Goal: Information Seeking & Learning: Learn about a topic

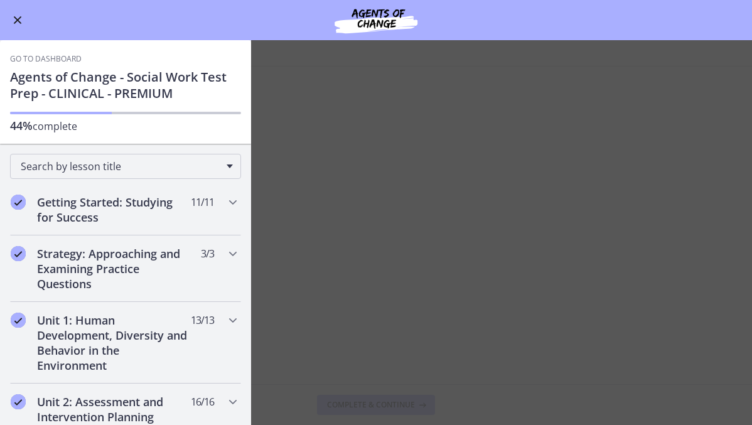
scroll to position [387, 0]
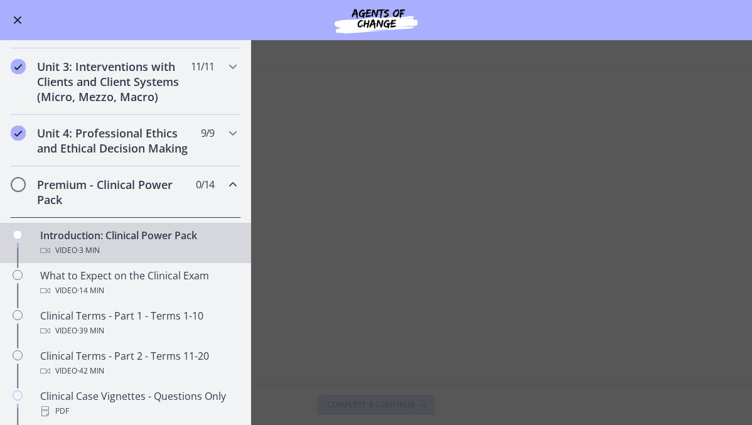
click at [97, 242] on div "Introduction: Clinical Power Pack Video · 3 min" at bounding box center [138, 243] width 196 height 30
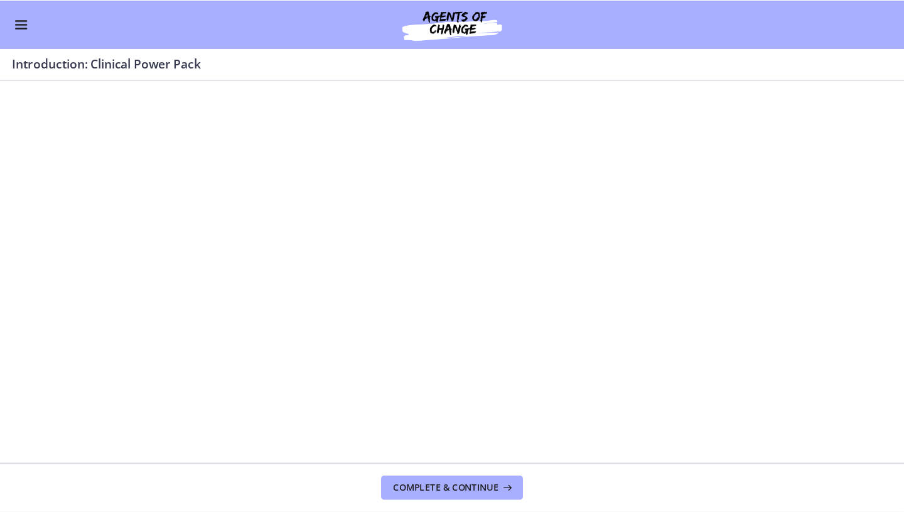
scroll to position [0, 0]
click at [374, 285] on div at bounding box center [376, 277] width 749 height 421
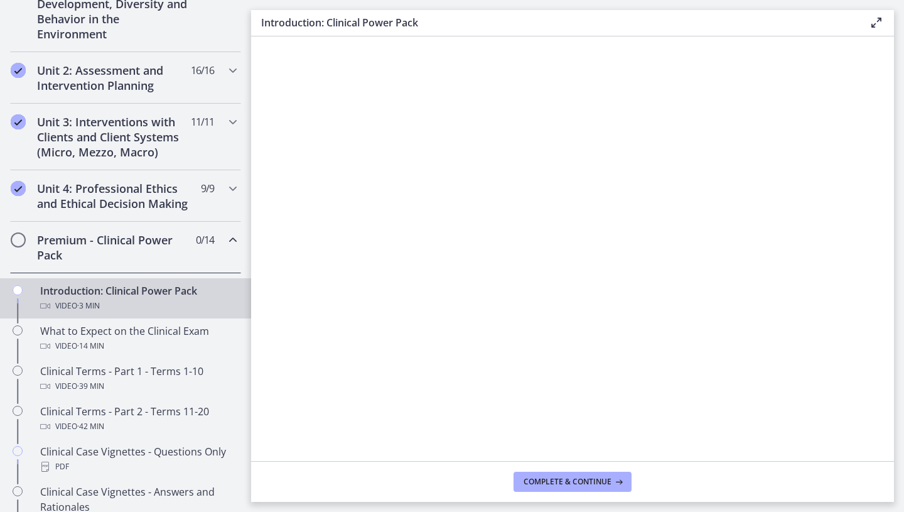
scroll to position [389, 0]
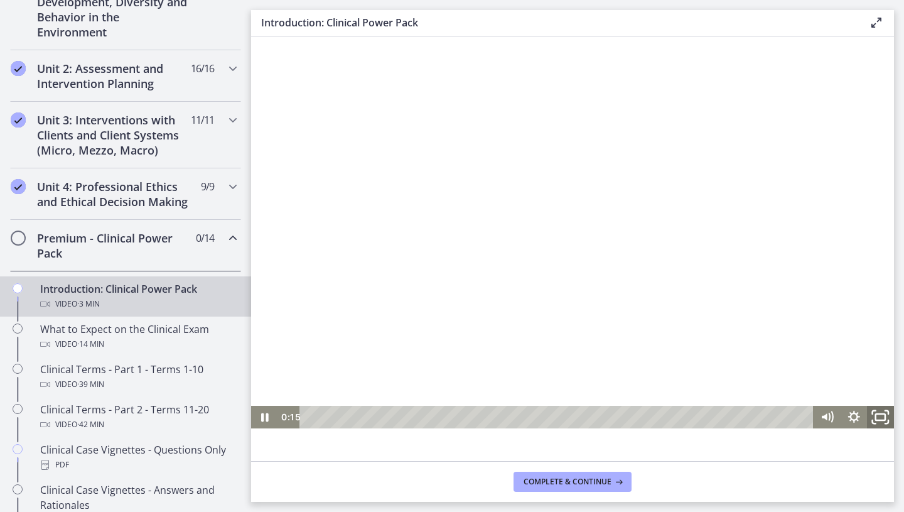
click at [751, 416] on icon "Fullscreen" at bounding box center [880, 416] width 32 height 27
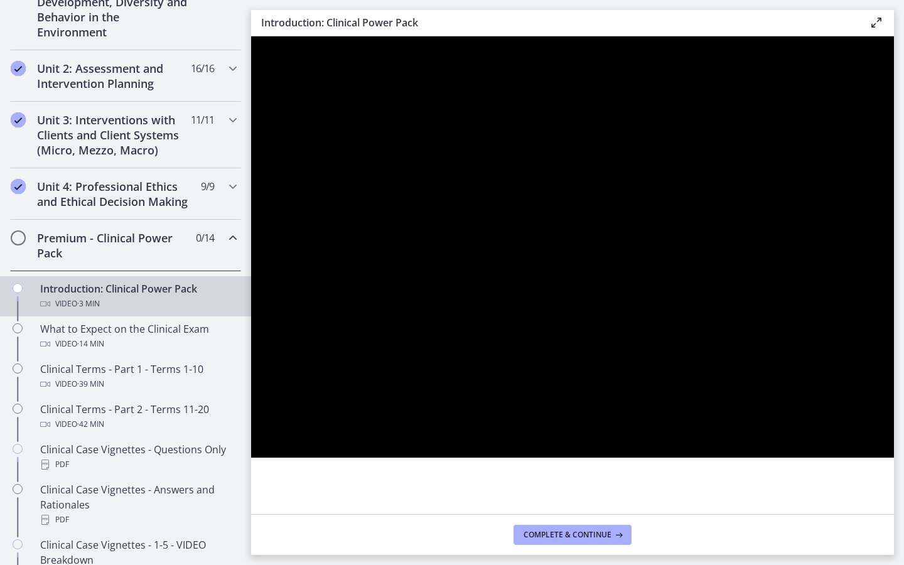
drag, startPoint x: 879, startPoint y: 416, endPoint x: 1099, endPoint y: 601, distance: 287.8
click at [751, 424] on html "Click for sound @keyframes VOLUME_SMALL_WAVE_FLASH { 0% { opacity: 0; } 33% { o…" at bounding box center [572, 246] width 643 height 421
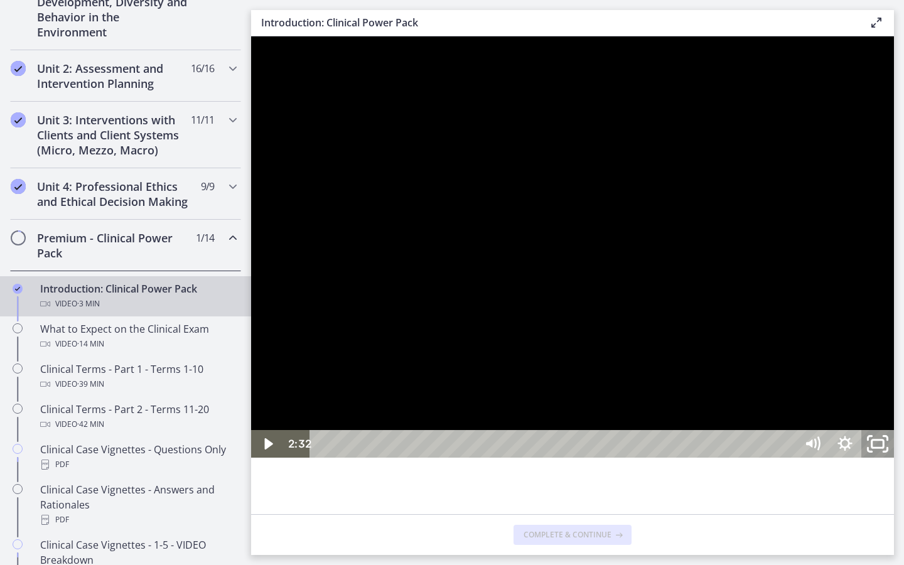
click at [751, 424] on icon "Unfullscreen" at bounding box center [877, 444] width 39 height 33
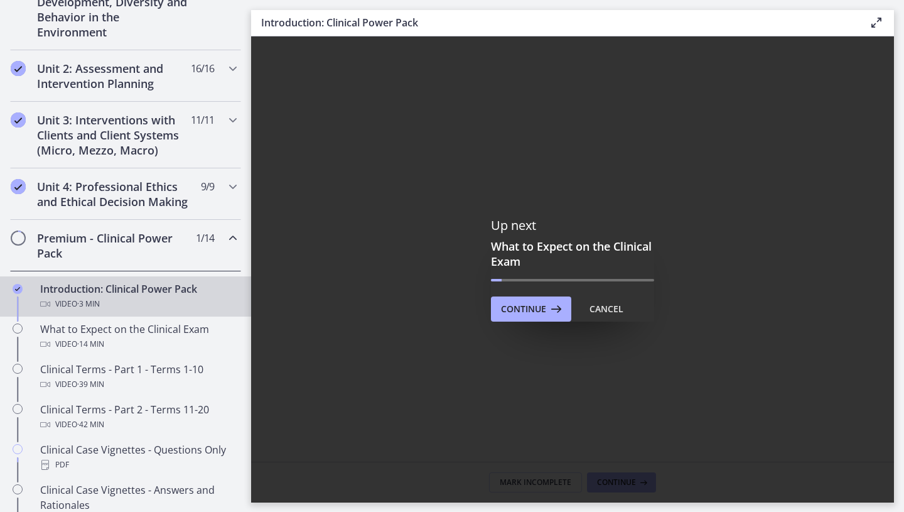
click at [539, 355] on div "Up next What to Expect on the Clinical Exam Continue Cancel" at bounding box center [572, 269] width 643 height 466
click at [539, 319] on button "Continue" at bounding box center [531, 308] width 80 height 25
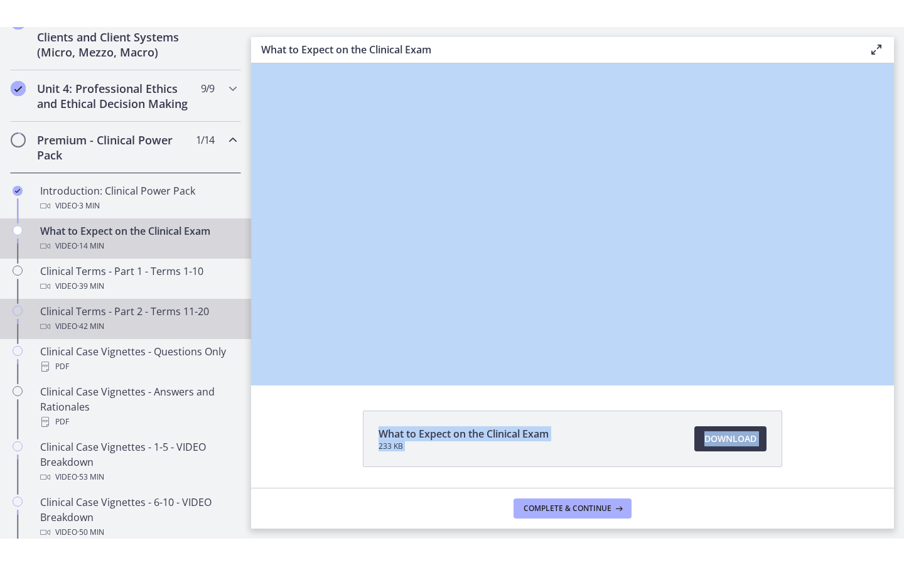
scroll to position [514, 0]
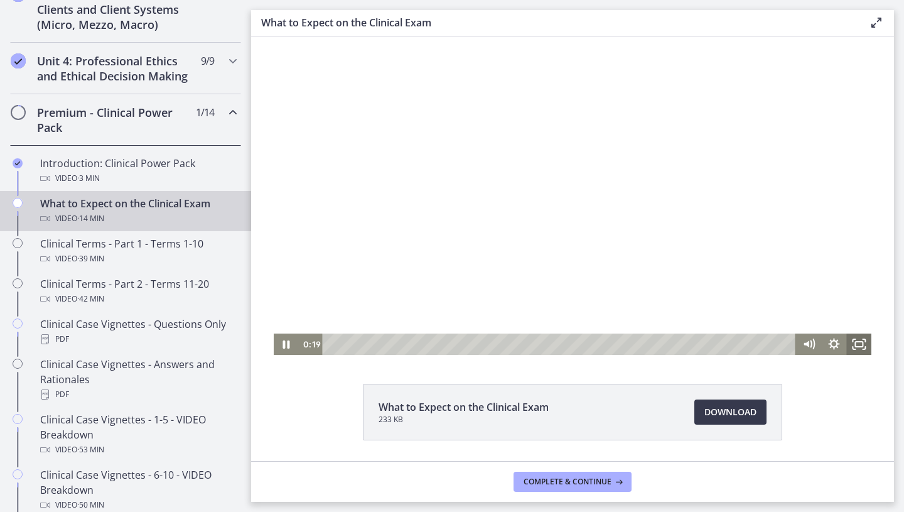
click at [751, 345] on icon "Fullscreen" at bounding box center [858, 343] width 25 height 21
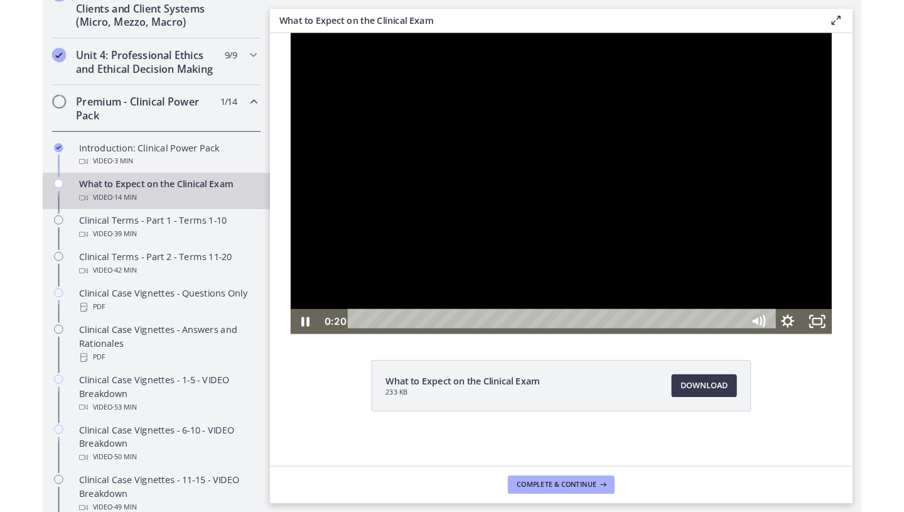
scroll to position [0, 0]
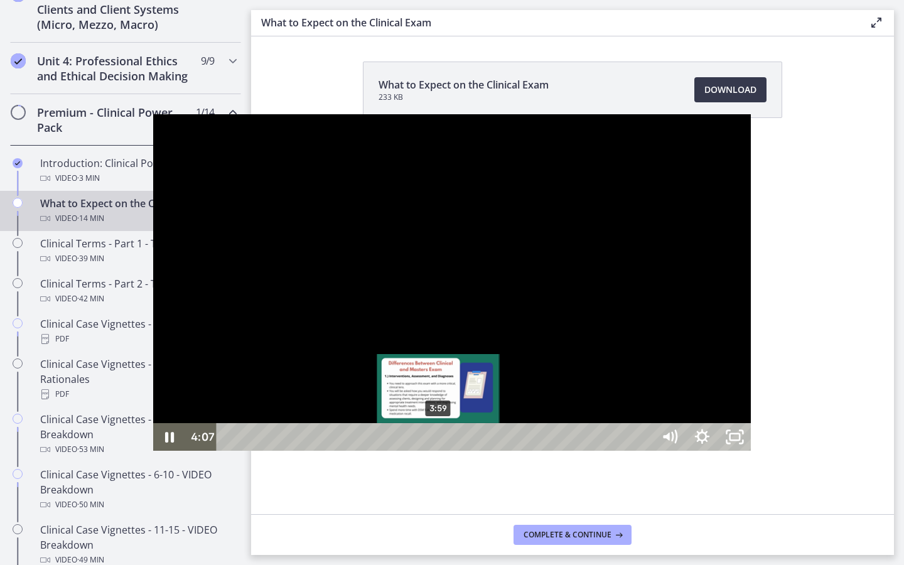
click at [285, 424] on div "3:59" at bounding box center [437, 437] width 416 height 28
click at [433, 424] on div "Playbar" at bounding box center [437, 437] width 9 height 9
click at [273, 424] on div "3:51" at bounding box center [437, 437] width 416 height 28
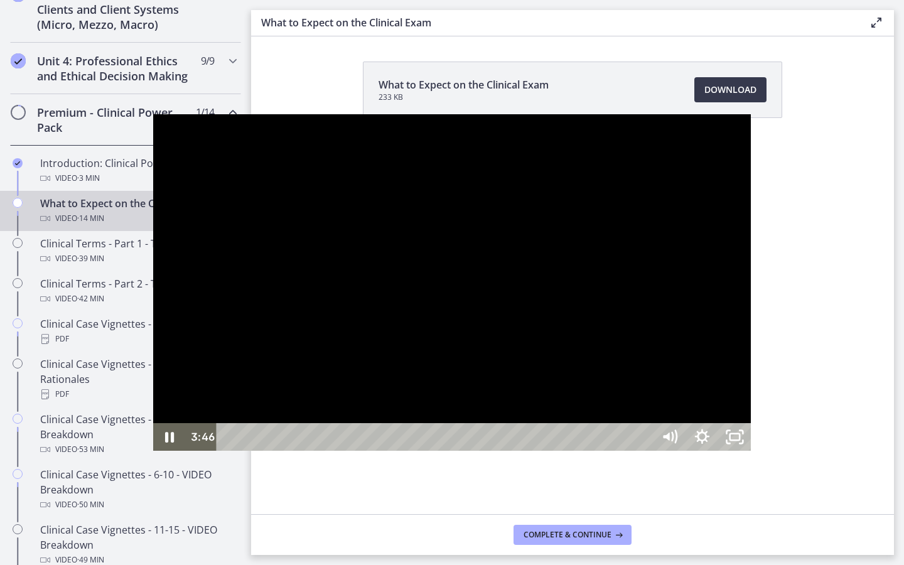
click at [751, 273] on div at bounding box center [452, 282] width 598 height 336
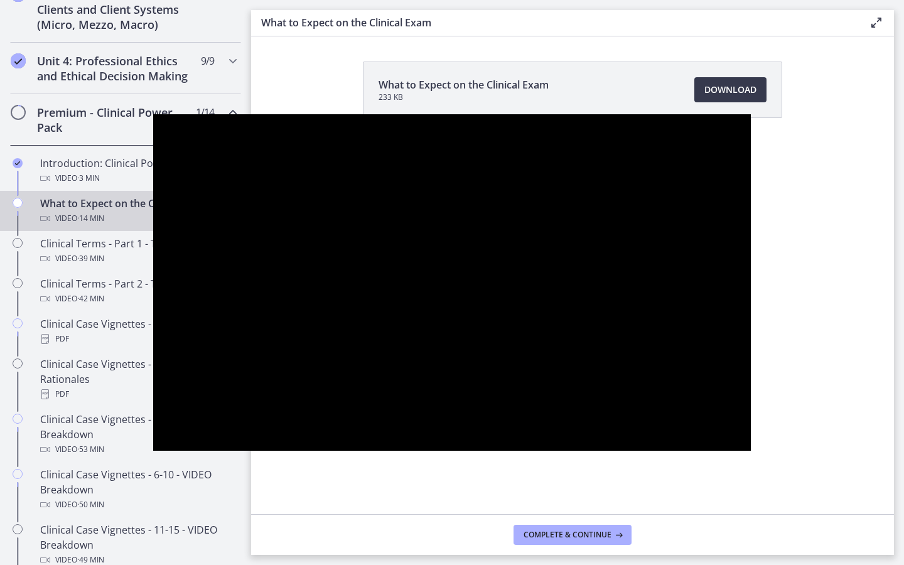
drag, startPoint x: 880, startPoint y: 273, endPoint x: 872, endPoint y: 277, distance: 8.7
click at [751, 273] on div at bounding box center [452, 282] width 598 height 336
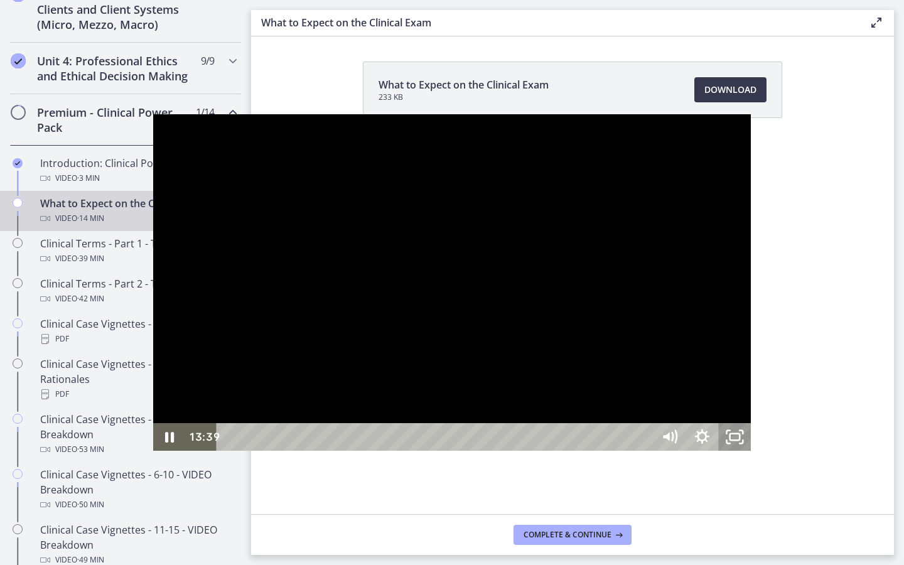
click at [751, 424] on icon "Unfullscreen" at bounding box center [734, 437] width 33 height 28
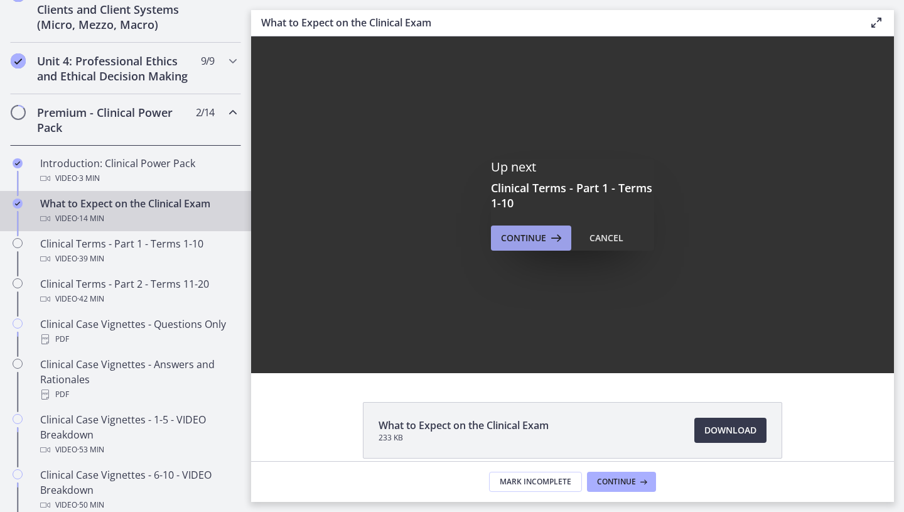
click at [541, 240] on span "Continue" at bounding box center [523, 237] width 45 height 15
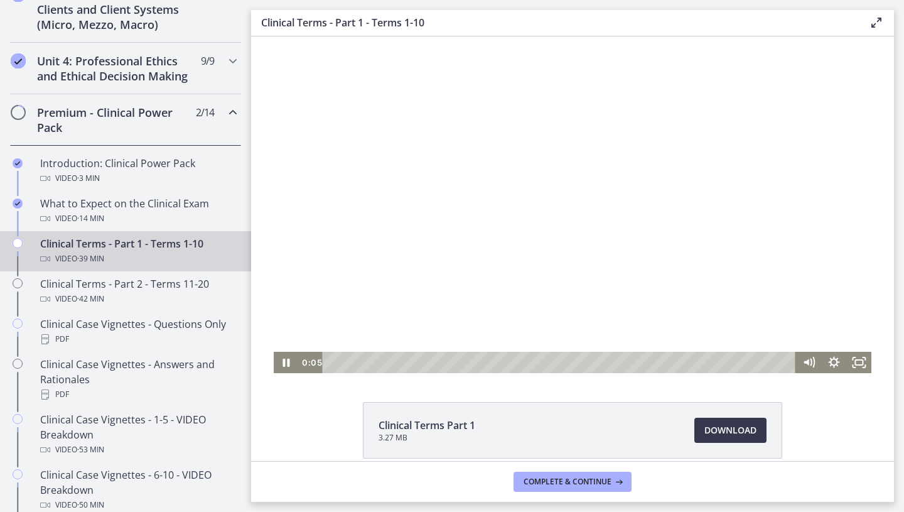
click at [347, 187] on div at bounding box center [573, 204] width 598 height 336
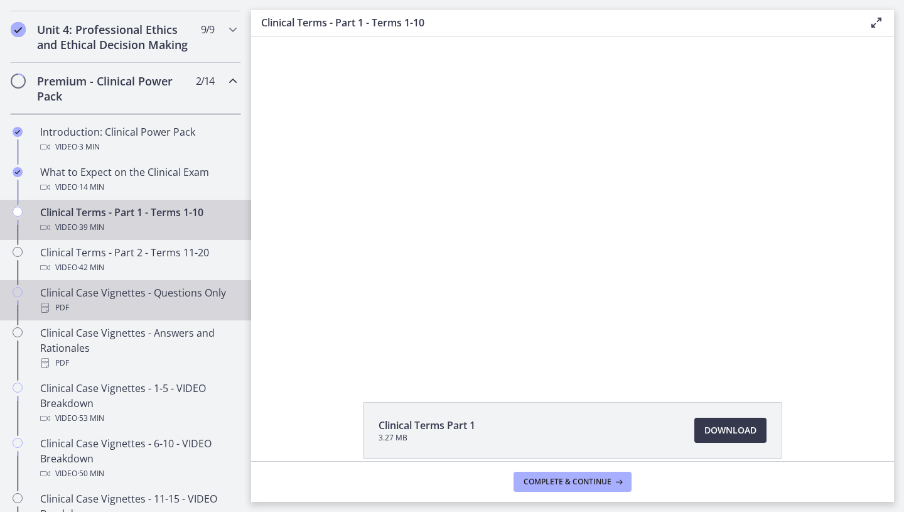
scroll to position [551, 0]
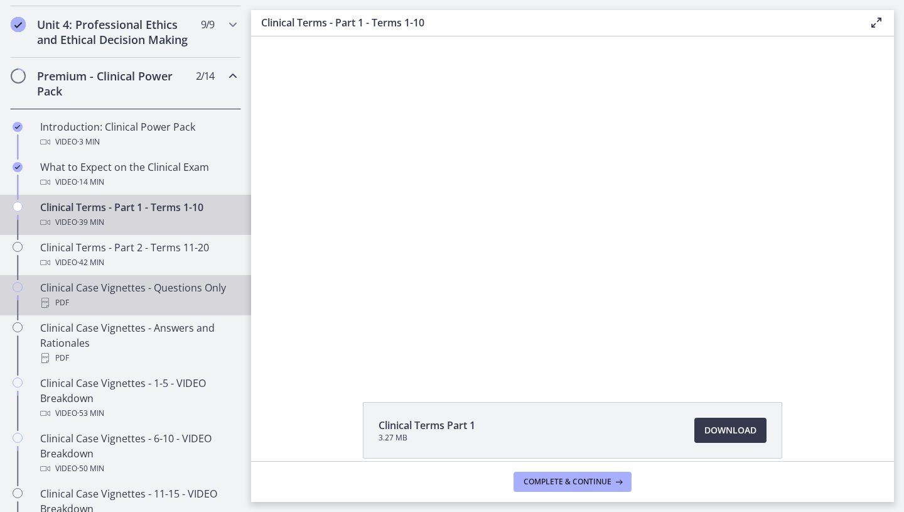
click at [115, 297] on div "PDF" at bounding box center [138, 302] width 196 height 15
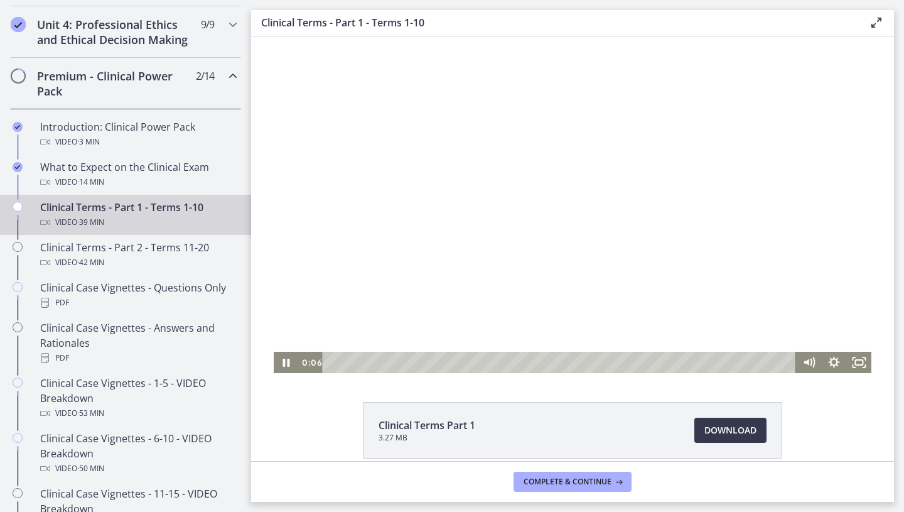
click at [468, 172] on div at bounding box center [573, 204] width 598 height 336
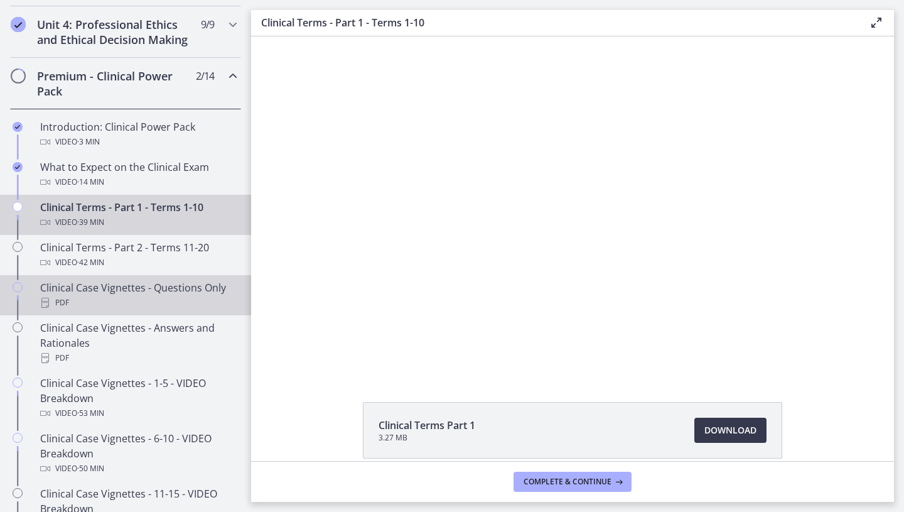
click at [186, 285] on div "Clinical Case Vignettes - Questions Only PDF" at bounding box center [138, 295] width 196 height 30
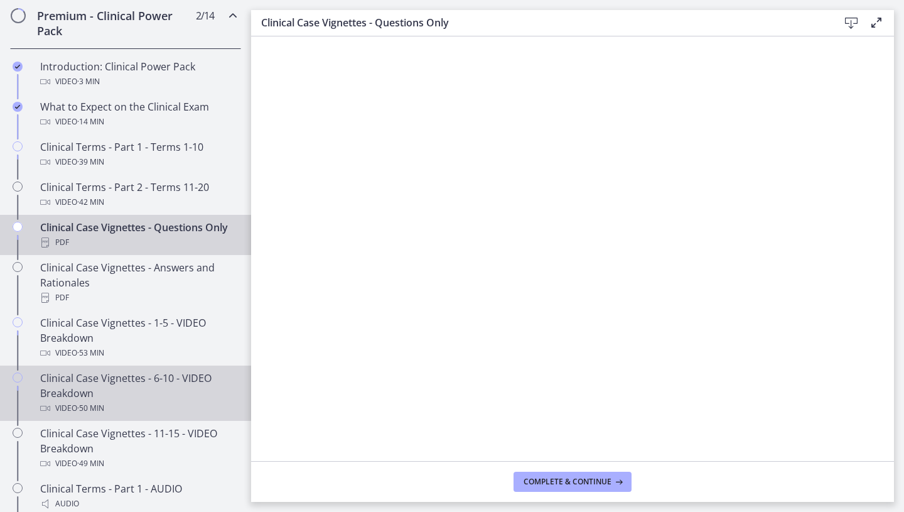
scroll to position [620, 0]
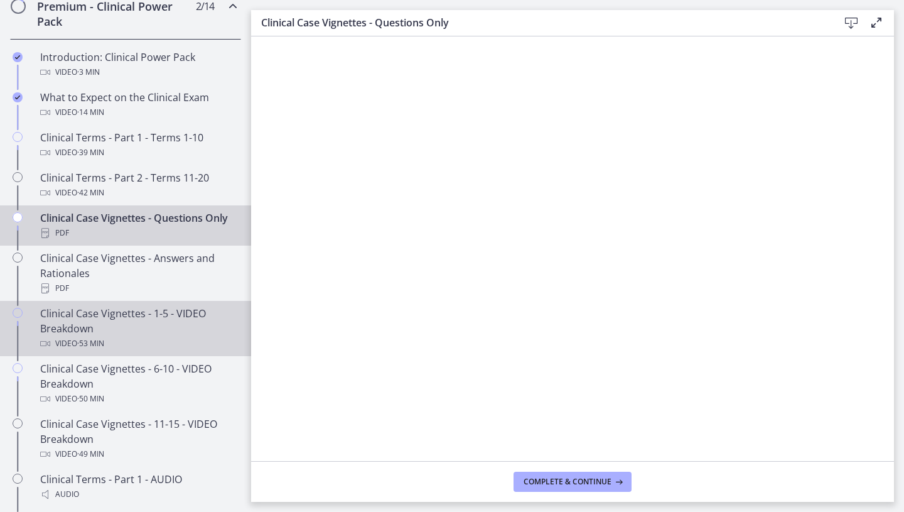
click at [178, 325] on div "Clinical Case Vignettes - 1-5 - VIDEO Breakdown Video · 53 min" at bounding box center [138, 328] width 196 height 45
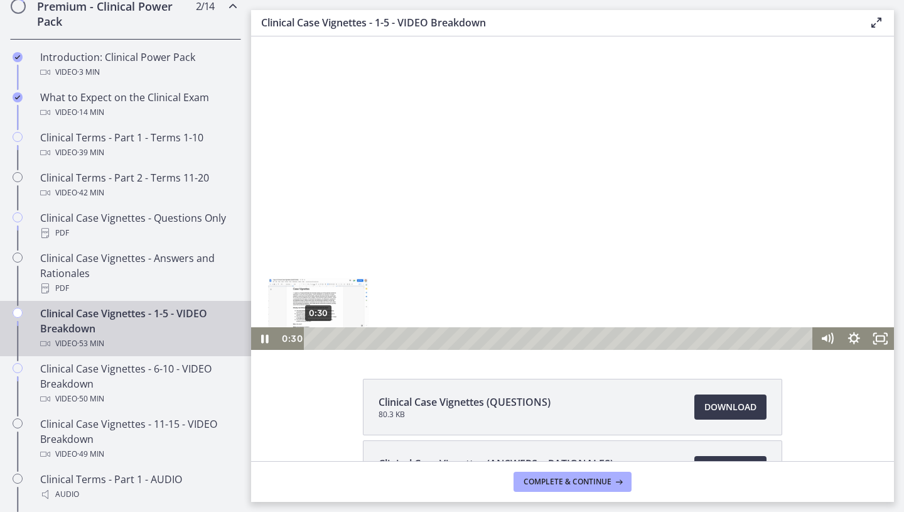
click at [318, 342] on div "0:30" at bounding box center [560, 338] width 493 height 23
click at [751, 337] on icon "Fullscreen" at bounding box center [880, 338] width 27 height 23
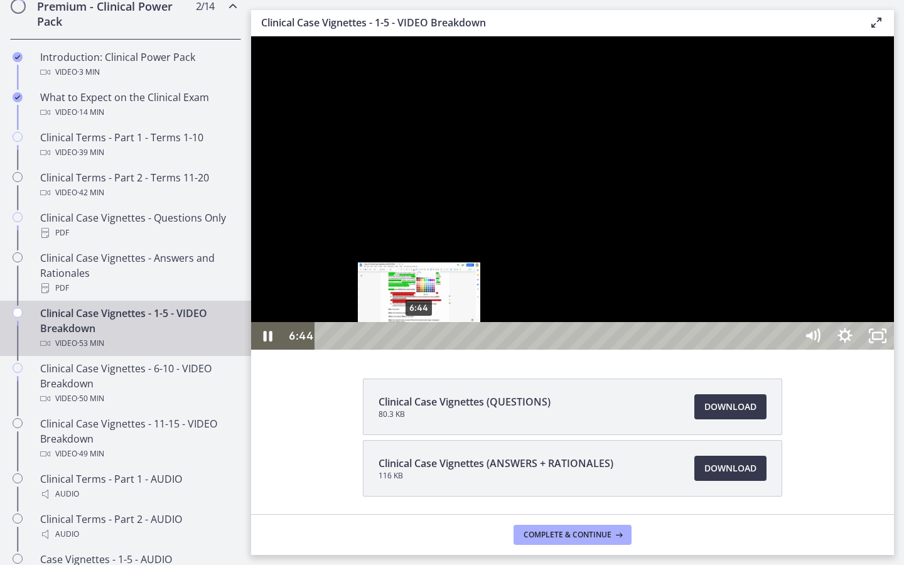
click at [419, 350] on div "6:44" at bounding box center [557, 336] width 461 height 28
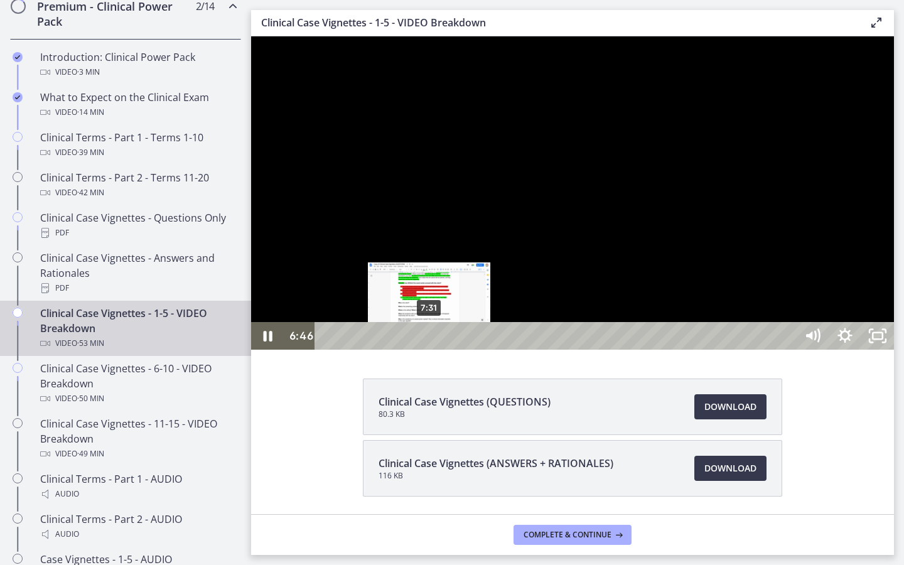
click at [430, 350] on div "7:31" at bounding box center [557, 336] width 461 height 28
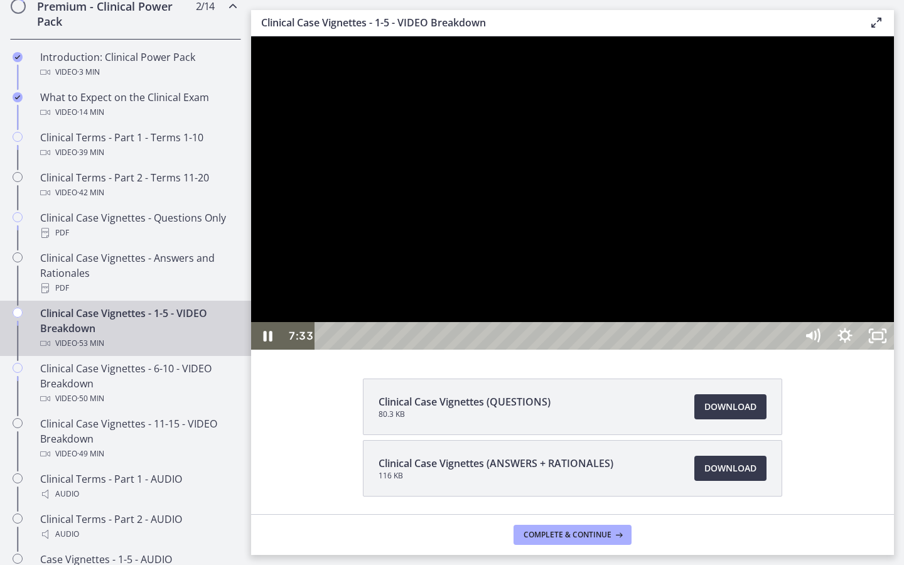
click at [298, 350] on div at bounding box center [572, 192] width 643 height 313
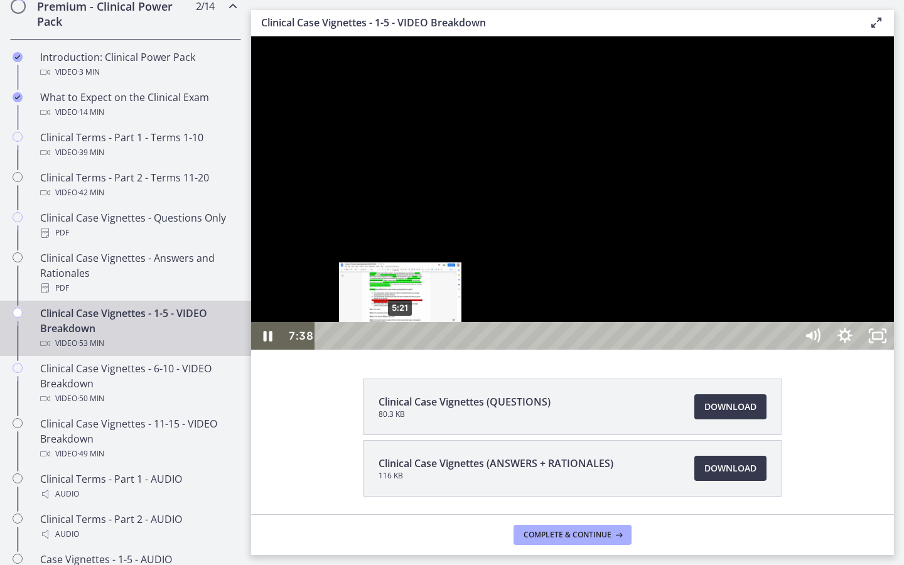
click at [401, 350] on div "5:21" at bounding box center [557, 336] width 461 height 28
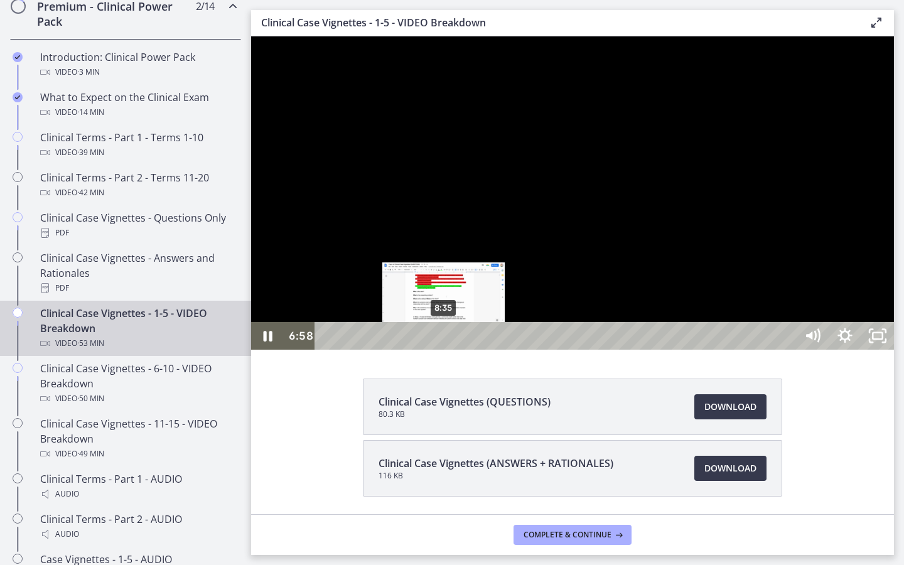
click at [444, 350] on div "8:35" at bounding box center [557, 336] width 461 height 28
click at [461, 350] on div "9:46" at bounding box center [557, 336] width 461 height 28
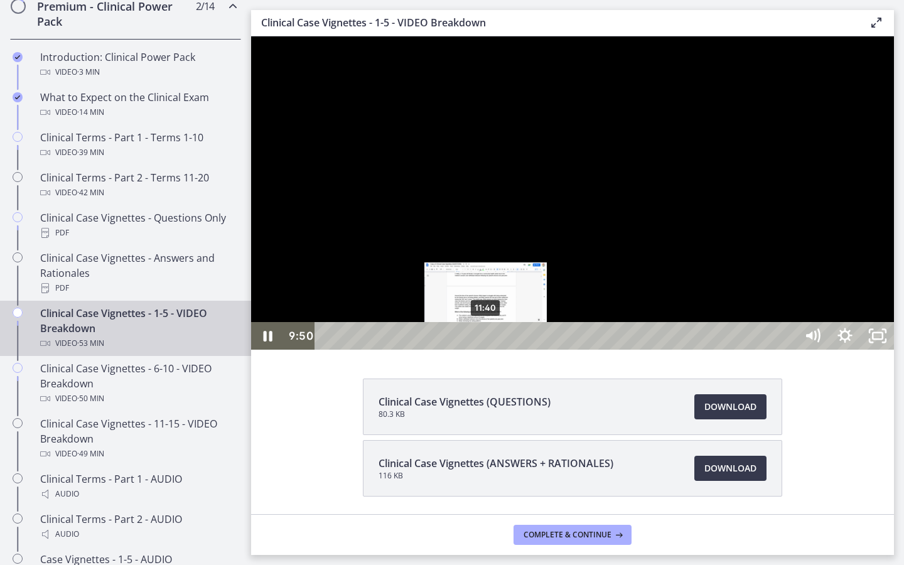
click at [487, 350] on div "11:40" at bounding box center [557, 336] width 461 height 28
click at [497, 350] on div "12:24" at bounding box center [557, 336] width 461 height 28
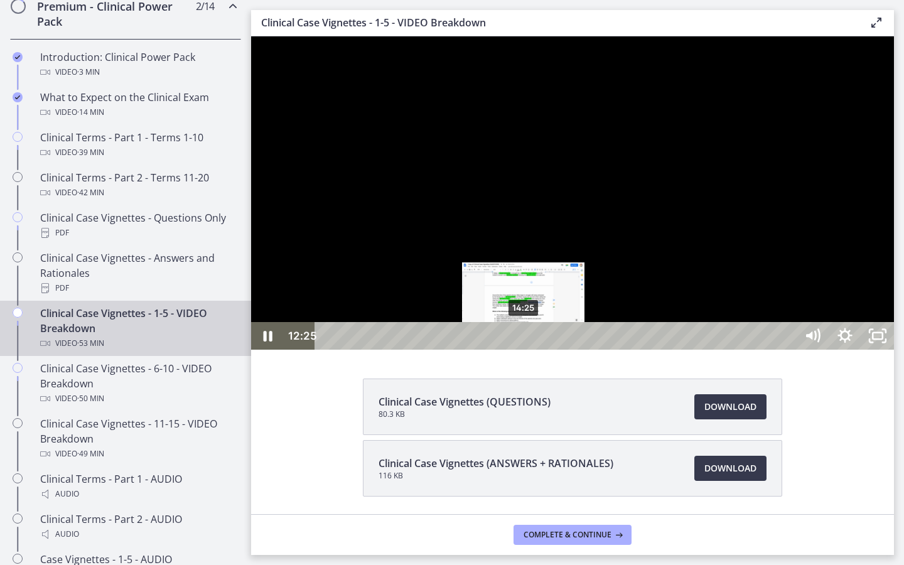
click at [524, 350] on div "14:25" at bounding box center [557, 336] width 461 height 28
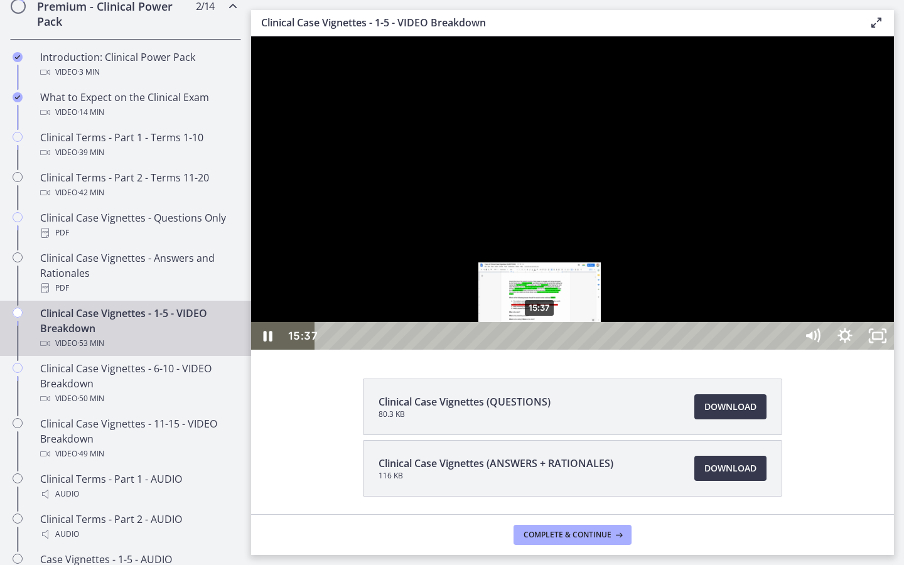
click at [541, 350] on div "15:37" at bounding box center [557, 336] width 461 height 28
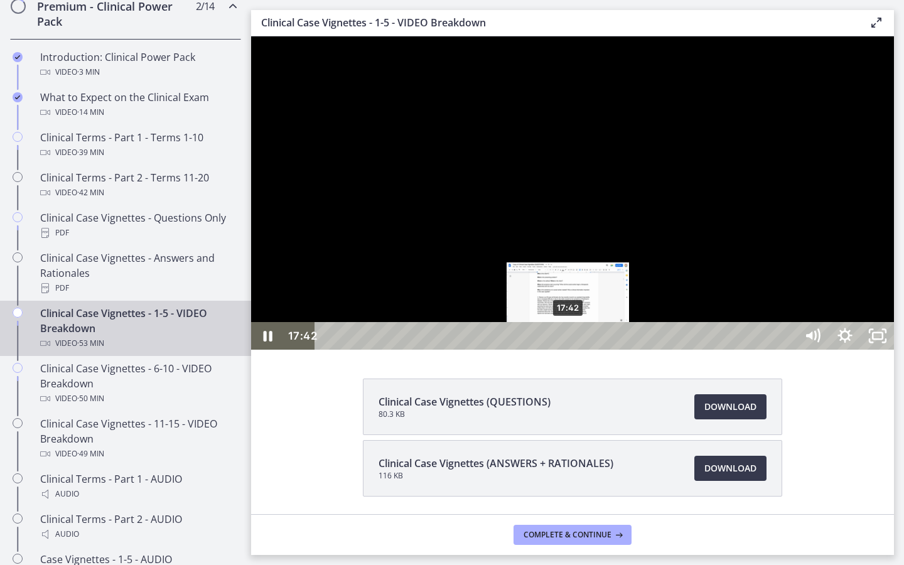
click at [569, 350] on div "17:42" at bounding box center [557, 336] width 461 height 28
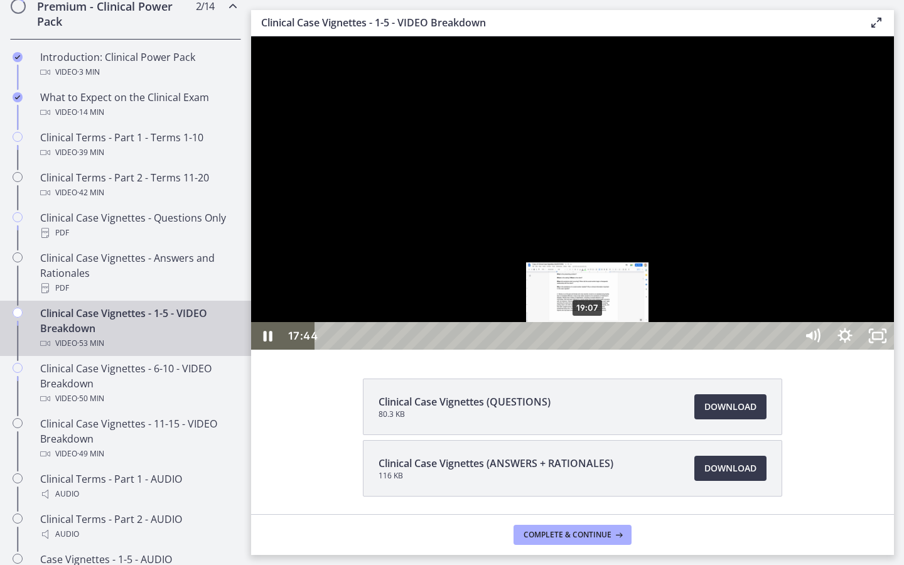
click at [589, 350] on div "19:07" at bounding box center [557, 336] width 461 height 28
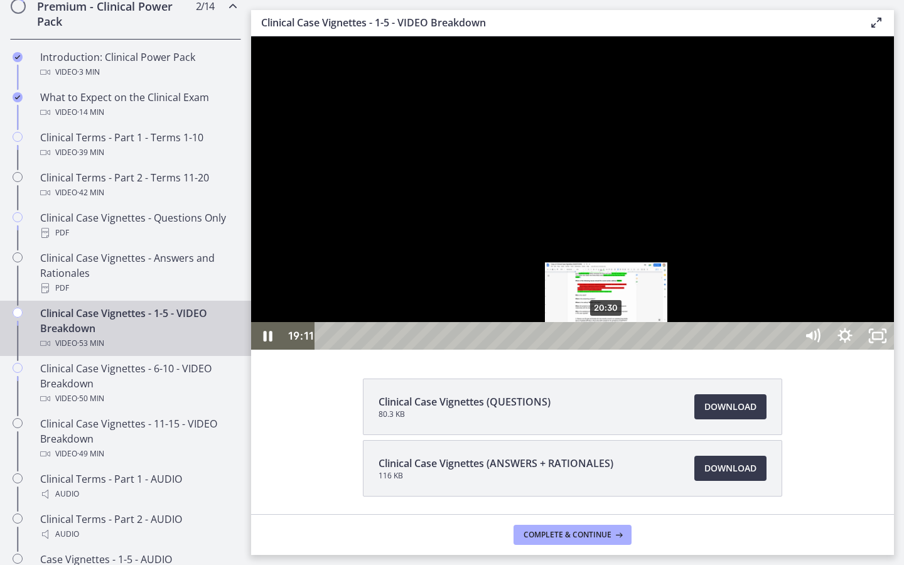
click at [607, 350] on div "20:30" at bounding box center [557, 336] width 461 height 28
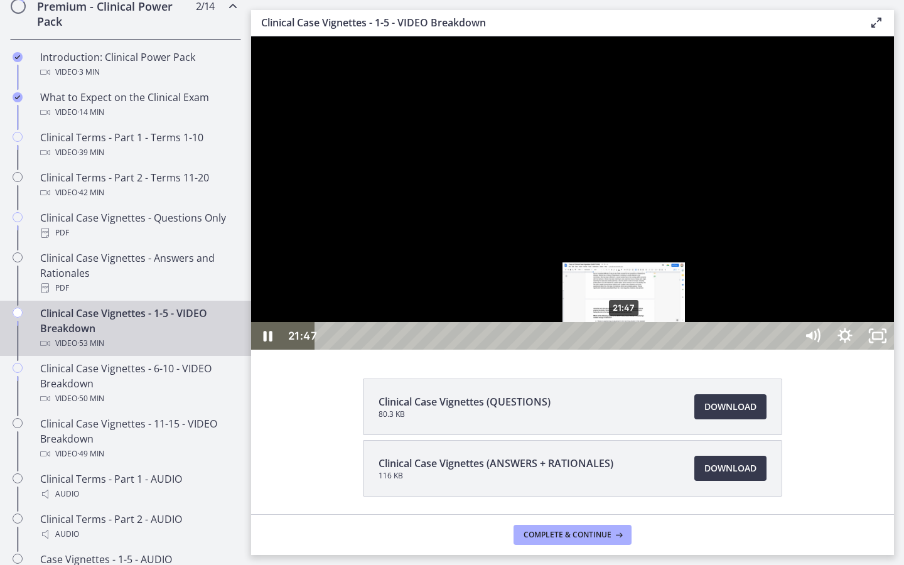
click at [625, 350] on div "21:47" at bounding box center [557, 336] width 461 height 28
click at [639, 350] on div "22:51" at bounding box center [557, 336] width 461 height 28
drag, startPoint x: 639, startPoint y: 587, endPoint x: 621, endPoint y: 586, distance: 17.6
click at [621, 341] on div "Playbar" at bounding box center [620, 335] width 9 height 9
click at [637, 350] on div "22:43" at bounding box center [557, 336] width 461 height 28
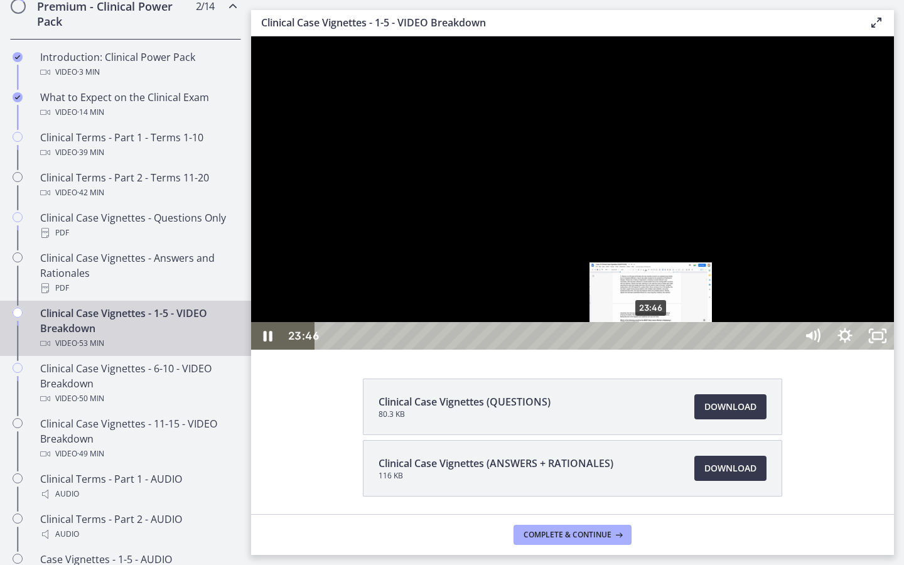
click at [652, 350] on div "23:46" at bounding box center [557, 336] width 461 height 28
click at [660, 350] on div "24:22" at bounding box center [557, 336] width 461 height 28
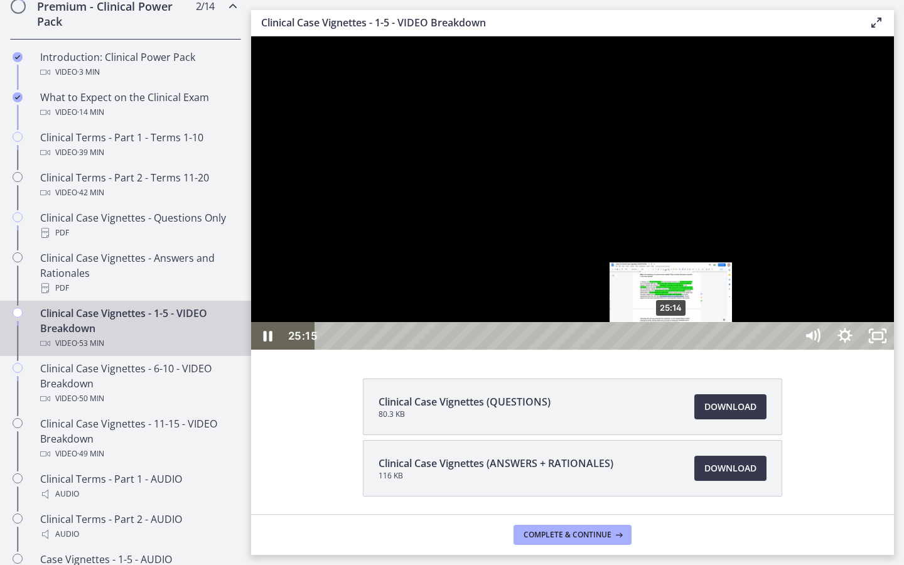
click at [672, 350] on div "25:14" at bounding box center [557, 336] width 461 height 28
click at [679, 350] on div "25:45" at bounding box center [557, 336] width 461 height 28
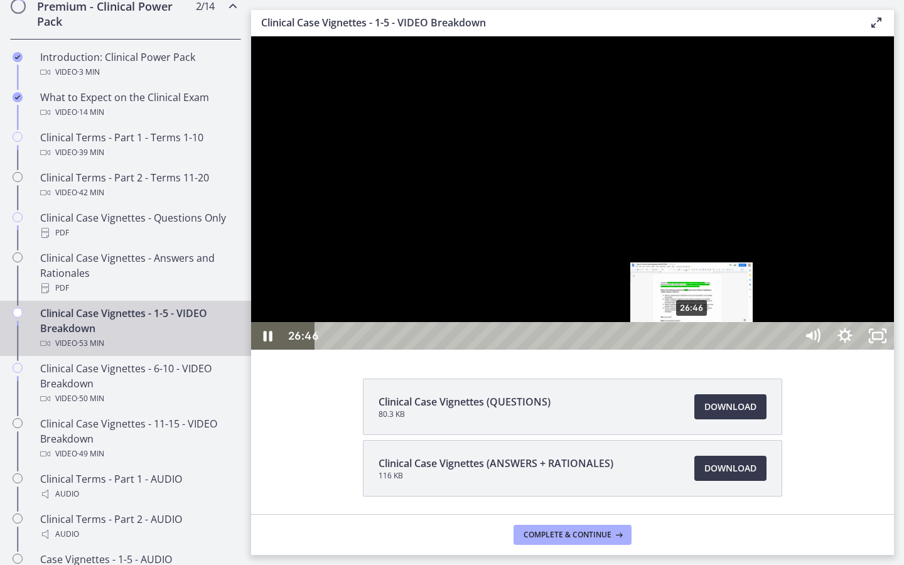
click at [692, 350] on div "26:46" at bounding box center [557, 336] width 461 height 28
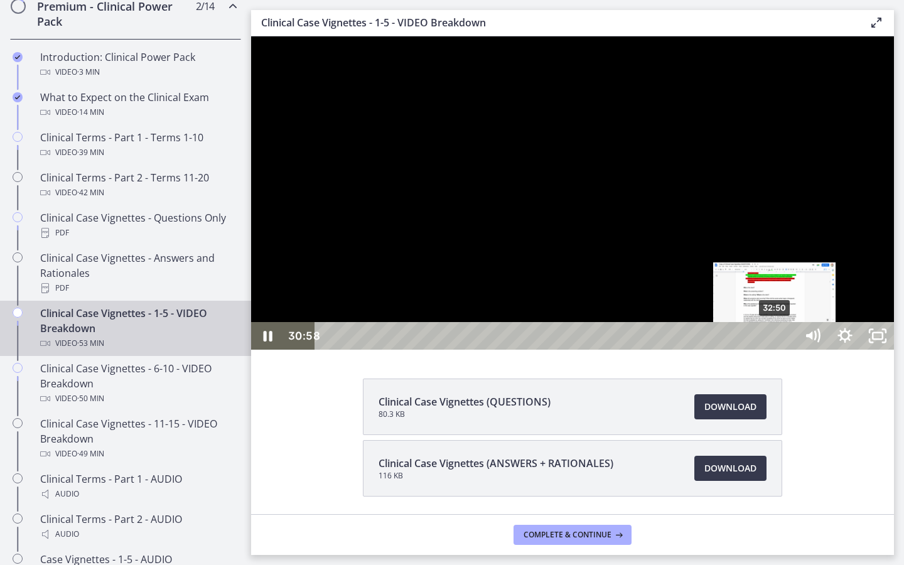
click at [751, 350] on div "32:50" at bounding box center [557, 336] width 461 height 28
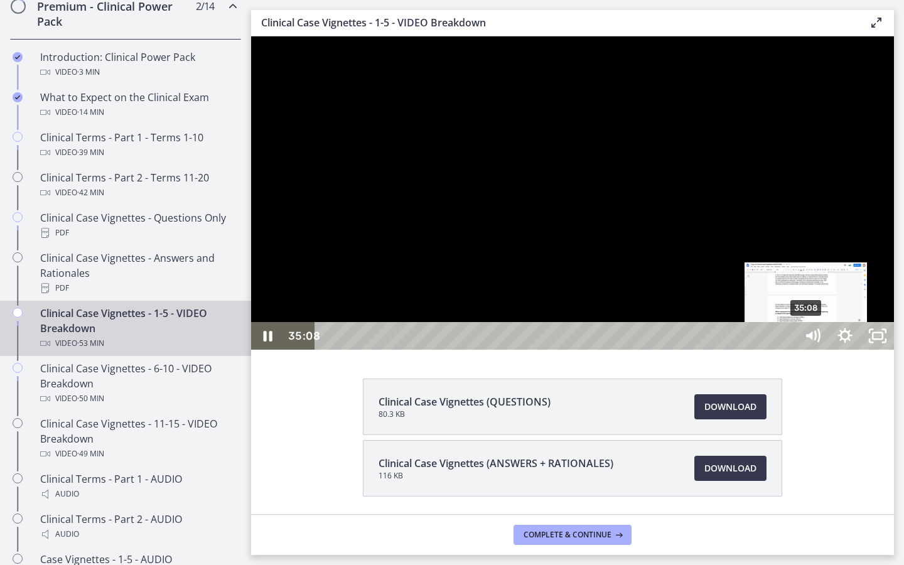
click at [751, 350] on div "35:08" at bounding box center [557, 336] width 461 height 28
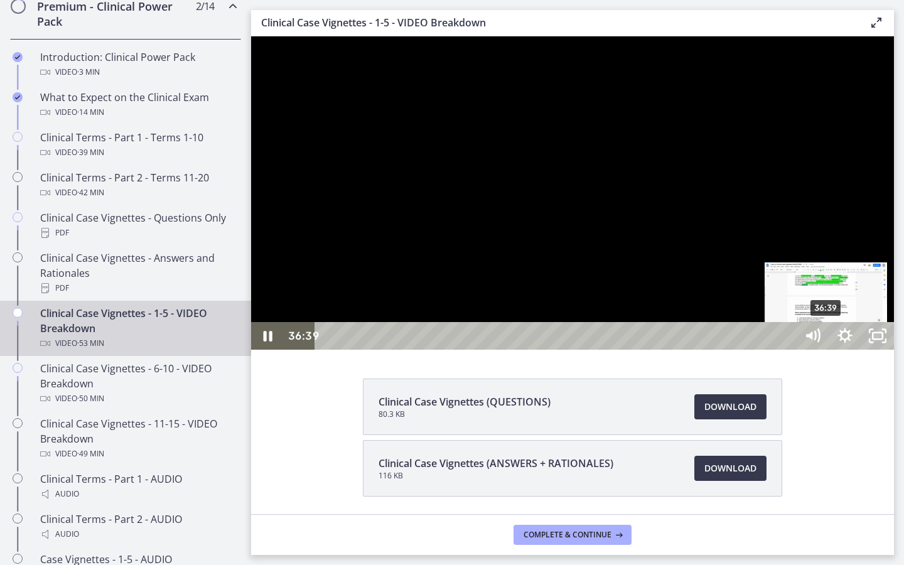
click at [751, 350] on div "36:39" at bounding box center [557, 336] width 461 height 28
click at [751, 350] on div "38:08" at bounding box center [557, 336] width 461 height 28
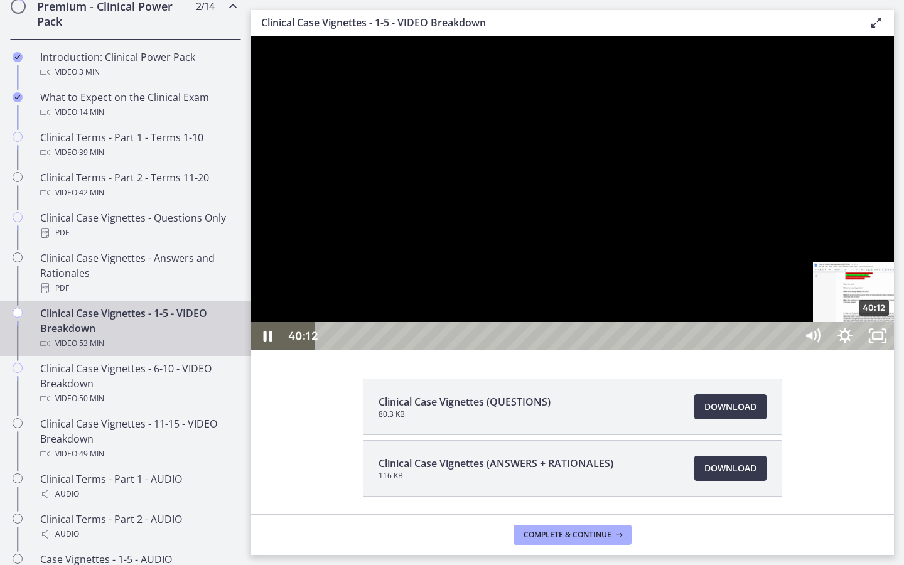
click at [751, 350] on div "40:12" at bounding box center [557, 336] width 461 height 28
click at [751, 350] on div "41:46" at bounding box center [557, 336] width 461 height 28
click at [751, 350] on div "43:06" at bounding box center [557, 336] width 461 height 28
click at [751, 350] on div "44:32" at bounding box center [557, 336] width 461 height 28
click at [751, 350] on div "46:44" at bounding box center [557, 336] width 461 height 28
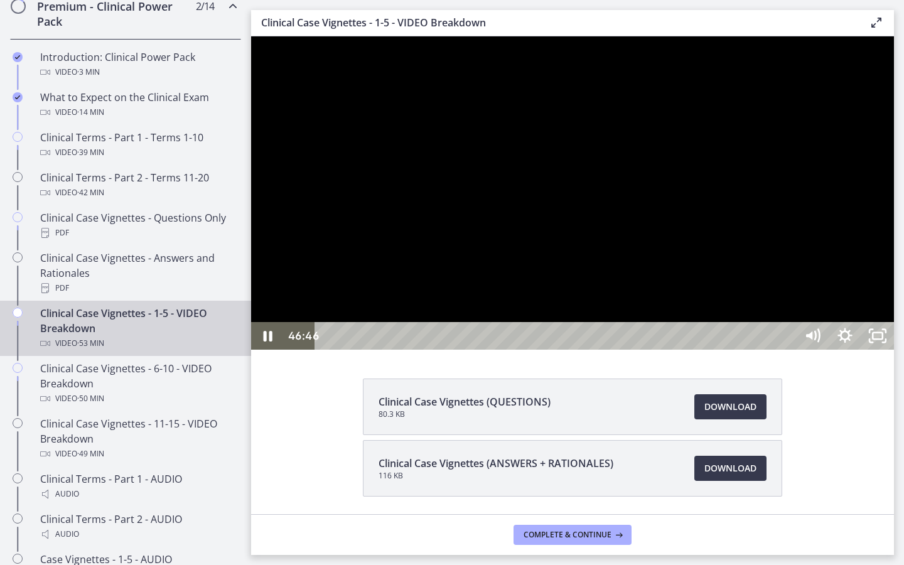
click at [751, 350] on div "48:26" at bounding box center [557, 336] width 461 height 28
click at [751, 350] on div at bounding box center [572, 192] width 643 height 313
click at [751, 350] on div "47:23" at bounding box center [557, 336] width 461 height 28
click at [751, 350] on div at bounding box center [572, 192] width 643 height 313
click at [751, 350] on icon "Unfullscreen" at bounding box center [877, 336] width 33 height 28
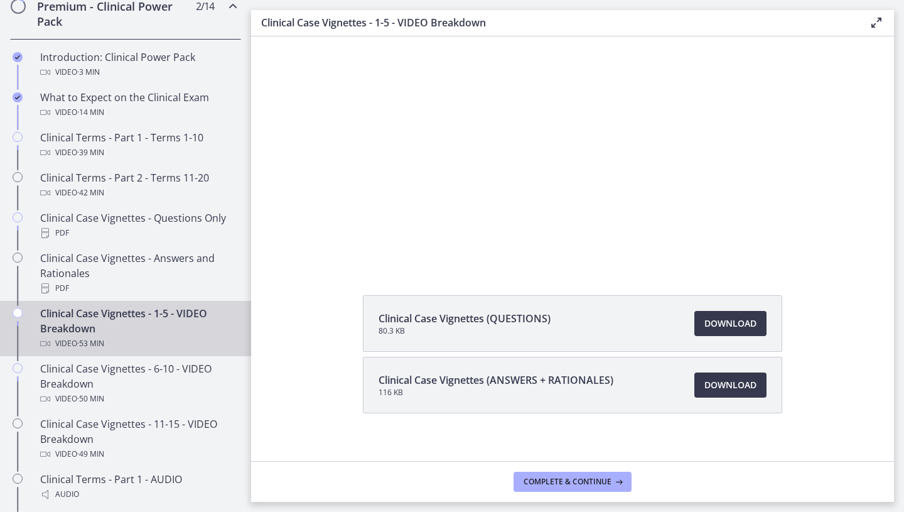
scroll to position [96, 0]
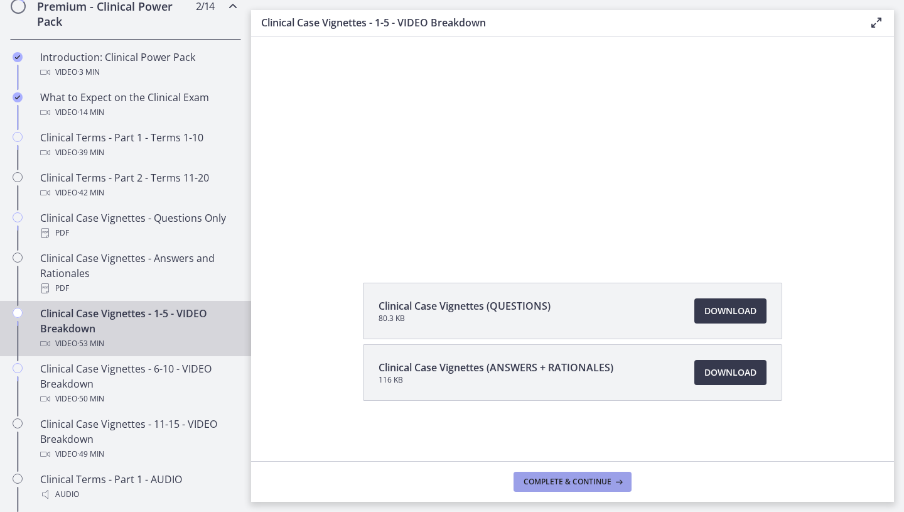
click at [598, 424] on button "Complete & continue" at bounding box center [573, 481] width 118 height 20
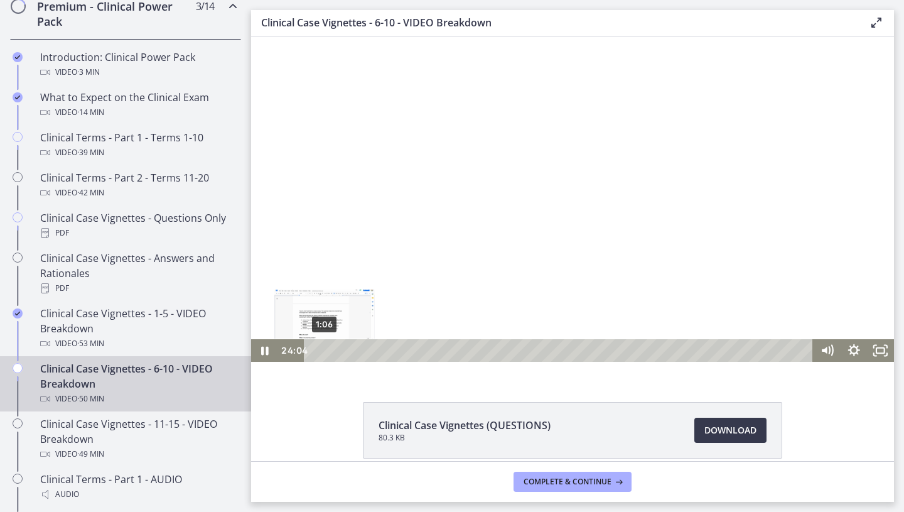
click at [325, 351] on div "1:06" at bounding box center [560, 350] width 493 height 23
click at [315, 348] on div "0:06" at bounding box center [560, 350] width 493 height 23
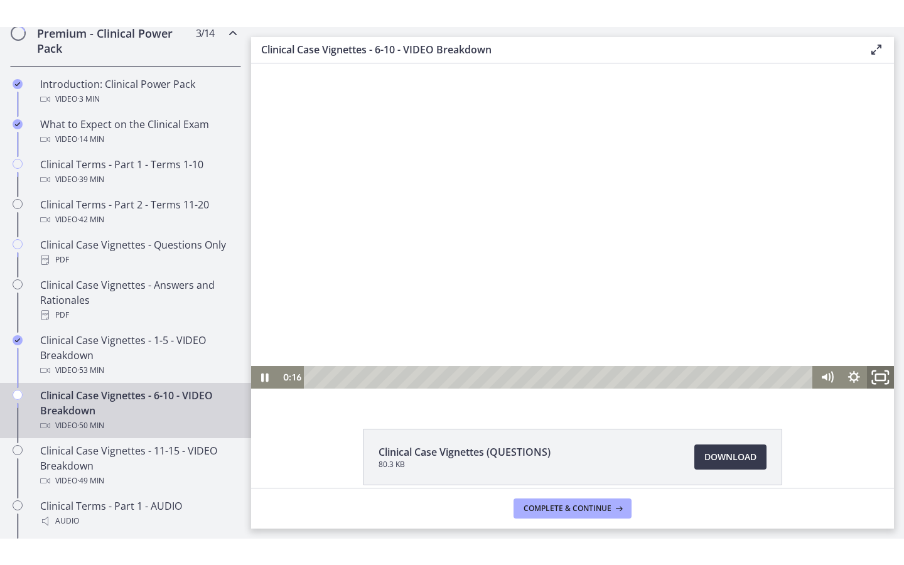
click at [751, 377] on icon "Fullscreen" at bounding box center [880, 376] width 32 height 27
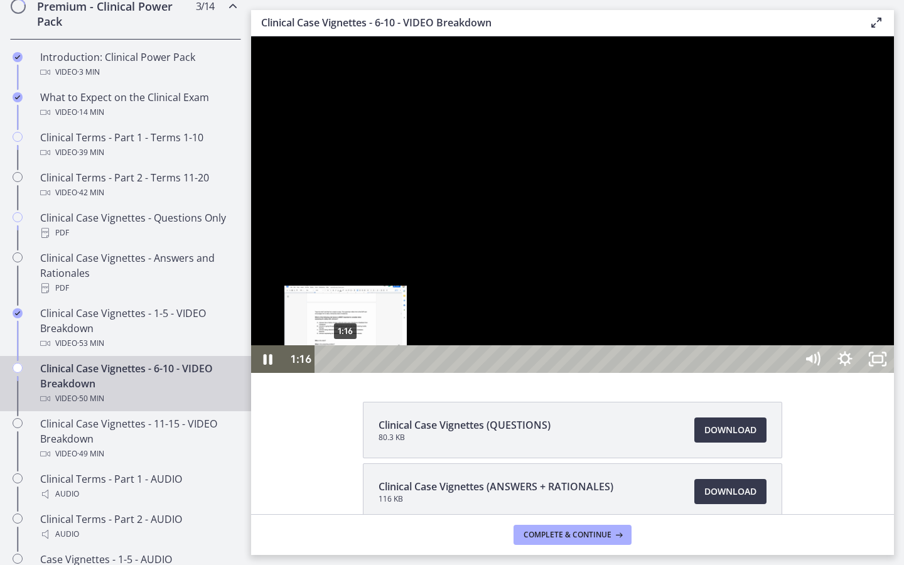
click at [346, 373] on div "1:16" at bounding box center [557, 359] width 461 height 28
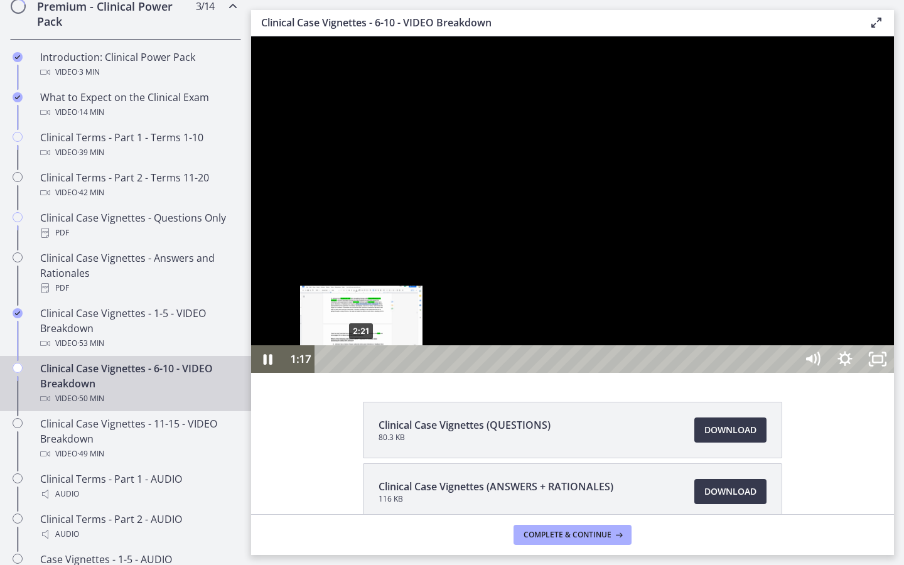
click at [362, 373] on div "2:21" at bounding box center [557, 359] width 461 height 28
click at [374, 373] on div "2:57" at bounding box center [557, 359] width 461 height 28
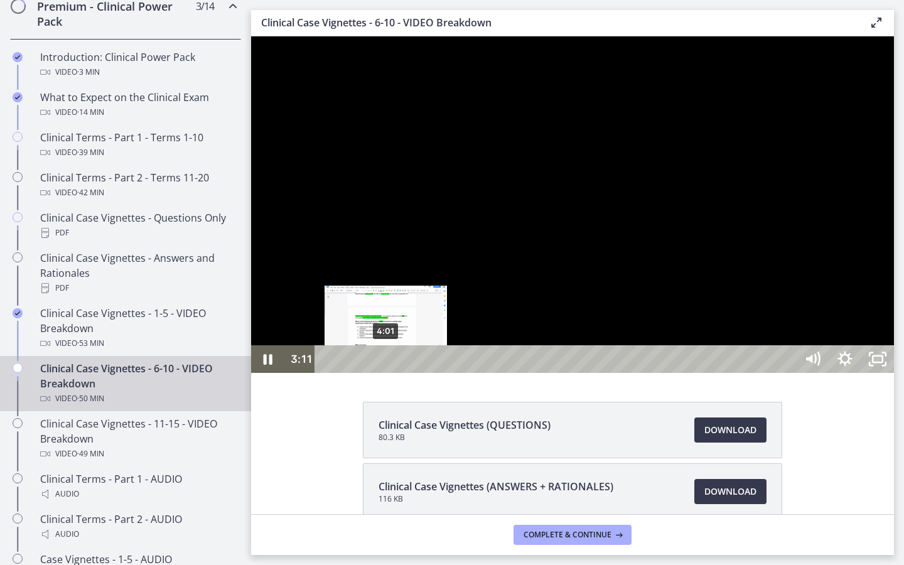
click at [387, 373] on div "4:01" at bounding box center [557, 359] width 461 height 28
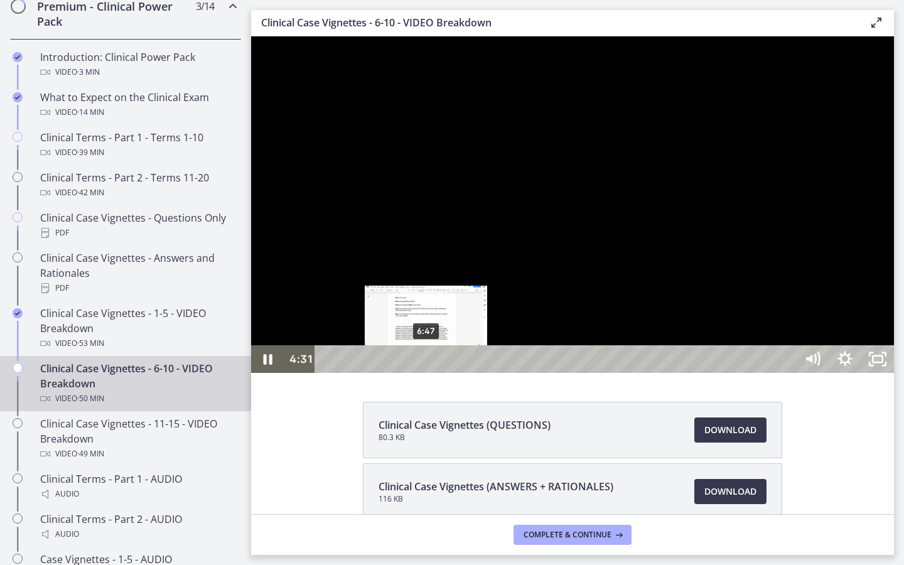
click at [426, 373] on div "6:47" at bounding box center [557, 359] width 461 height 28
click at [416, 373] on div "6:03" at bounding box center [557, 359] width 461 height 28
click at [439, 373] on div "7:39" at bounding box center [557, 359] width 461 height 28
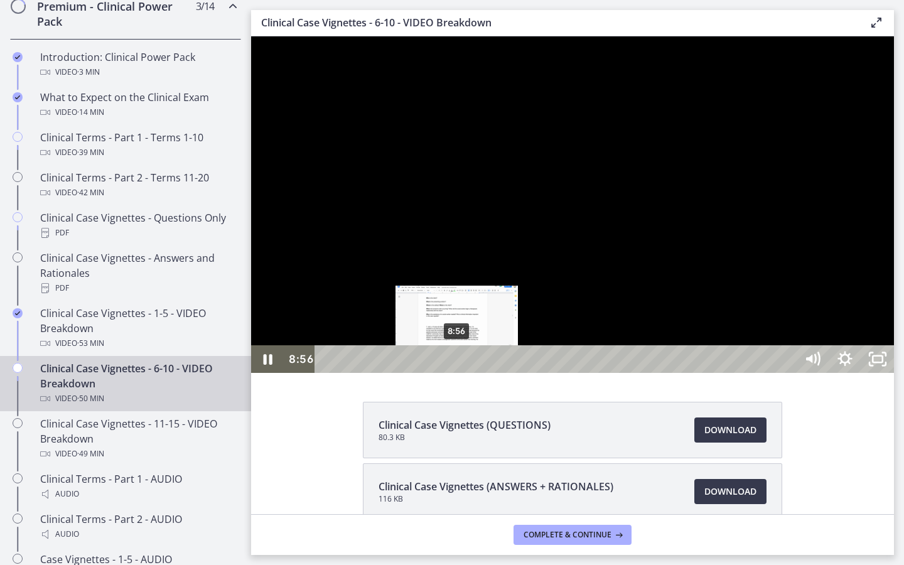
click at [458, 373] on div "8:56" at bounding box center [557, 359] width 461 height 28
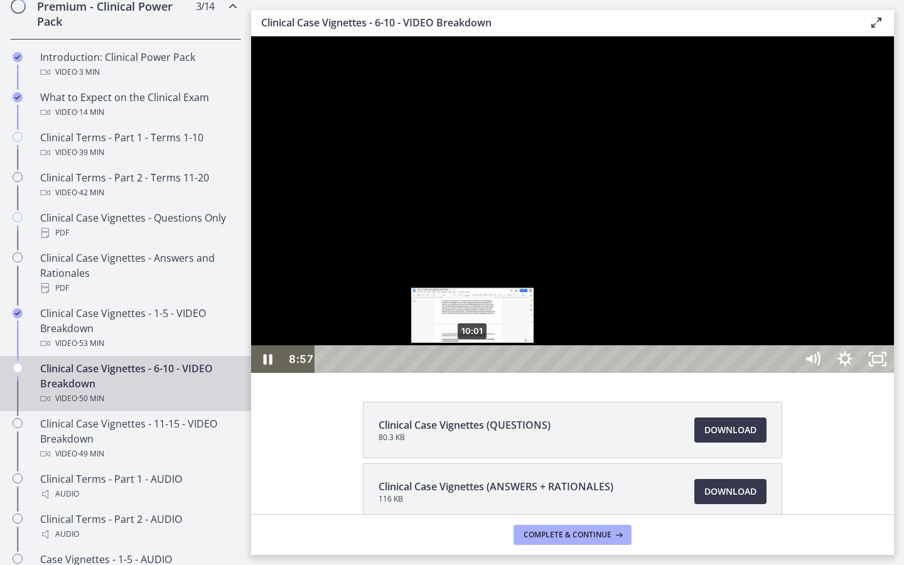
click at [475, 373] on div "10:01" at bounding box center [557, 359] width 461 height 28
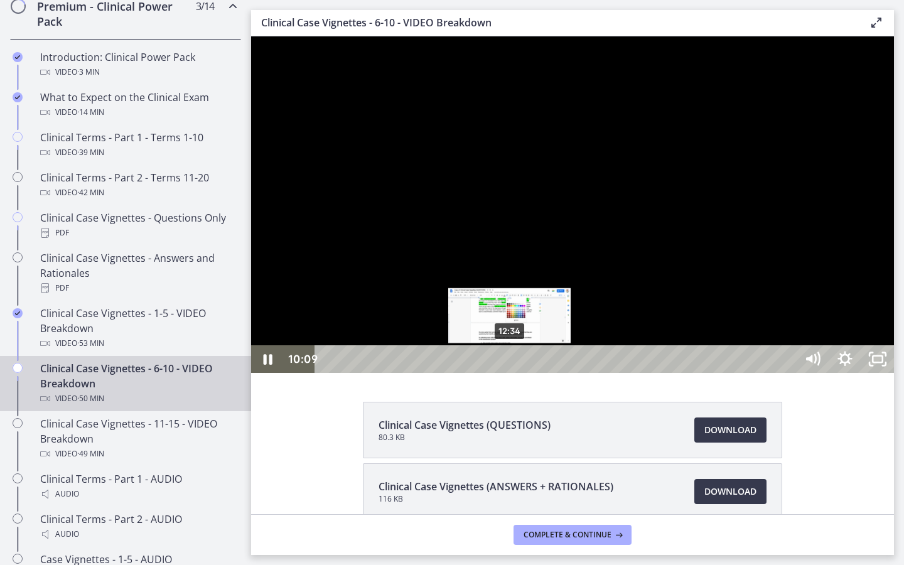
click at [512, 373] on div "12:34" at bounding box center [557, 359] width 461 height 28
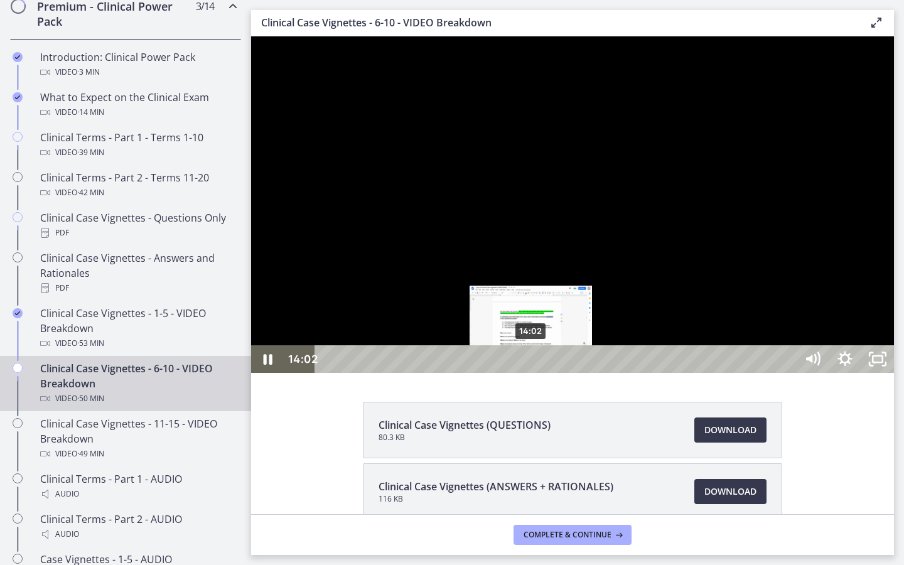
click at [532, 373] on div "14:02" at bounding box center [557, 359] width 461 height 28
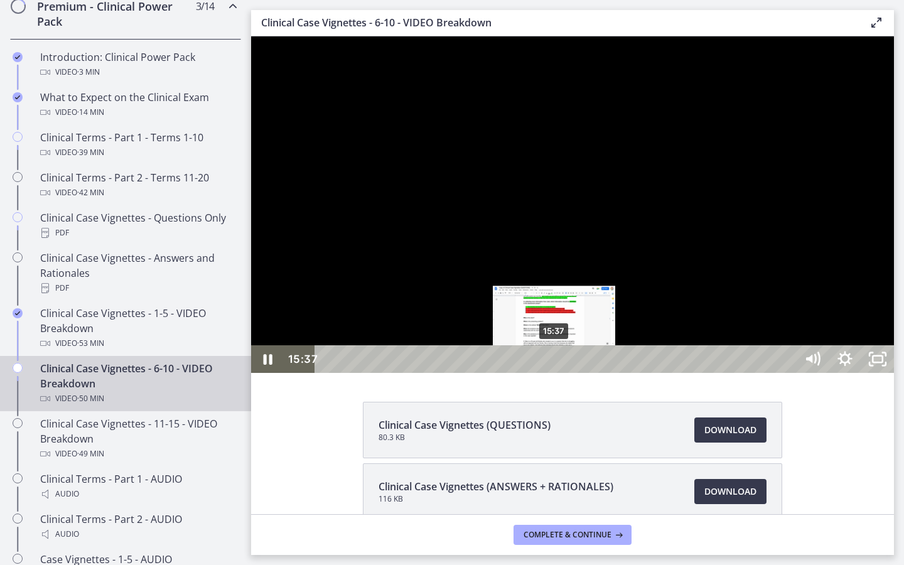
click at [555, 373] on div "15:37" at bounding box center [557, 359] width 461 height 28
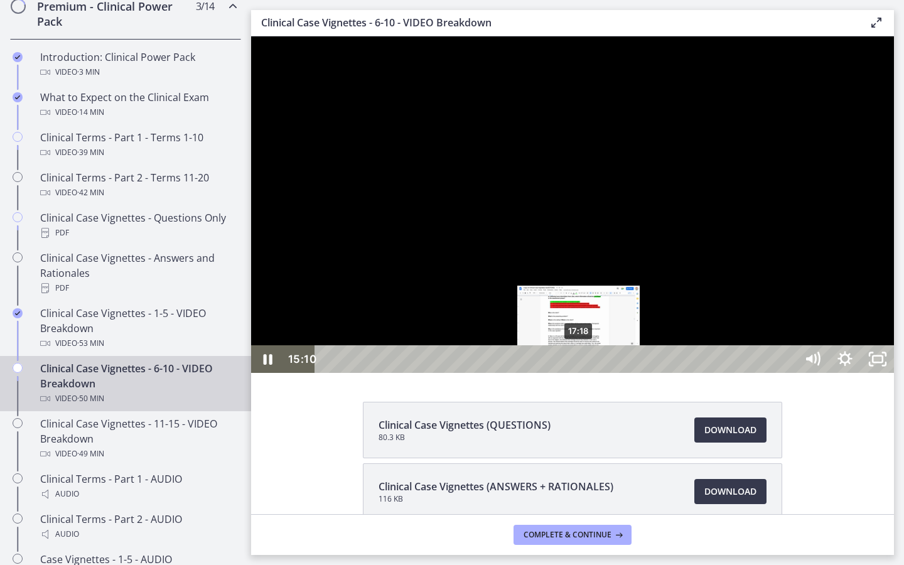
click at [579, 373] on div "17:18" at bounding box center [557, 359] width 461 height 28
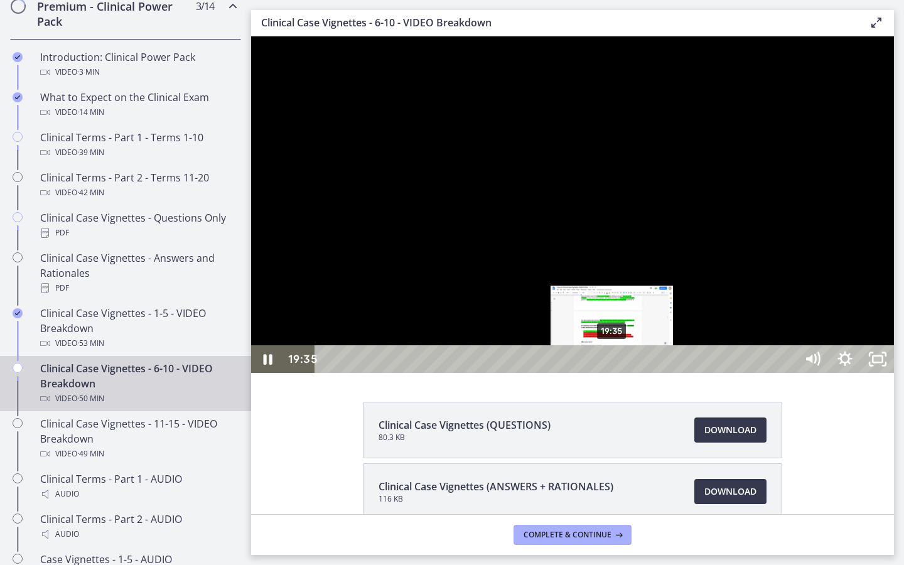
click at [613, 373] on div "19:35" at bounding box center [557, 359] width 461 height 28
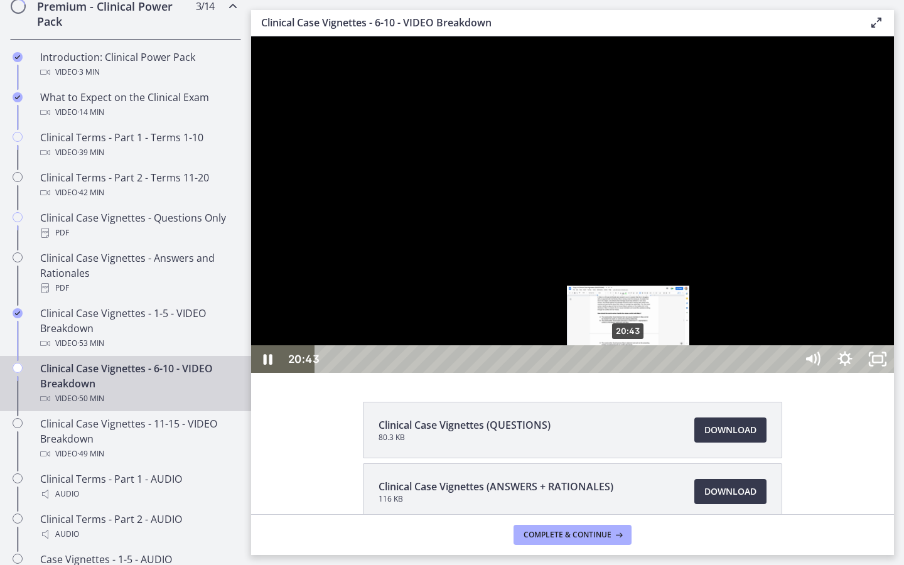
click at [629, 373] on div "20:43" at bounding box center [557, 359] width 461 height 28
click at [648, 373] on div "22:00" at bounding box center [557, 359] width 461 height 28
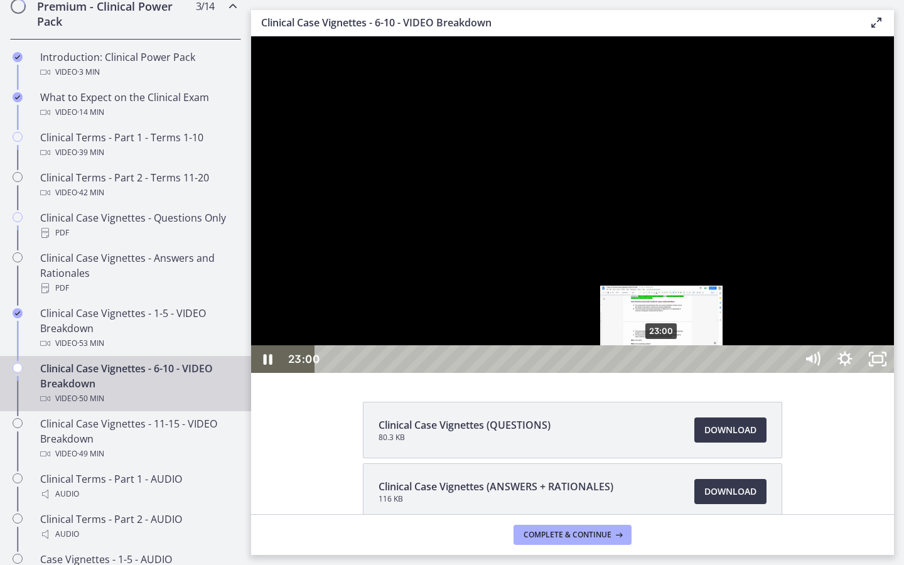
click at [662, 373] on div "23:00" at bounding box center [557, 359] width 461 height 28
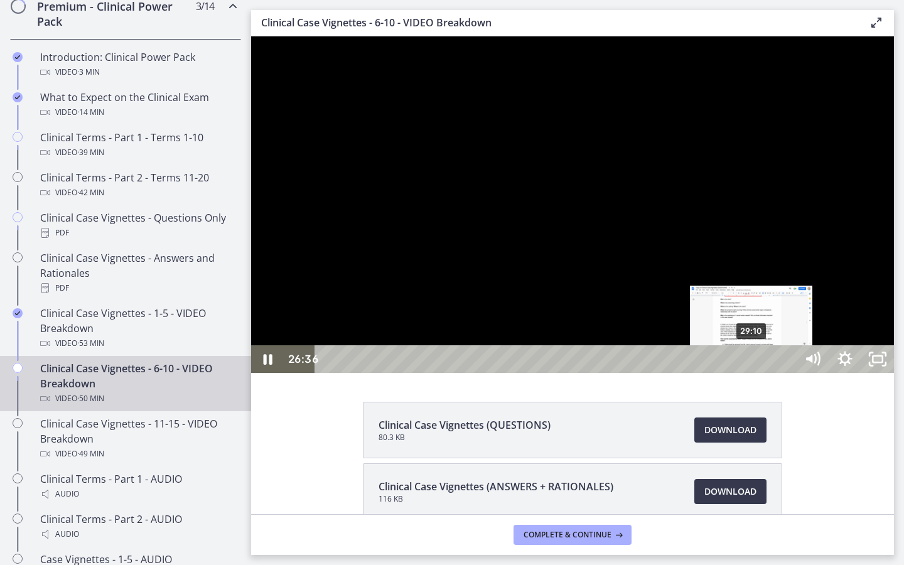
click at [751, 373] on div "29:10" at bounding box center [557, 359] width 461 height 28
click at [751, 373] on div "29:59" at bounding box center [557, 359] width 461 height 28
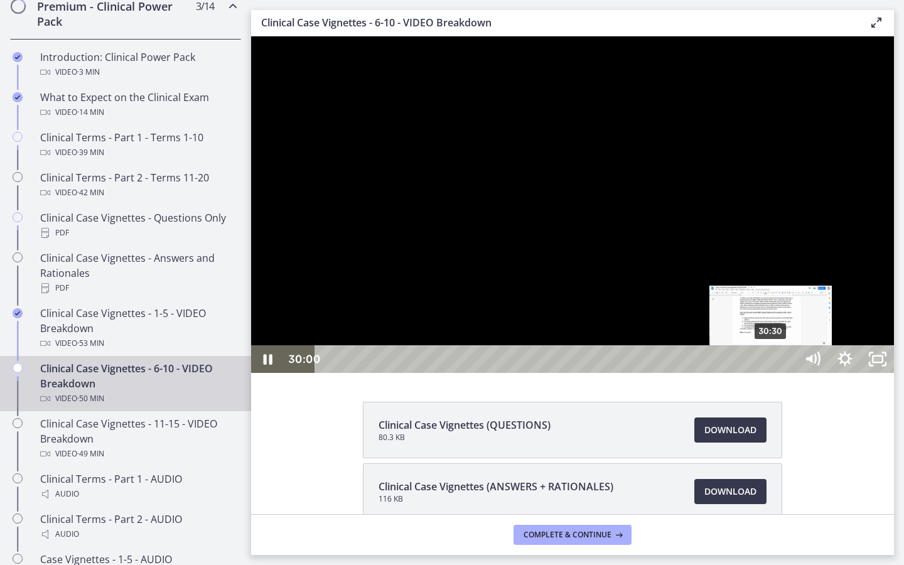
click at [751, 373] on div "30:30" at bounding box center [557, 359] width 461 height 28
click at [751, 373] on div "31:34" at bounding box center [557, 359] width 461 height 28
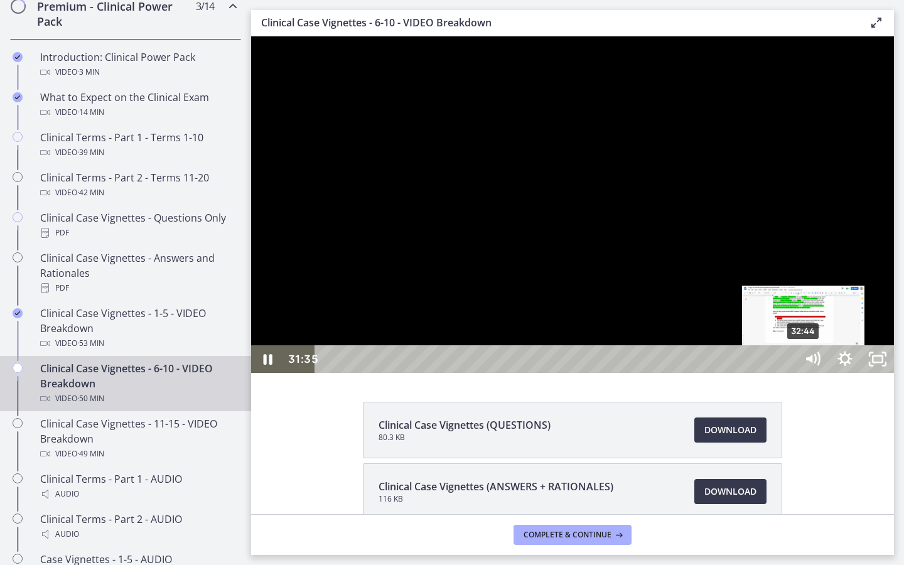
click at [751, 373] on div "32:44" at bounding box center [557, 359] width 461 height 28
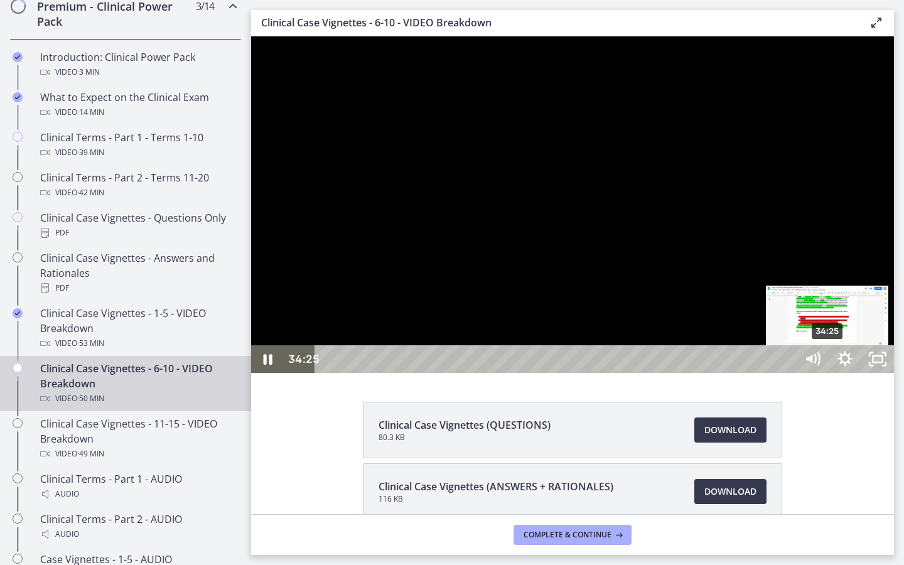
click at [751, 373] on div "34:25" at bounding box center [557, 359] width 461 height 28
click at [751, 373] on div "33:28" at bounding box center [557, 359] width 461 height 28
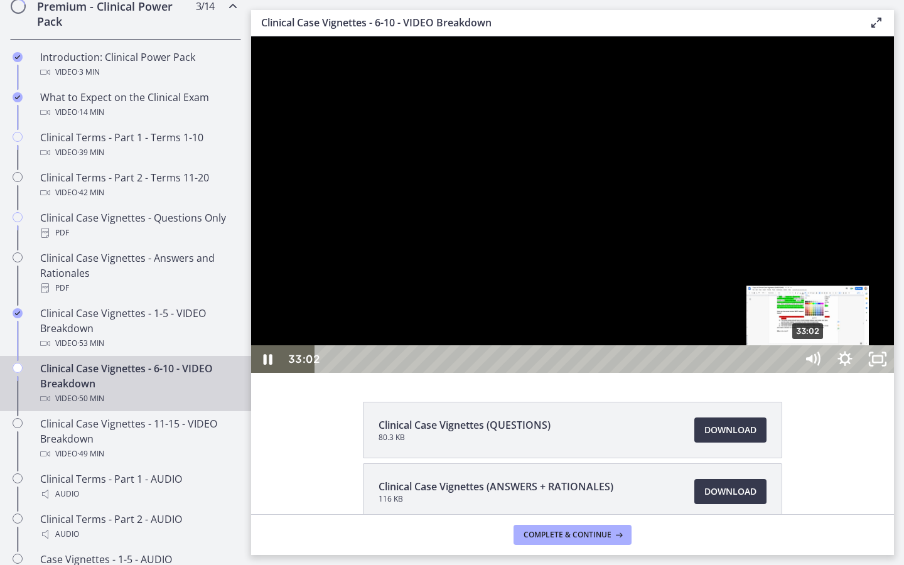
click at [751, 373] on div "33:02" at bounding box center [557, 359] width 461 height 28
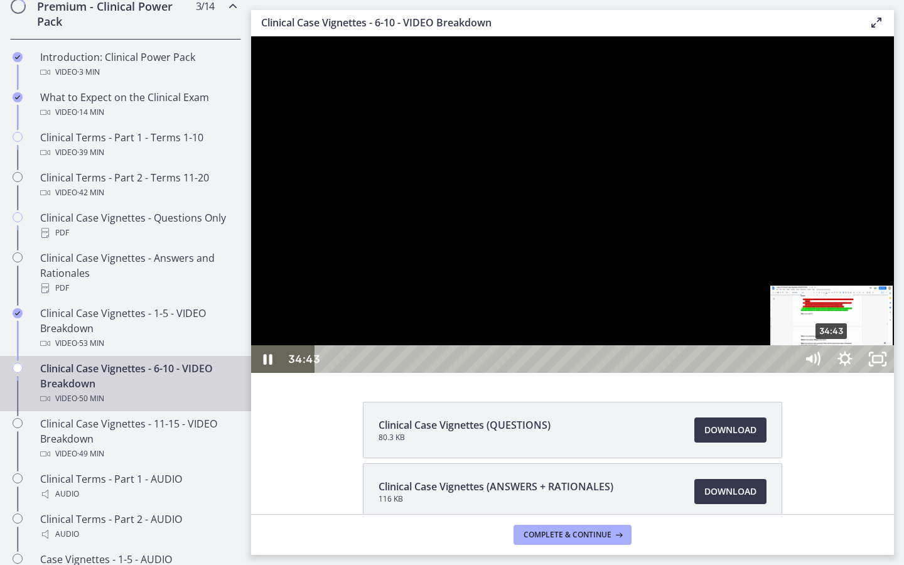
click at [751, 373] on div "34:43" at bounding box center [557, 359] width 461 height 28
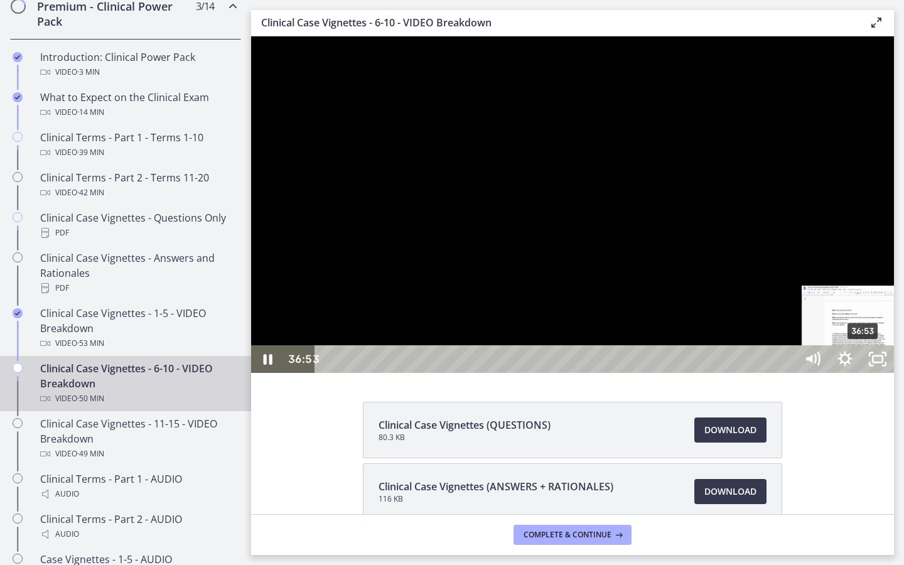
click at [751, 373] on div "36:53" at bounding box center [557, 359] width 461 height 28
click at [751, 373] on div "37:31" at bounding box center [557, 359] width 461 height 28
click at [751, 373] on div "39:02" at bounding box center [557, 359] width 461 height 28
click at [751, 373] on div "39:33" at bounding box center [557, 359] width 461 height 28
click at [751, 373] on div "41:27" at bounding box center [557, 359] width 461 height 28
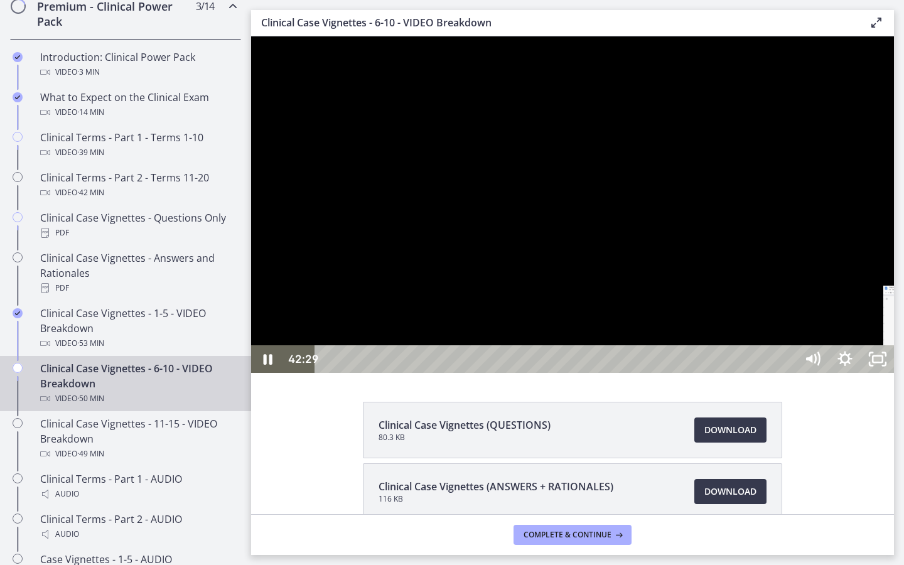
click at [751, 373] on div "42:29" at bounding box center [557, 359] width 461 height 28
click at [751, 373] on div "43:54" at bounding box center [557, 359] width 461 height 28
click at [751, 373] on div "44:48" at bounding box center [557, 359] width 461 height 28
click at [751, 373] on div "46:50" at bounding box center [557, 359] width 461 height 28
click at [751, 373] on div "48:00" at bounding box center [557, 359] width 461 height 28
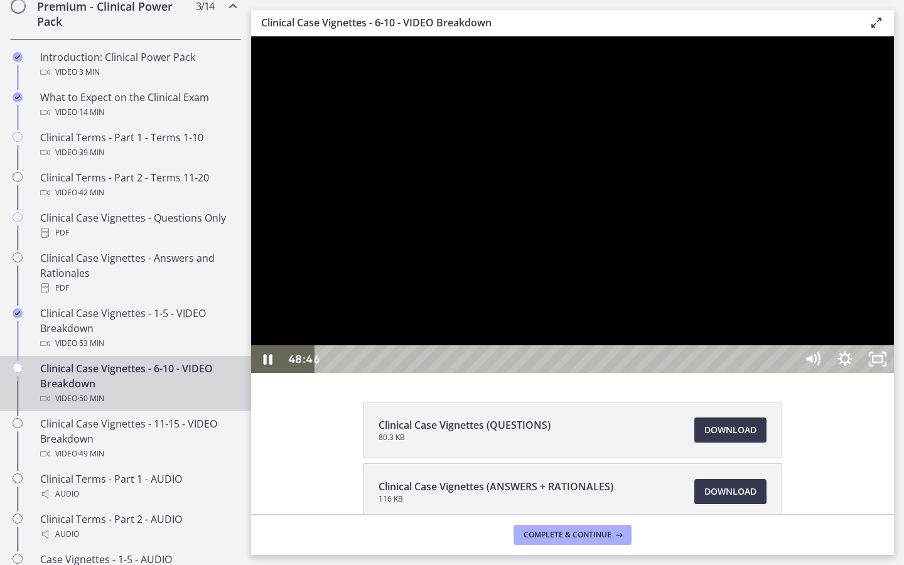
click at [751, 373] on div "48:46" at bounding box center [557, 359] width 461 height 28
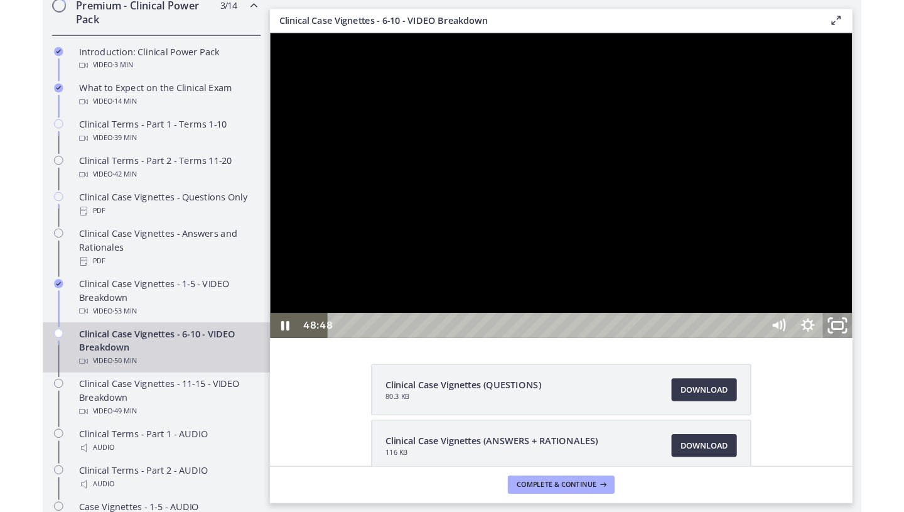
drag, startPoint x: 1160, startPoint y: 585, endPoint x: 1160, endPoint y: 532, distance: 53.4
click at [751, 372] on icon "Unfullscreen" at bounding box center [896, 355] width 39 height 33
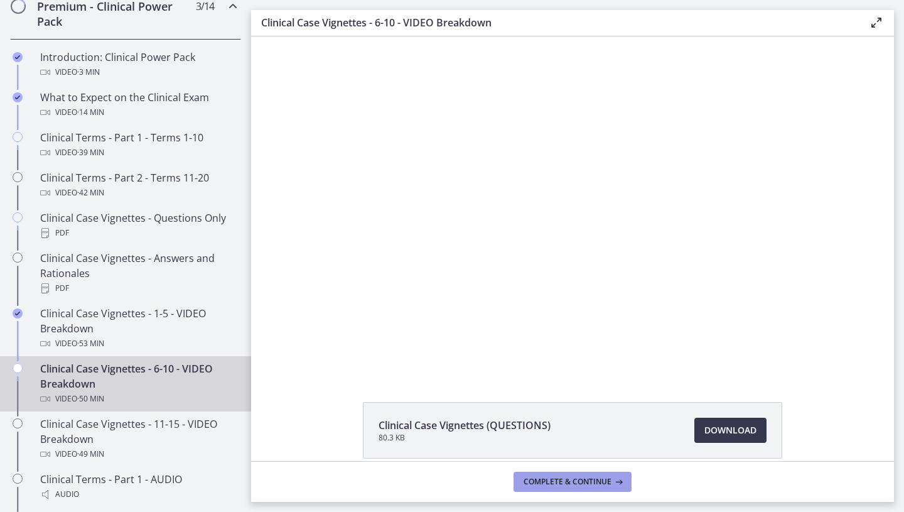
click at [555, 424] on span "Complete & continue" at bounding box center [568, 481] width 88 height 10
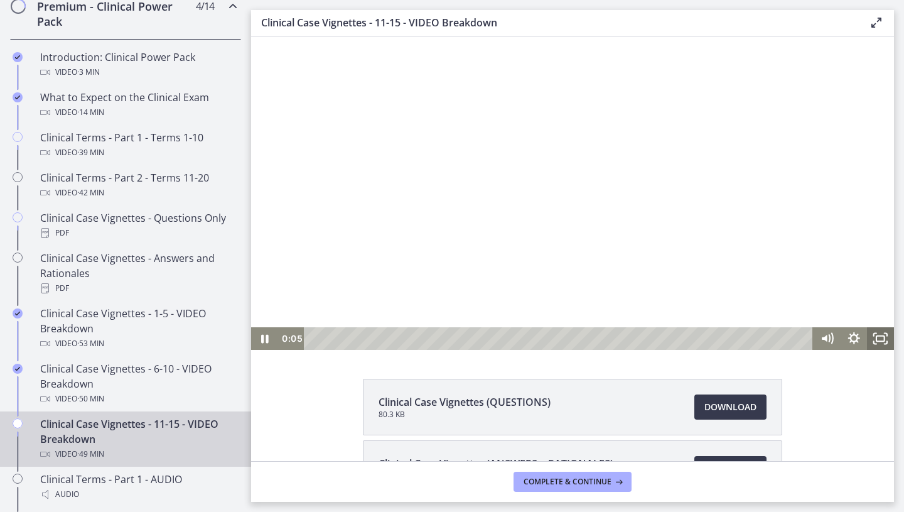
click at [751, 337] on icon "Fullscreen" at bounding box center [880, 338] width 27 height 23
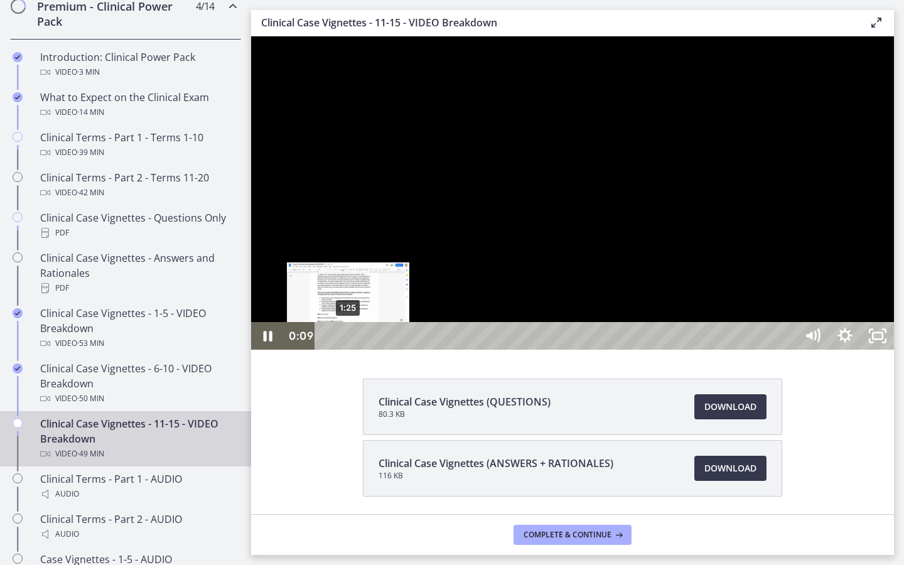
click at [348, 350] on div "1:25" at bounding box center [557, 336] width 461 height 28
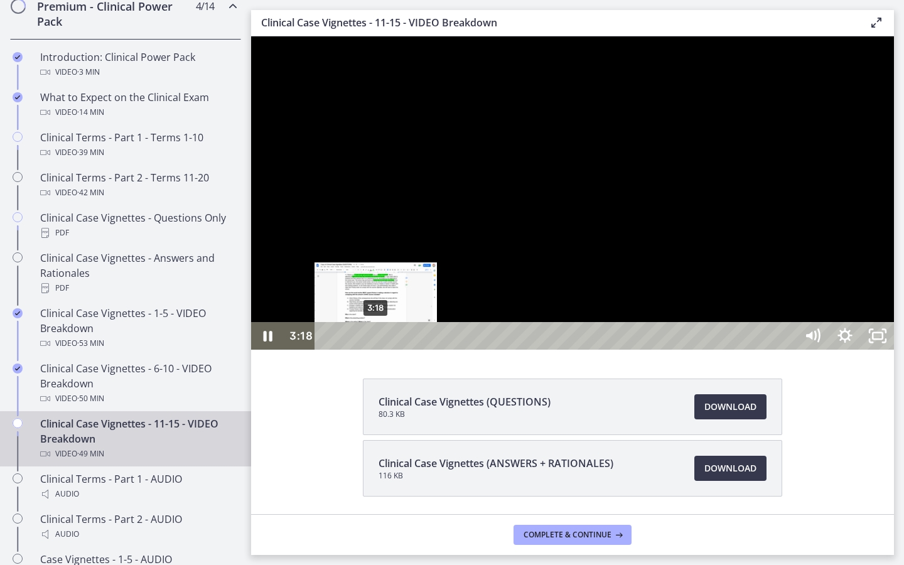
click at [376, 350] on div "3:18" at bounding box center [557, 336] width 461 height 28
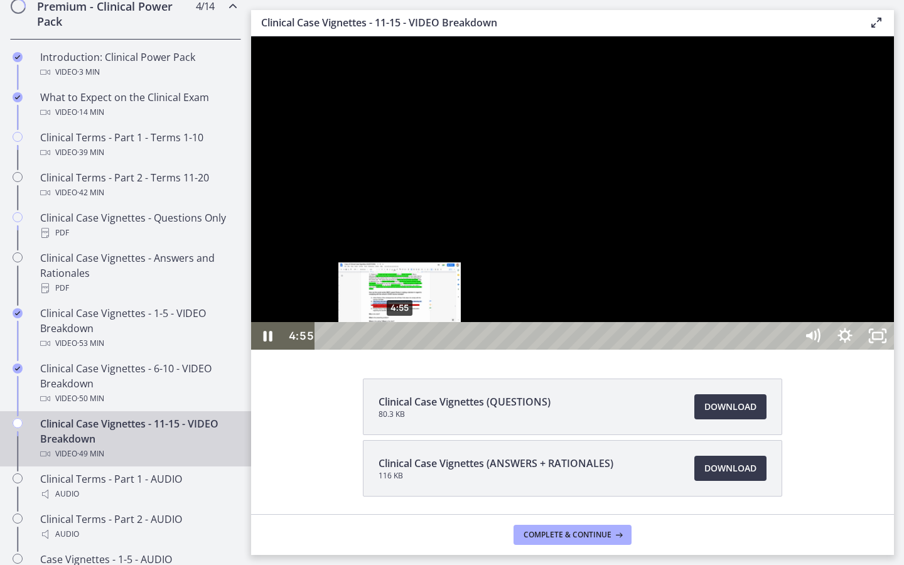
click at [400, 350] on div "4:55" at bounding box center [557, 336] width 461 height 28
click at [389, 350] on div "4:17" at bounding box center [557, 336] width 461 height 28
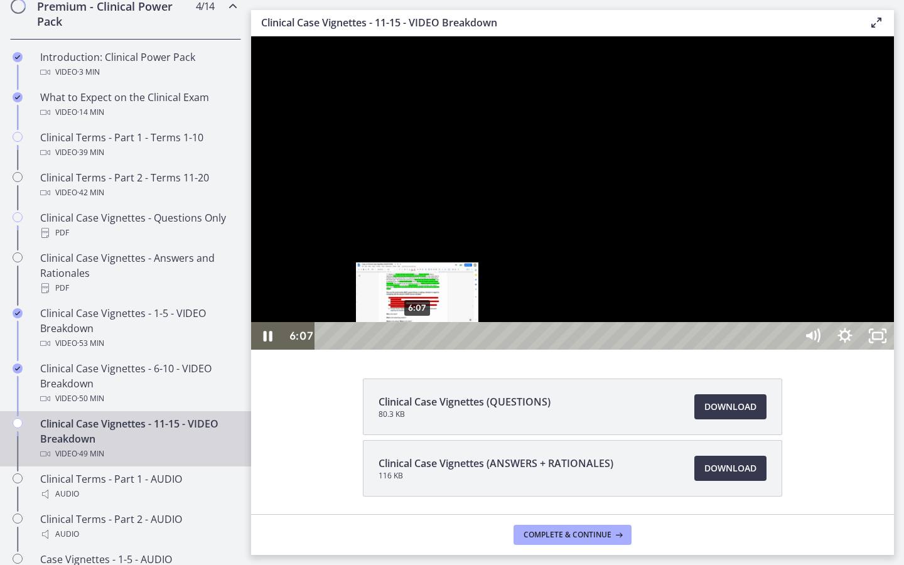
click at [417, 350] on div "6:07" at bounding box center [557, 336] width 461 height 28
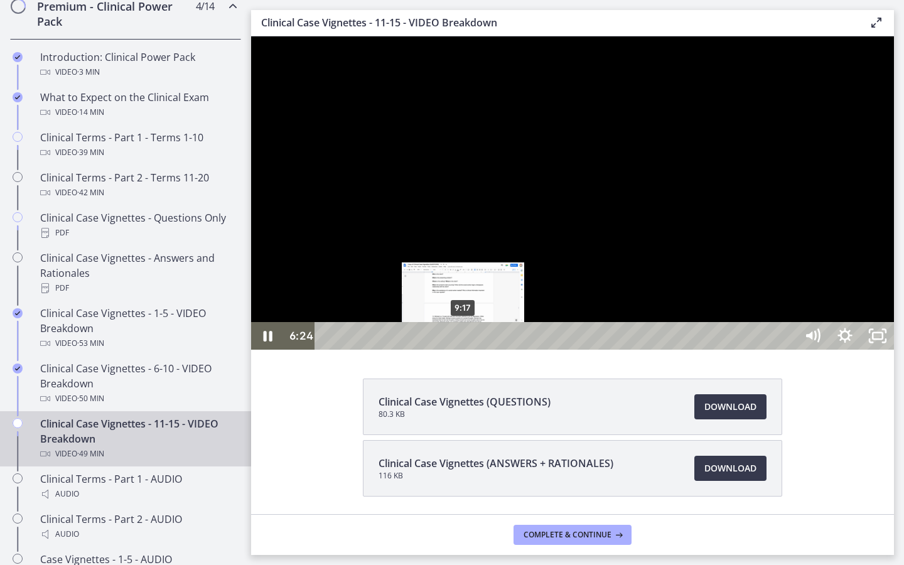
click at [466, 350] on div "9:17" at bounding box center [557, 336] width 461 height 28
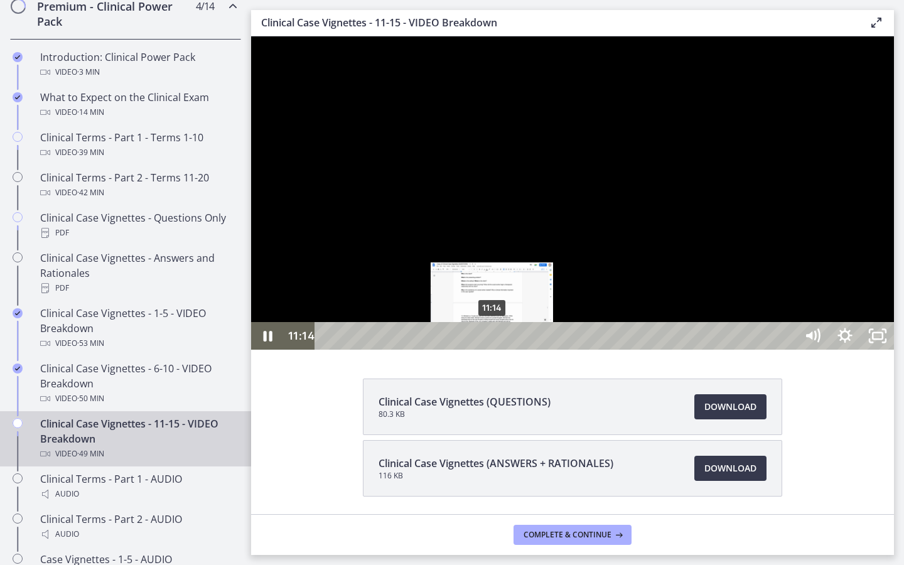
click at [493, 350] on div "11:14" at bounding box center [557, 336] width 461 height 28
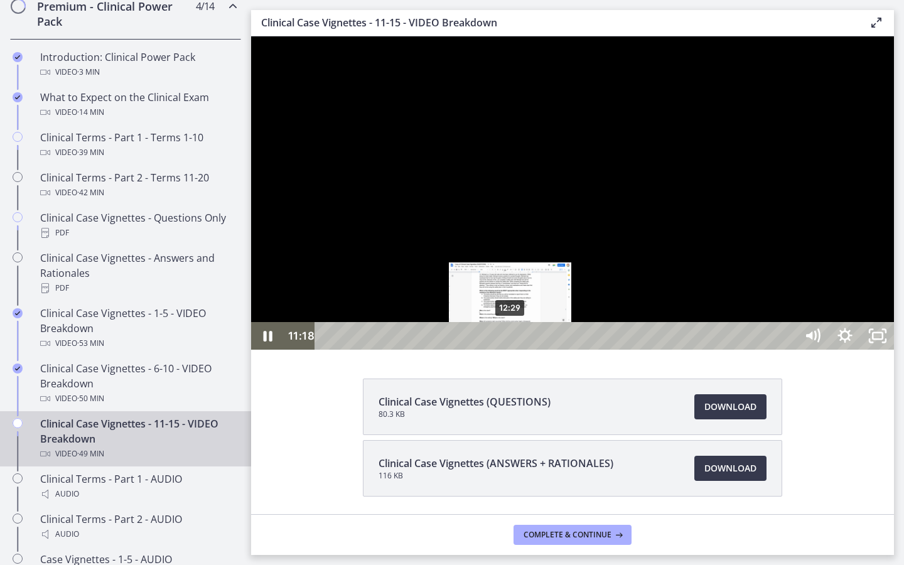
click at [512, 350] on div "12:29" at bounding box center [557, 336] width 461 height 28
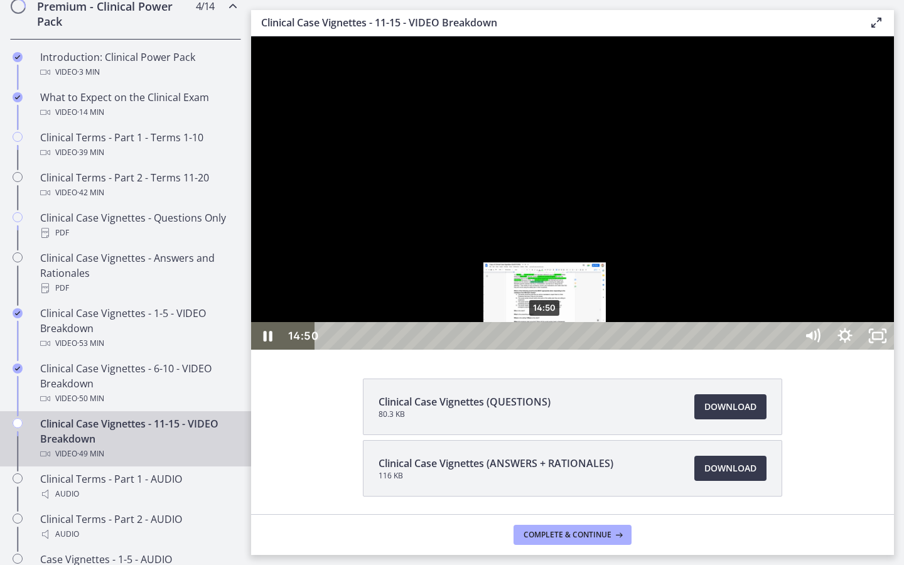
click at [546, 350] on div "14:50" at bounding box center [557, 336] width 461 height 28
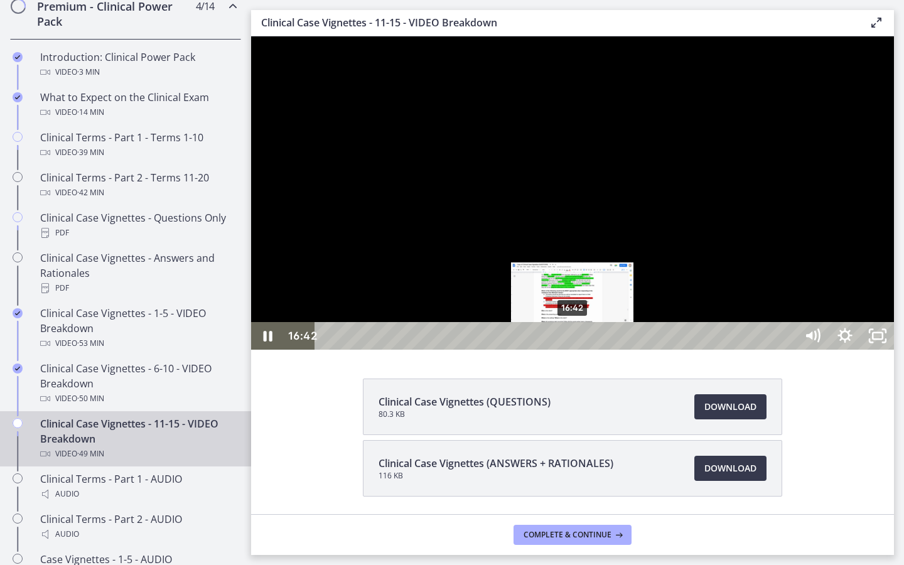
click at [573, 350] on div "16:42" at bounding box center [557, 336] width 461 height 28
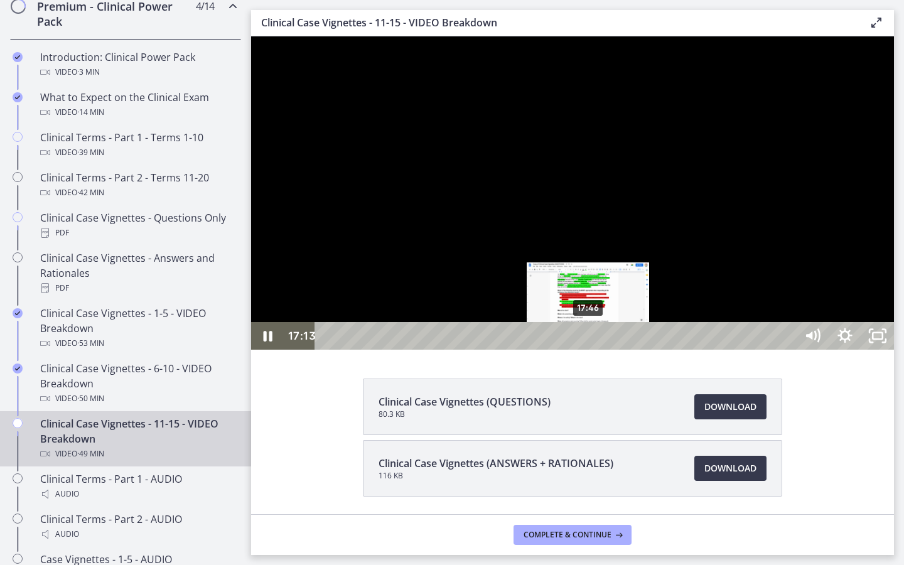
click at [589, 350] on div "17:46" at bounding box center [557, 336] width 461 height 28
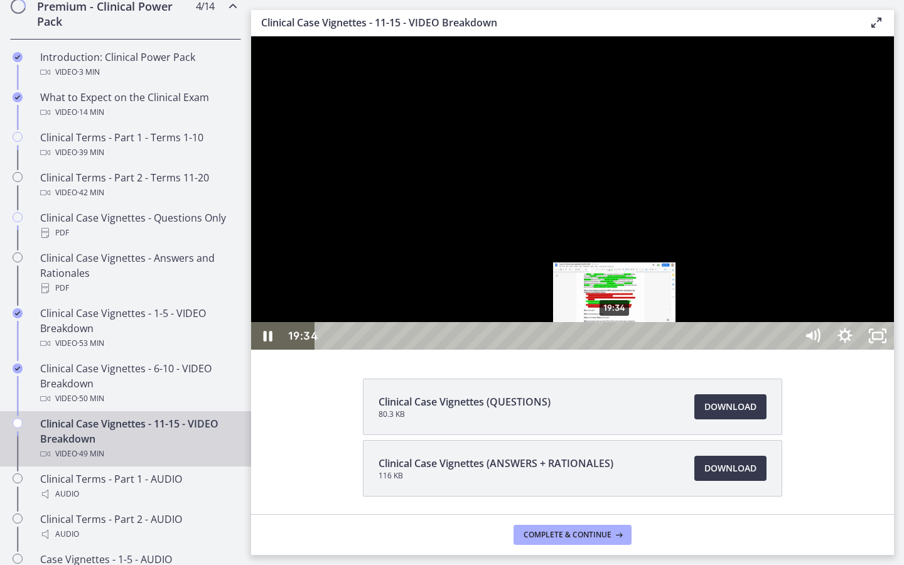
click at [615, 350] on div "19:34" at bounding box center [557, 336] width 461 height 28
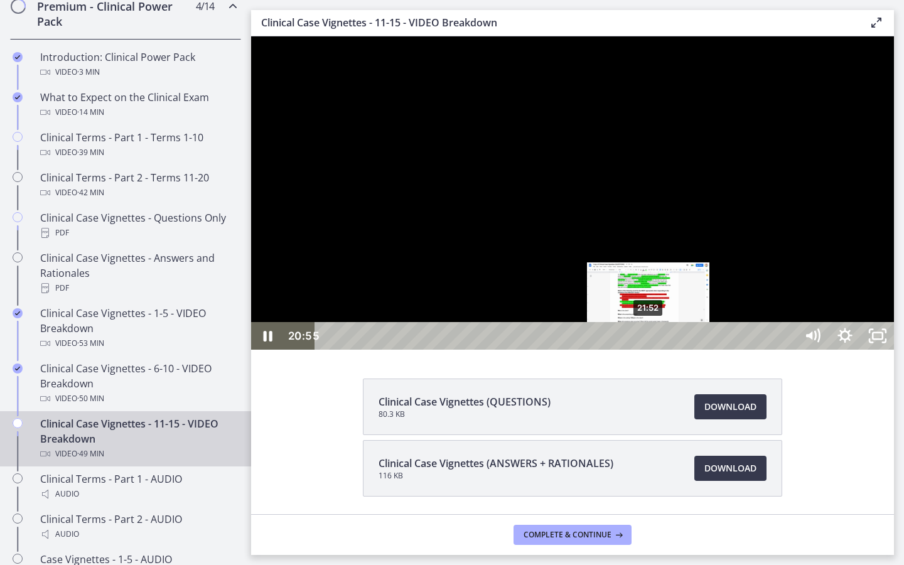
click at [649, 350] on div "21:52" at bounding box center [557, 336] width 461 height 28
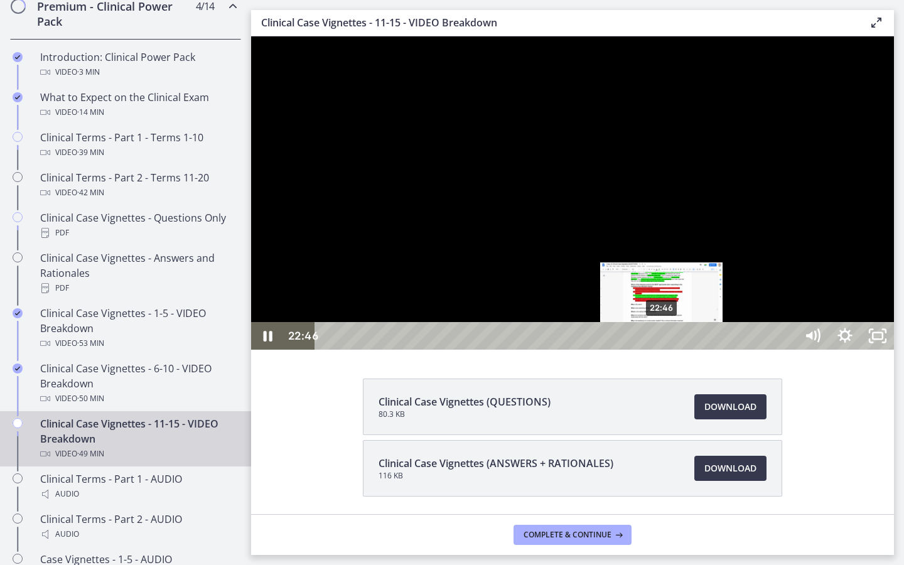
click at [662, 350] on div "22:46" at bounding box center [557, 336] width 461 height 28
click at [670, 350] on div "23:24" at bounding box center [557, 336] width 461 height 28
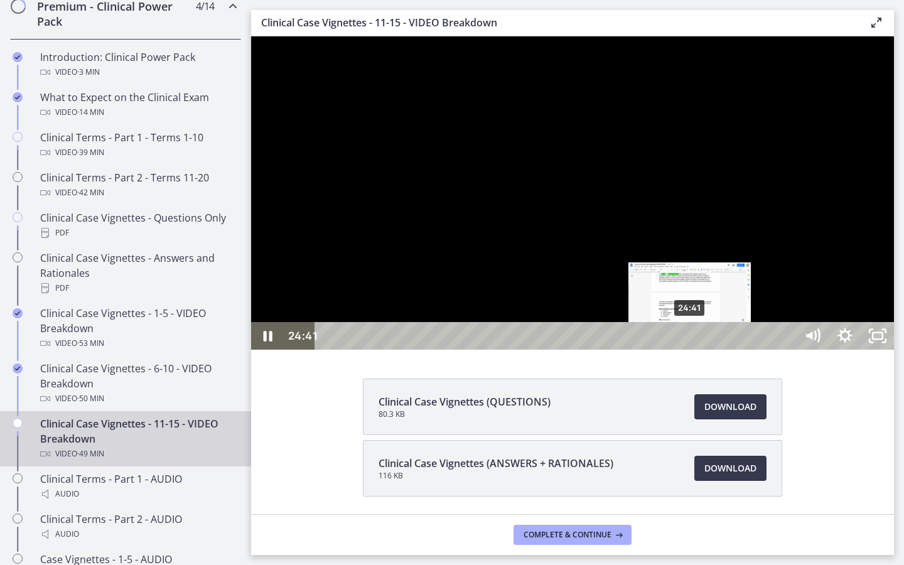
click at [691, 350] on div "24:41" at bounding box center [557, 336] width 461 height 28
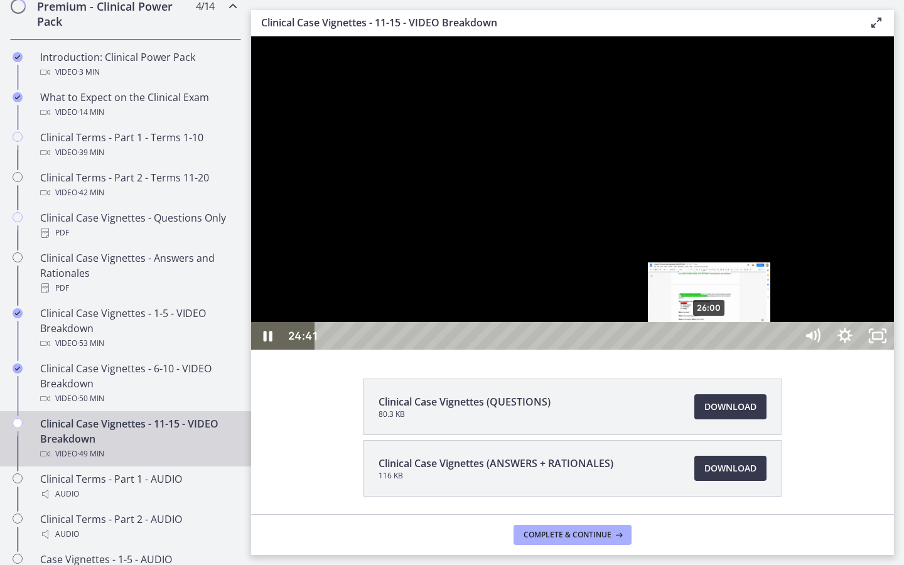
click at [712, 350] on div "26:00" at bounding box center [557, 336] width 461 height 28
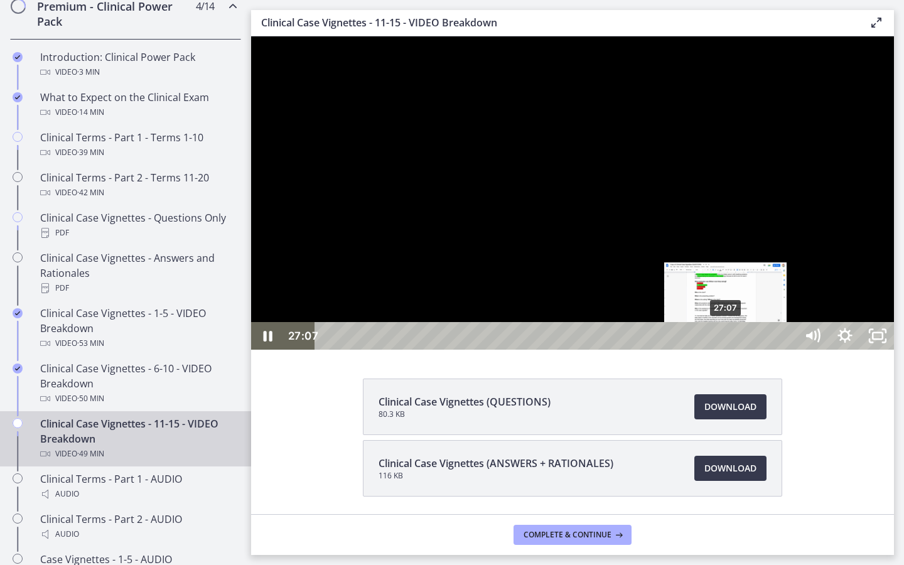
click at [726, 350] on div "27:07" at bounding box center [557, 336] width 461 height 28
click at [721, 350] on div "26:44" at bounding box center [557, 336] width 461 height 28
click at [722, 350] on div "26:49" at bounding box center [557, 336] width 461 height 28
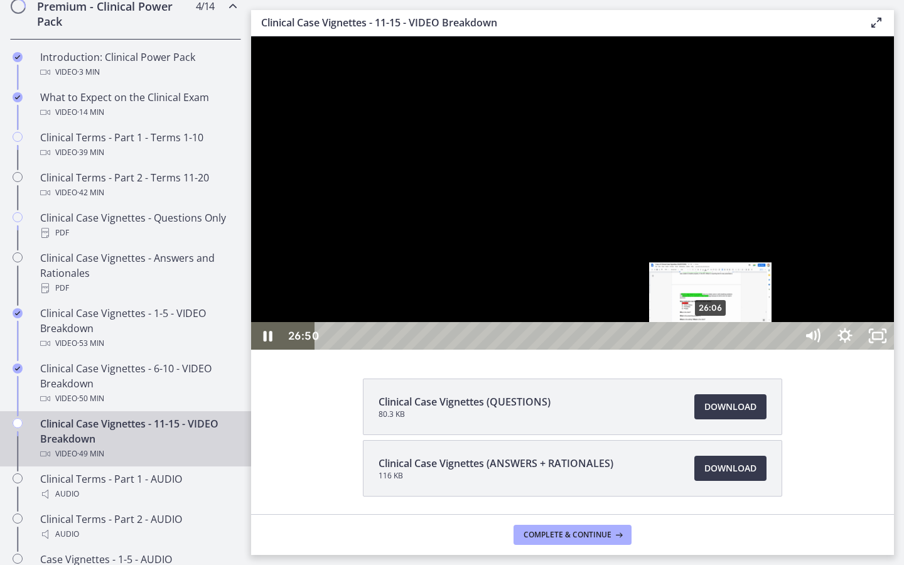
click at [708, 350] on div "26:06" at bounding box center [557, 336] width 461 height 28
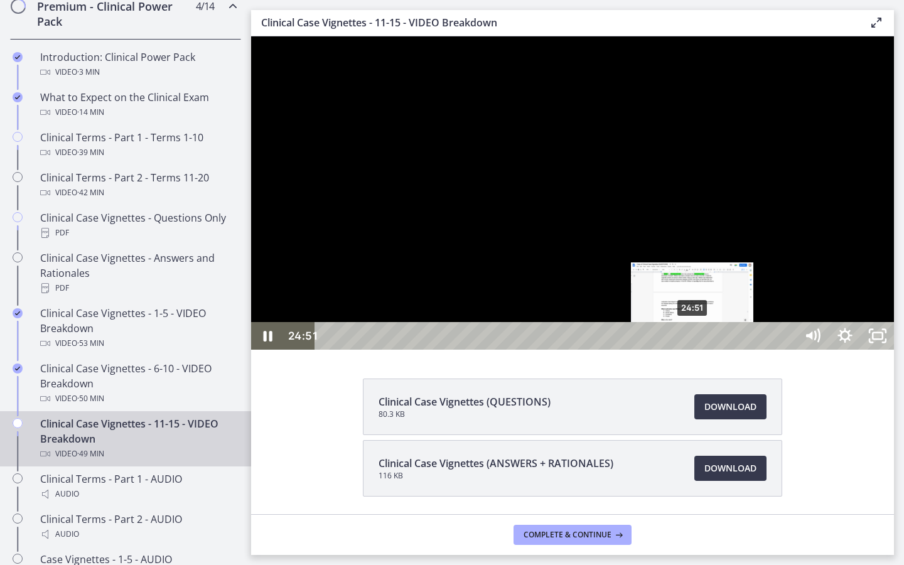
click at [693, 350] on div "24:51" at bounding box center [557, 336] width 461 height 28
click at [701, 350] on div "25:22" at bounding box center [557, 336] width 461 height 28
click at [709, 350] on div "25:58" at bounding box center [557, 336] width 461 height 28
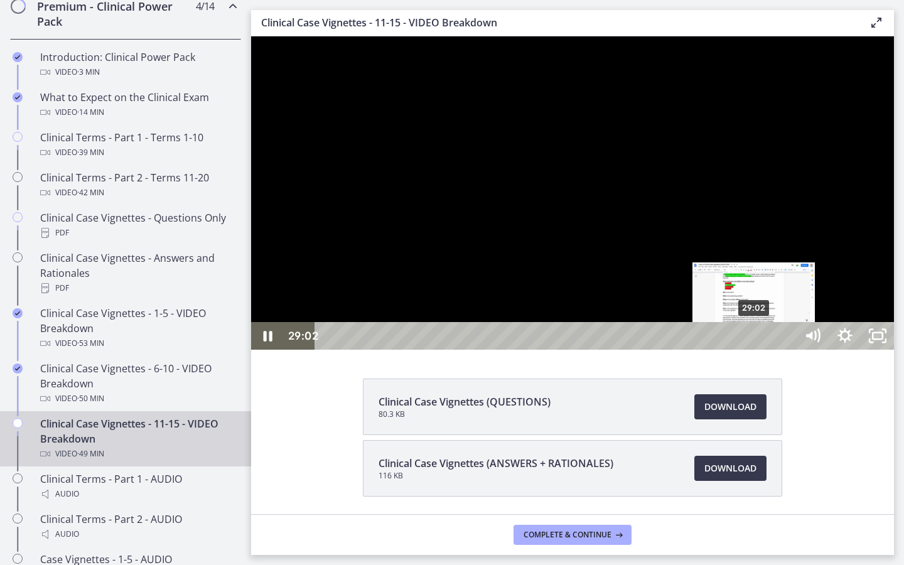
click at [751, 350] on div "29:02" at bounding box center [557, 336] width 461 height 28
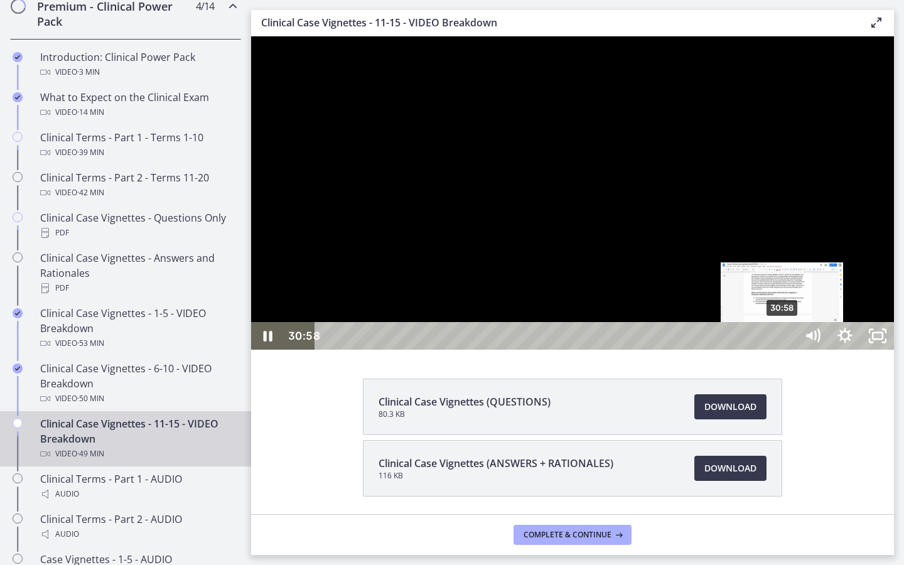
click at [751, 350] on div "30:58" at bounding box center [557, 336] width 461 height 28
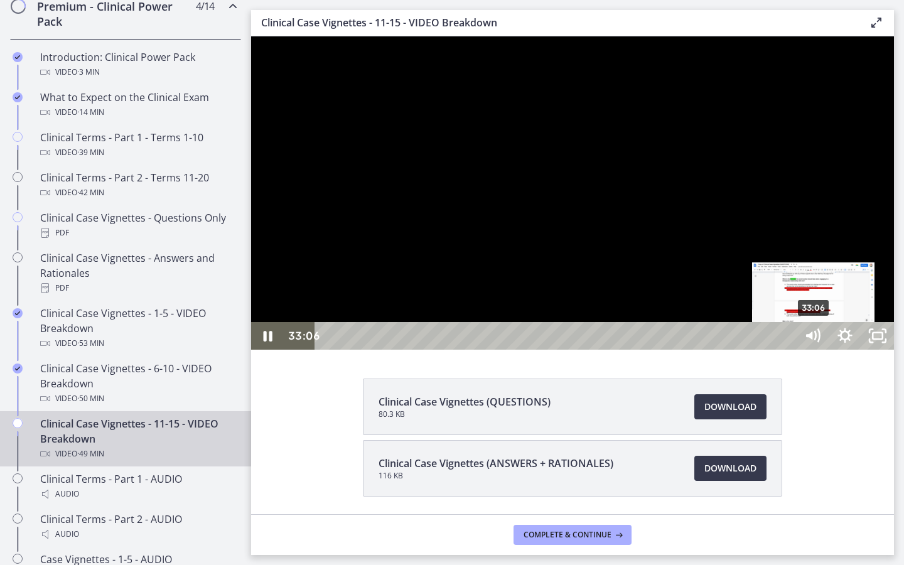
click at [751, 350] on div "33:06" at bounding box center [557, 336] width 461 height 28
click at [751, 350] on div "32:37" at bounding box center [557, 336] width 461 height 28
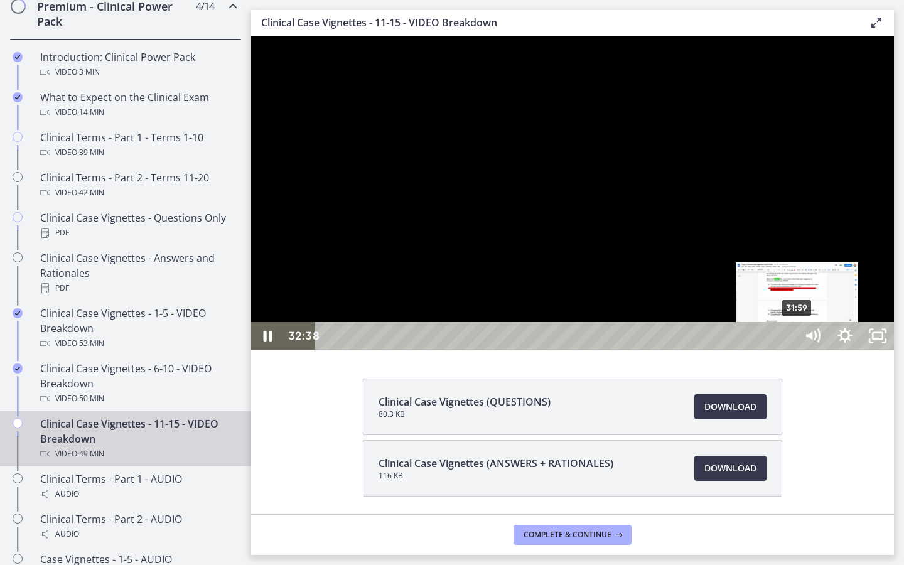
click at [751, 350] on div "31:59" at bounding box center [557, 336] width 461 height 28
click at [751, 350] on div "31:21" at bounding box center [557, 336] width 461 height 28
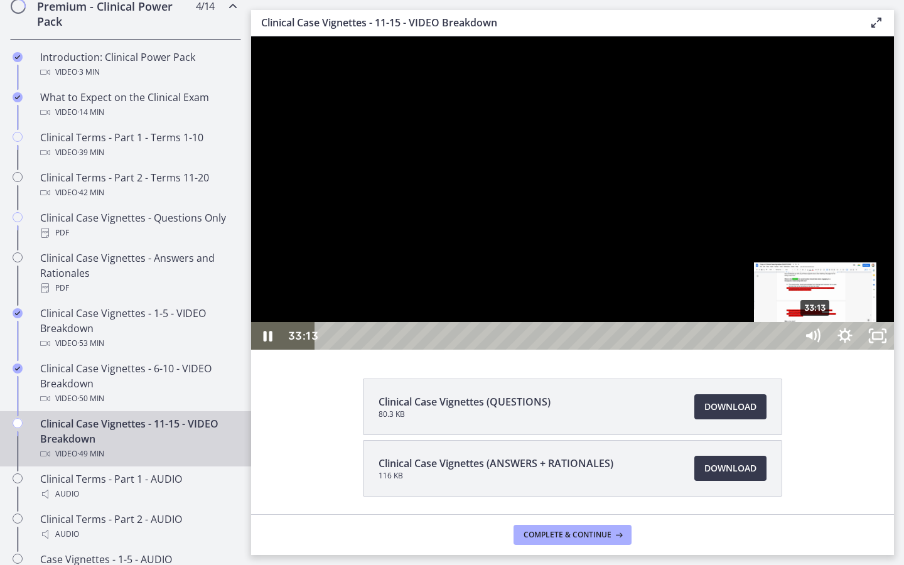
click at [751, 350] on div "33:13" at bounding box center [557, 336] width 461 height 28
click at [751, 341] on div "Playbar" at bounding box center [816, 335] width 9 height 9
click at [751, 350] on div "32:53" at bounding box center [557, 336] width 461 height 28
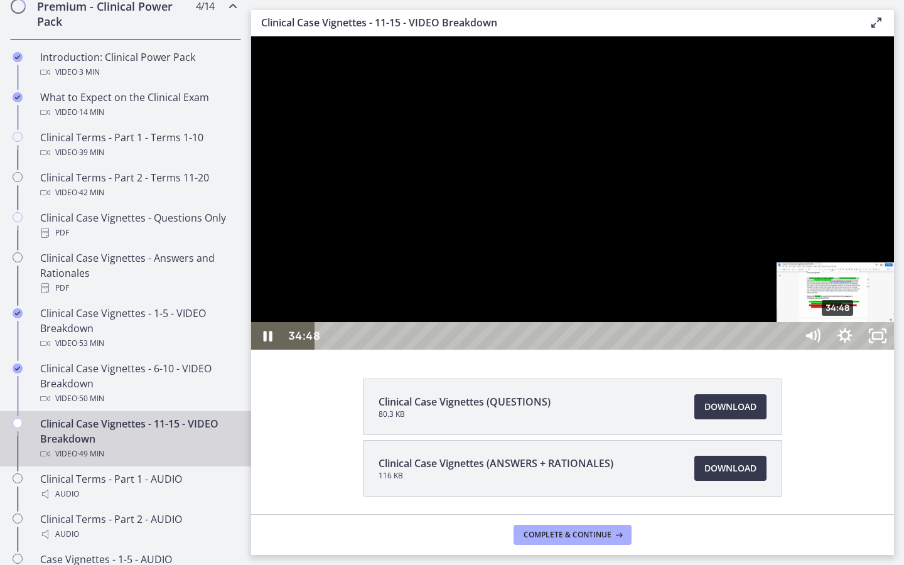
click at [751, 350] on div "34:48" at bounding box center [557, 336] width 461 height 28
click at [751, 350] on div "39:25" at bounding box center [557, 336] width 461 height 28
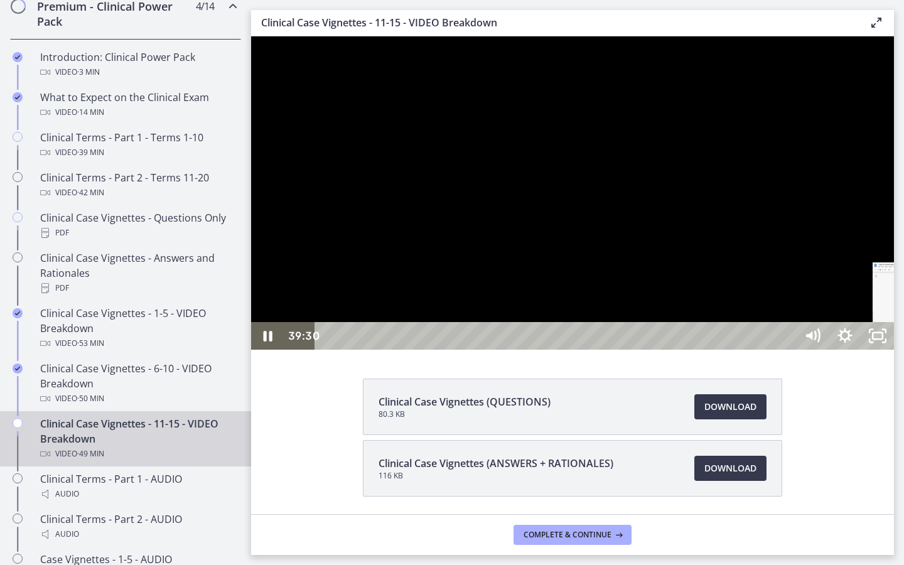
click at [751, 350] on div "41:20" at bounding box center [557, 336] width 461 height 28
click at [751, 350] on div "43:07" at bounding box center [557, 336] width 461 height 28
click at [751, 350] on div "45:08" at bounding box center [557, 336] width 461 height 28
click at [751, 350] on div "44:19" at bounding box center [557, 336] width 461 height 28
click at [751, 350] on icon "Unfullscreen" at bounding box center [877, 336] width 33 height 28
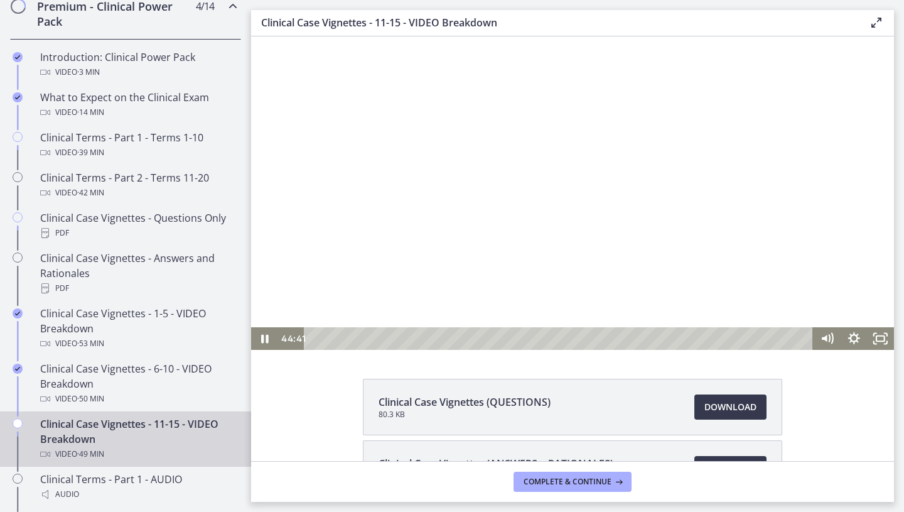
click at [481, 215] on div at bounding box center [572, 192] width 643 height 313
click at [593, 424] on button "Complete & continue" at bounding box center [573, 481] width 118 height 20
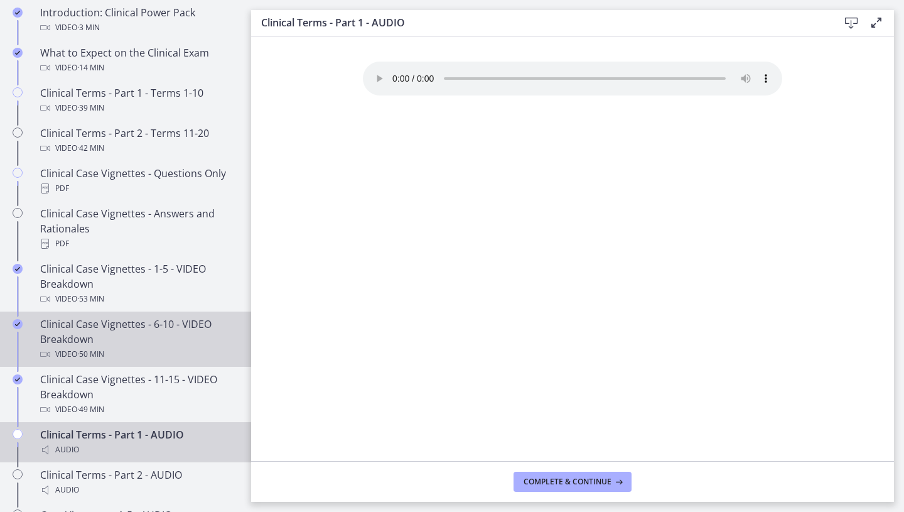
scroll to position [667, 0]
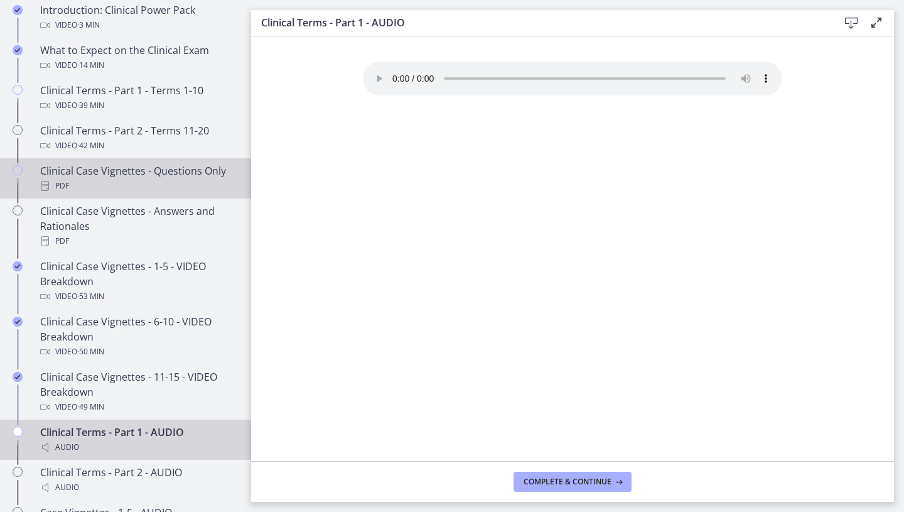
click at [166, 179] on div "PDF" at bounding box center [138, 185] width 196 height 15
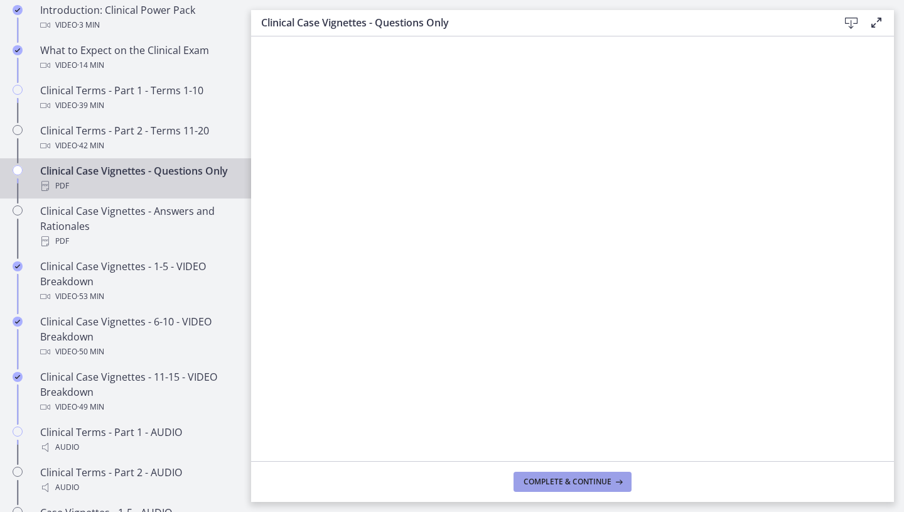
click at [573, 424] on button "Complete & continue" at bounding box center [573, 481] width 118 height 20
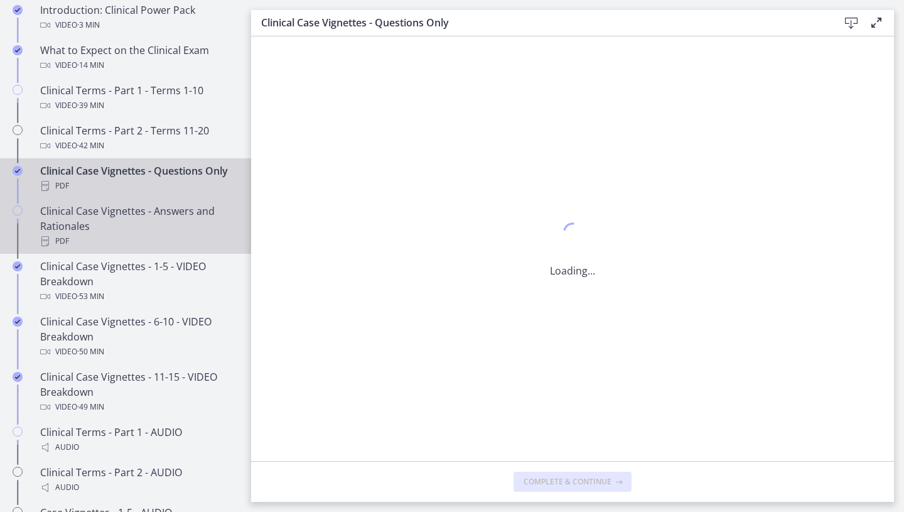
click at [190, 228] on div "Clinical Case Vignettes - Answers and Rationales PDF" at bounding box center [138, 225] width 196 height 45
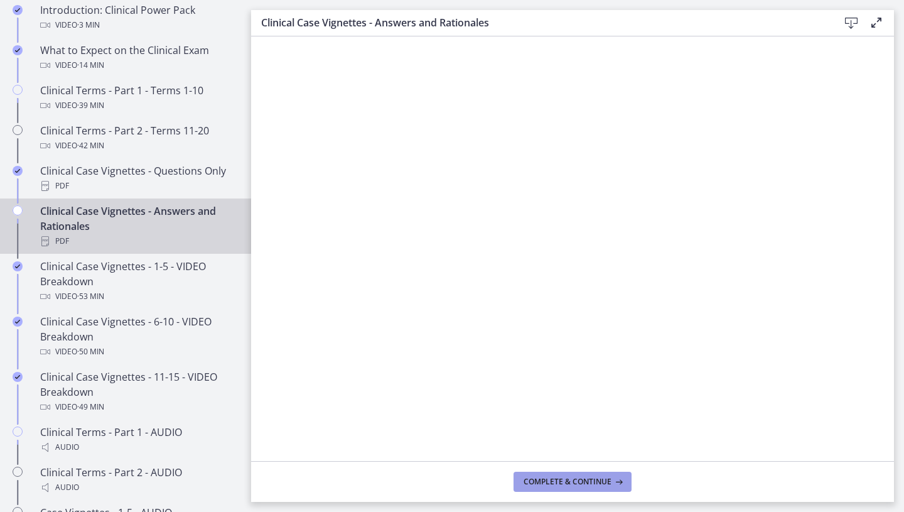
click at [556, 424] on span "Complete & continue" at bounding box center [568, 481] width 88 height 10
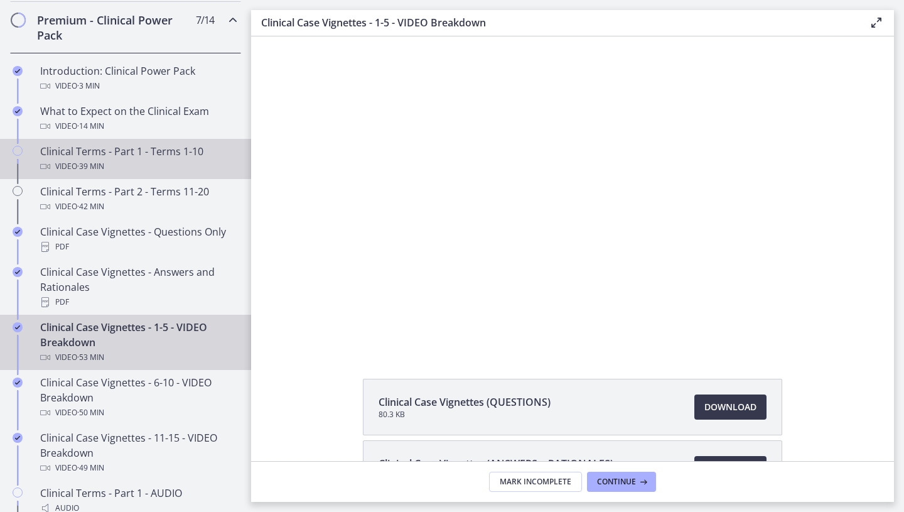
click at [160, 151] on div "Clinical Terms - Part 1 - Terms 1-10 Video · 39 min" at bounding box center [138, 159] width 196 height 30
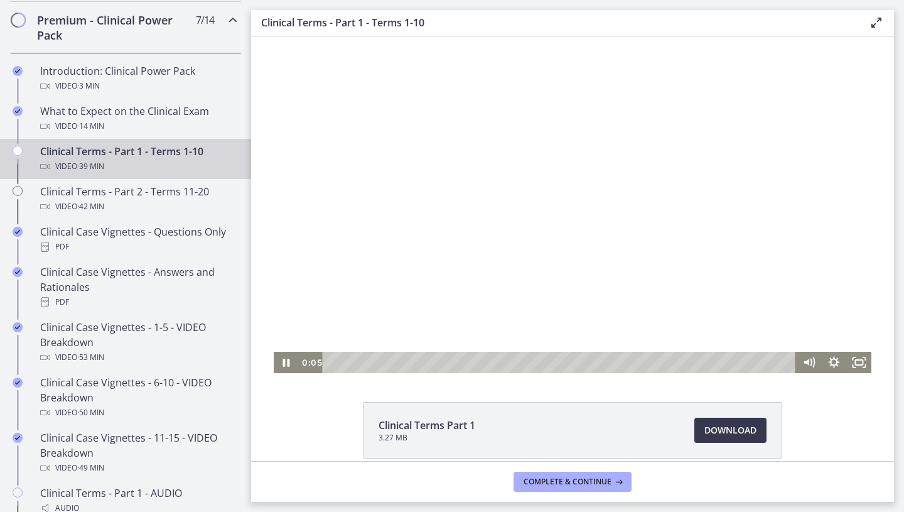
click at [474, 241] on div at bounding box center [573, 204] width 598 height 336
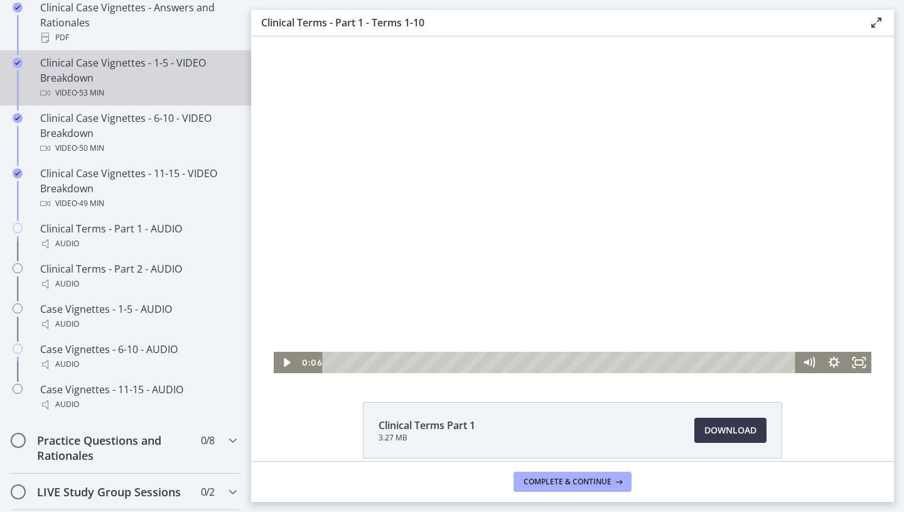
scroll to position [920, 0]
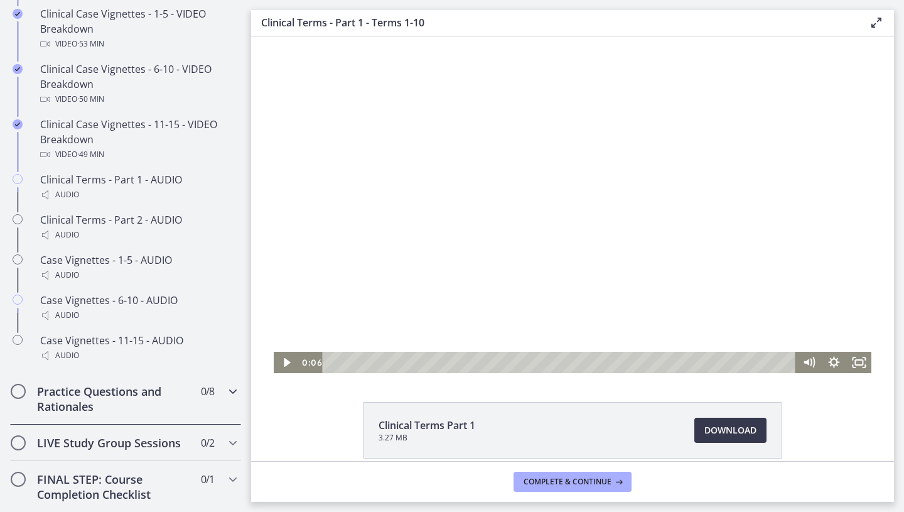
click at [203, 390] on span "0 / 8 Completed" at bounding box center [207, 391] width 13 height 15
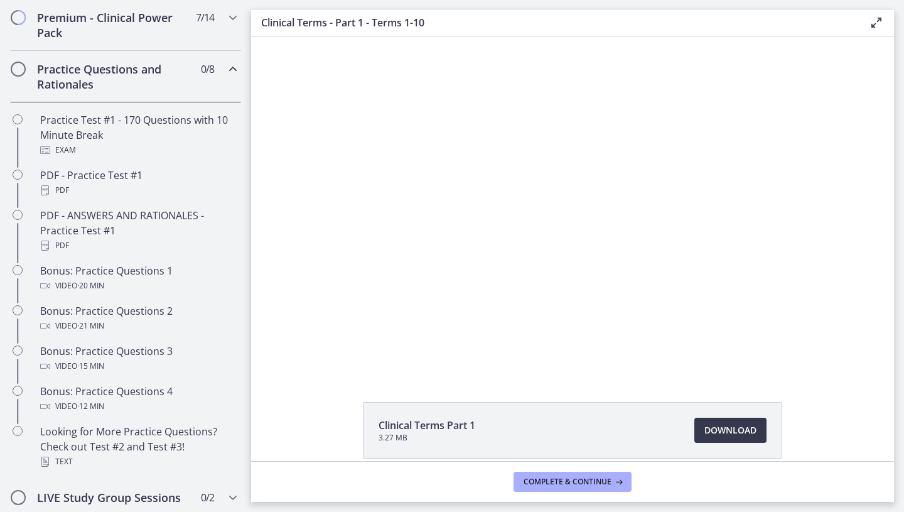
scroll to position [606, 0]
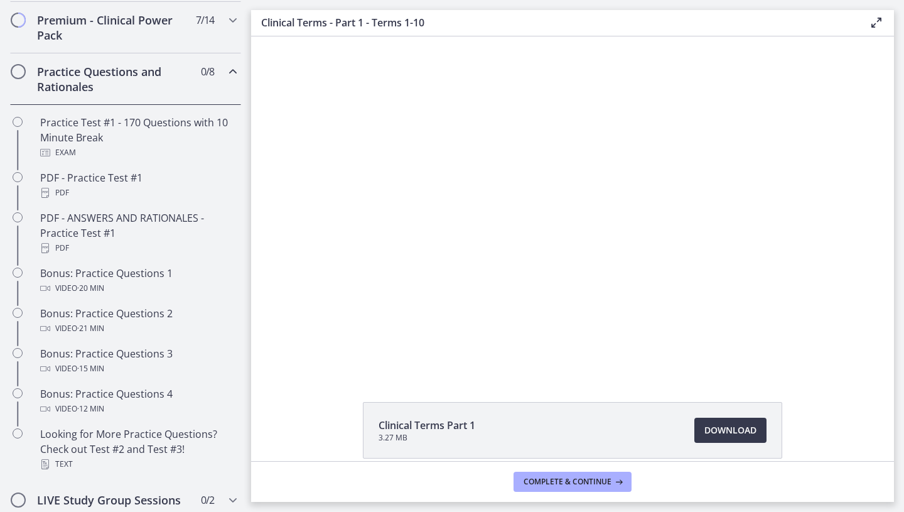
click at [220, 83] on div "Practice Questions and Rationales 0 / 8 Completed" at bounding box center [125, 78] width 231 height 51
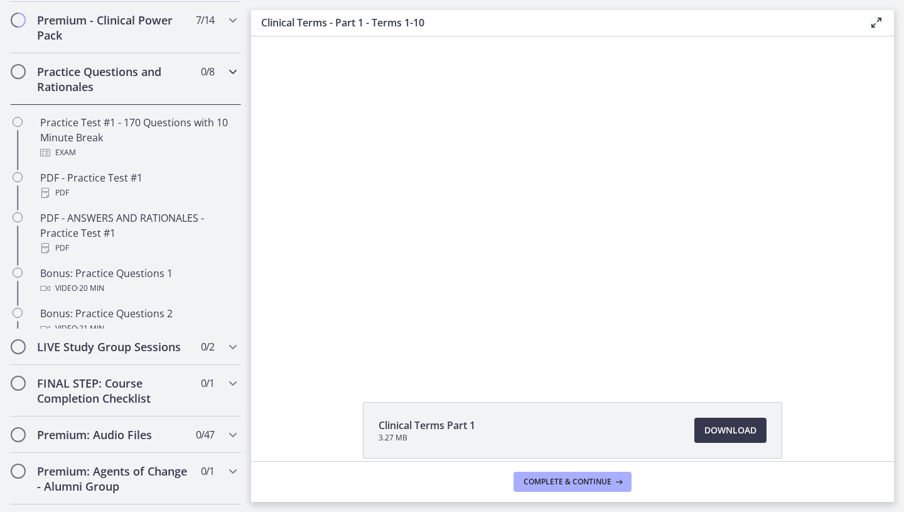
scroll to position [544, 0]
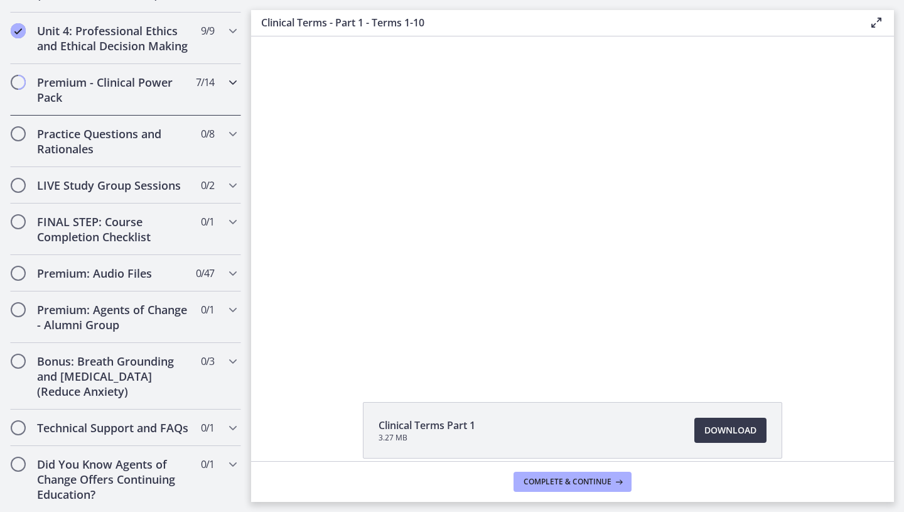
click at [209, 86] on span "7 / 14 Completed" at bounding box center [205, 82] width 18 height 15
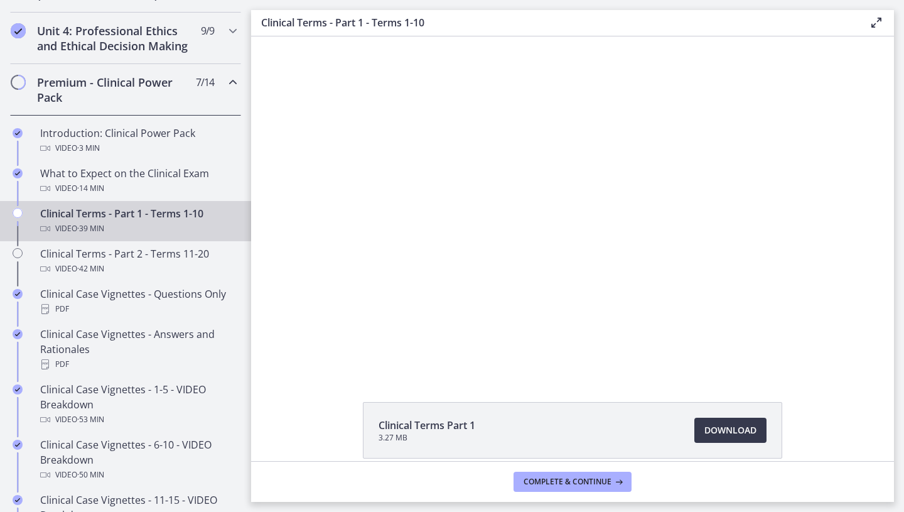
click at [176, 95] on h2 "Premium - Clinical Power Pack" at bounding box center [113, 90] width 153 height 30
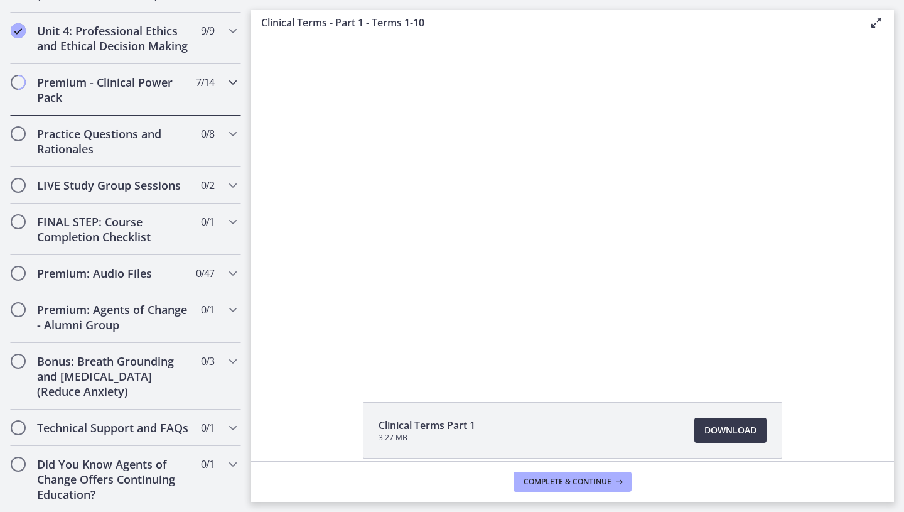
click at [213, 80] on span "7 / 14 Completed" at bounding box center [205, 82] width 18 height 15
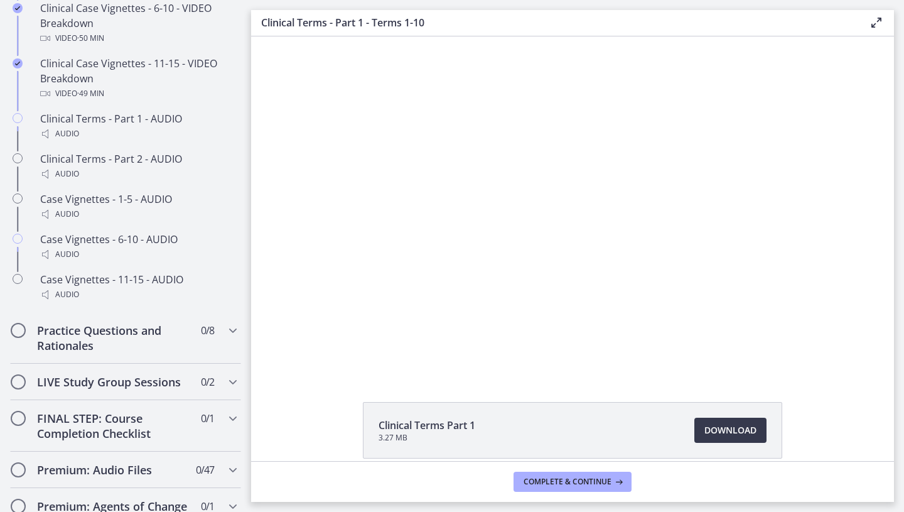
scroll to position [1024, 0]
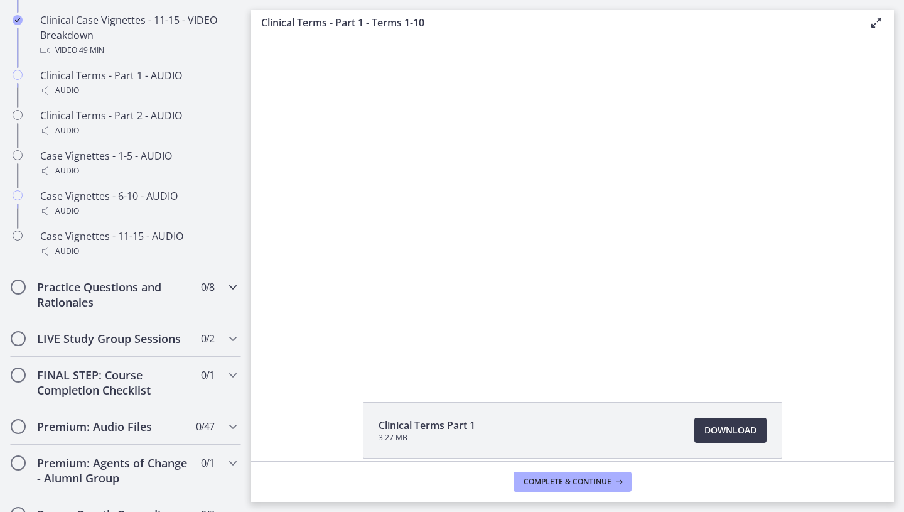
click at [173, 289] on h2 "Practice Questions and Rationales" at bounding box center [113, 294] width 153 height 30
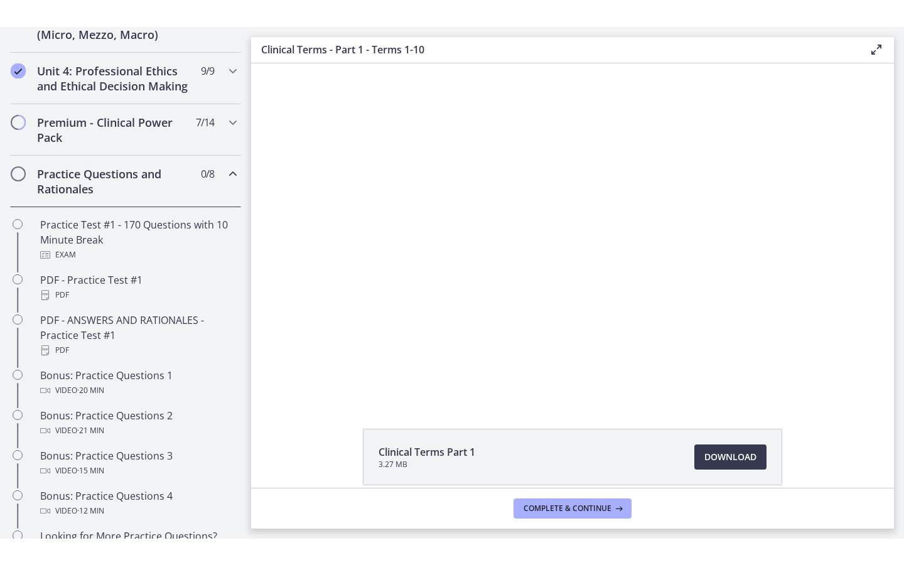
scroll to position [525, 0]
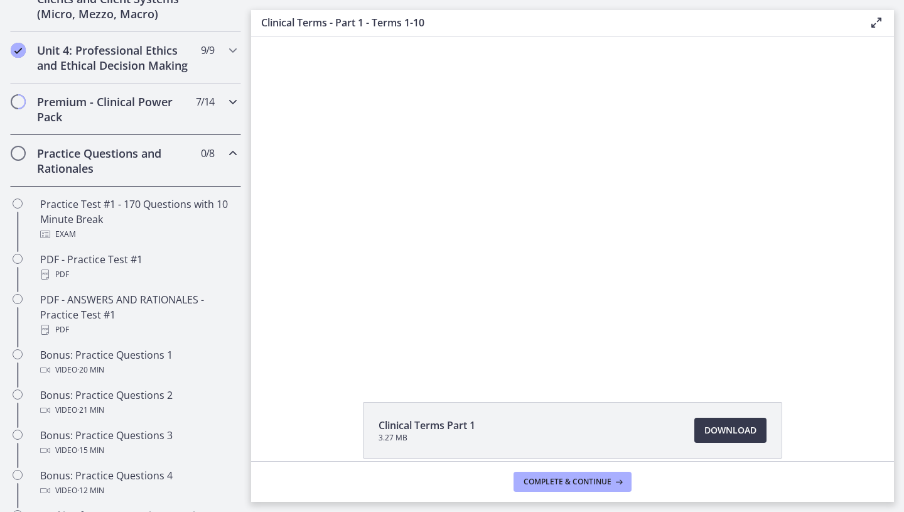
click at [202, 120] on div "Premium - Clinical Power Pack 7 / 14 Completed" at bounding box center [125, 108] width 231 height 51
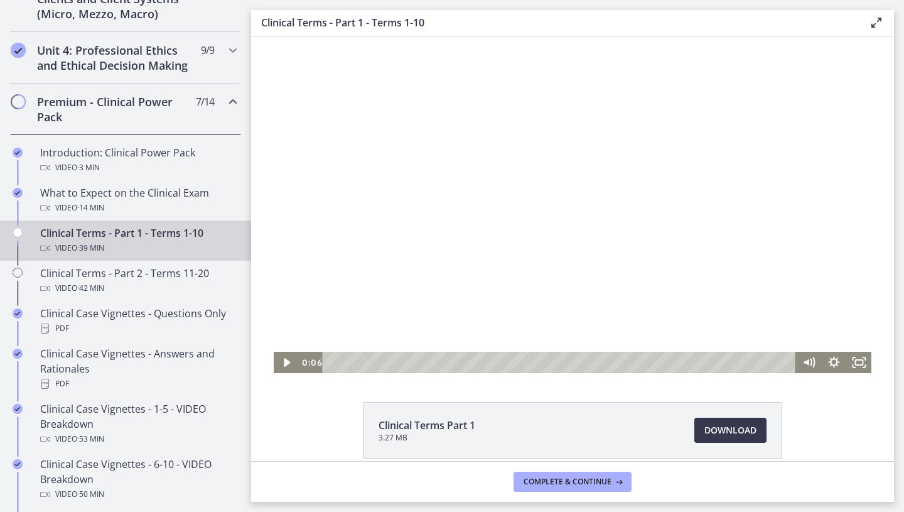
click at [682, 247] on div at bounding box center [573, 204] width 598 height 336
click at [751, 362] on icon "Fullscreen" at bounding box center [858, 362] width 25 height 21
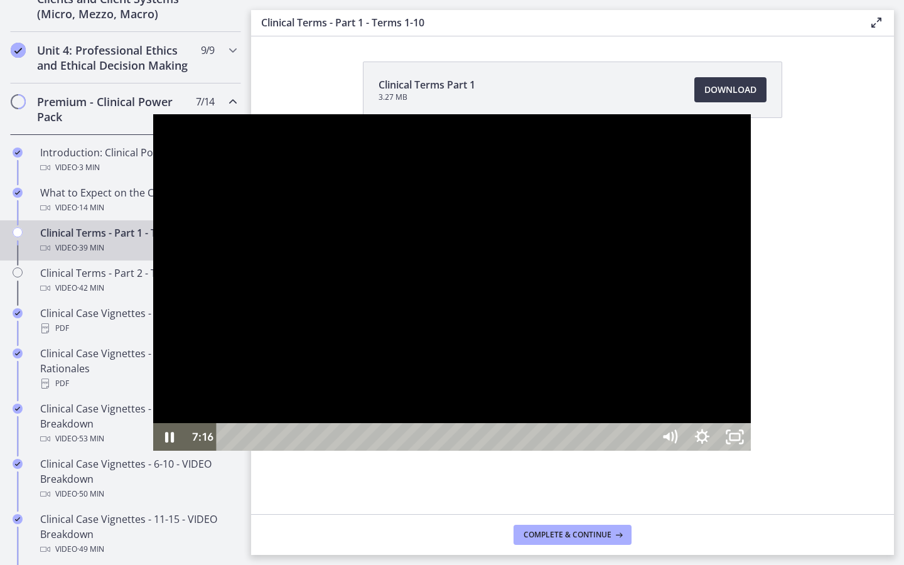
click at [350, 339] on div at bounding box center [452, 282] width 598 height 336
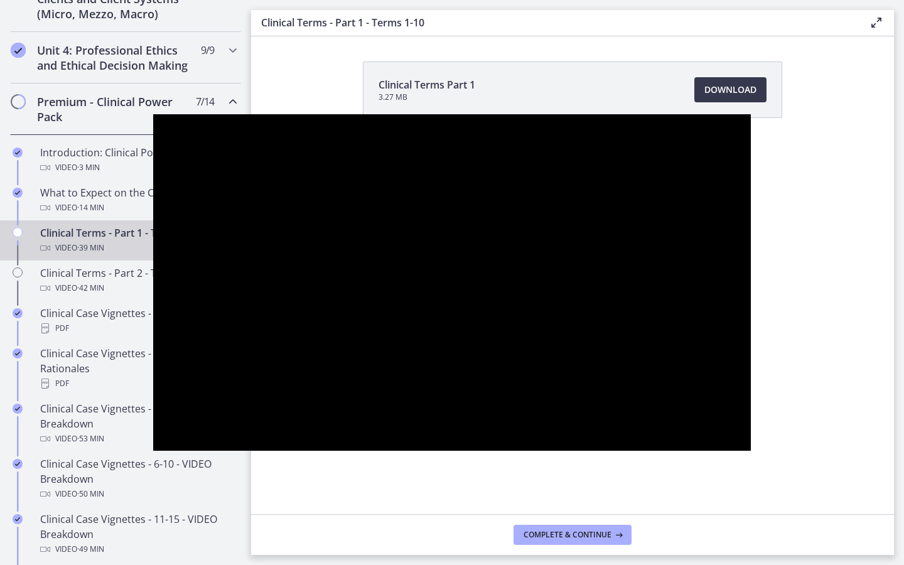
click at [751, 215] on div at bounding box center [452, 282] width 598 height 336
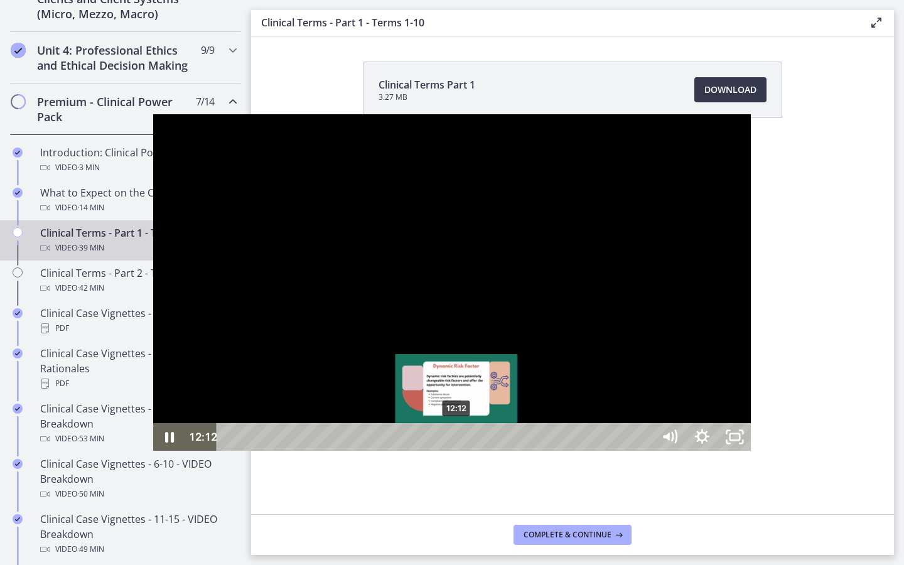
click at [304, 424] on div "12:12" at bounding box center [437, 437] width 416 height 28
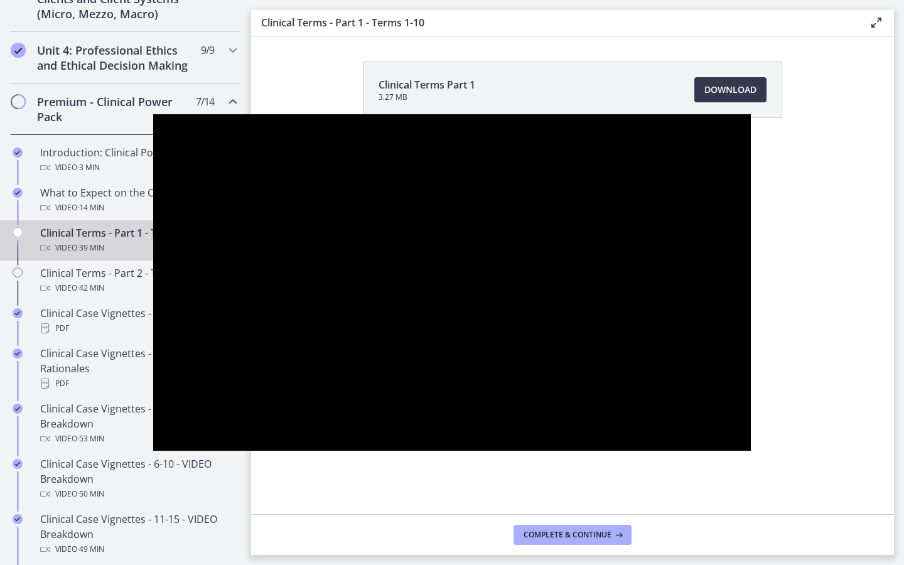
click at [535, 424] on div at bounding box center [452, 282] width 598 height 336
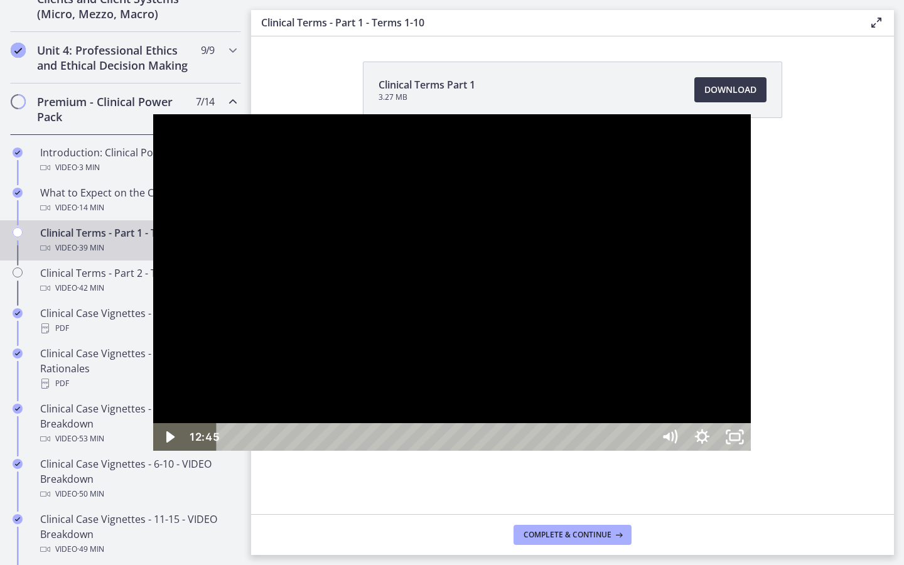
click at [537, 424] on div at bounding box center [452, 282] width 598 height 336
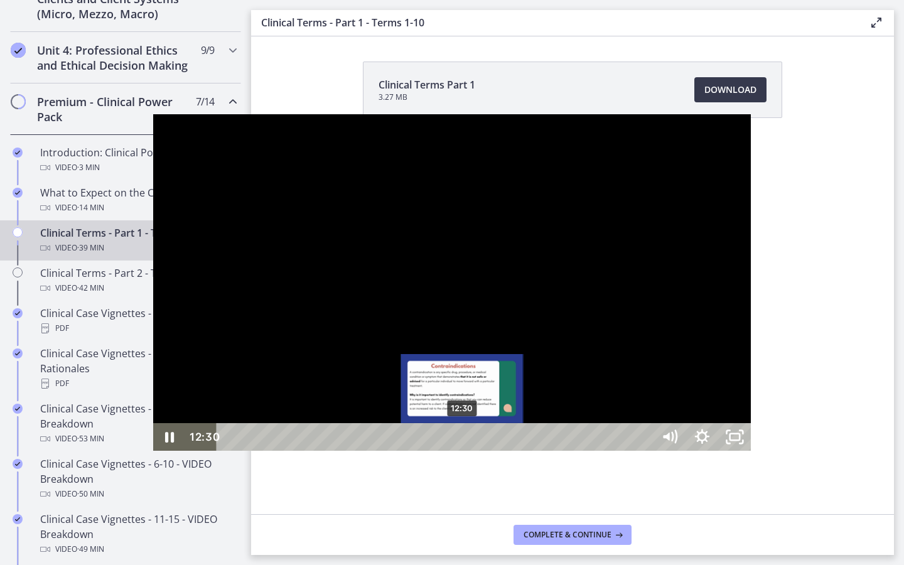
click at [310, 424] on div "12:30" at bounding box center [437, 437] width 416 height 28
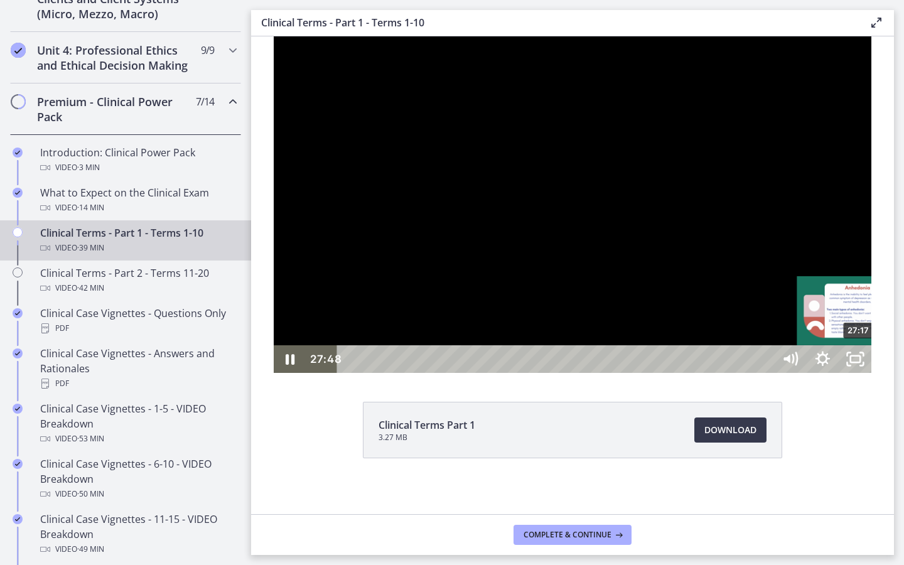
click at [765, 373] on div "27:17" at bounding box center [557, 359] width 416 height 28
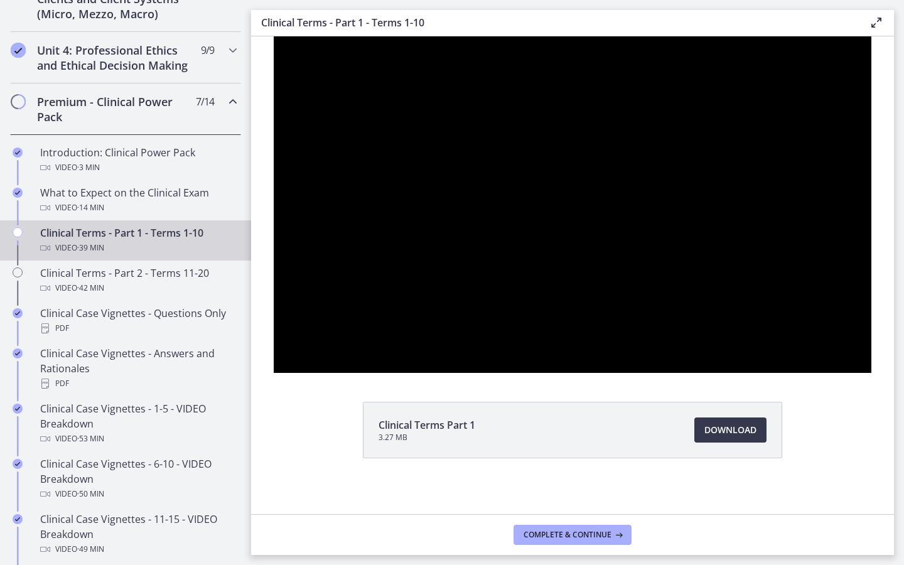
click at [872, 373] on div at bounding box center [573, 204] width 598 height 336
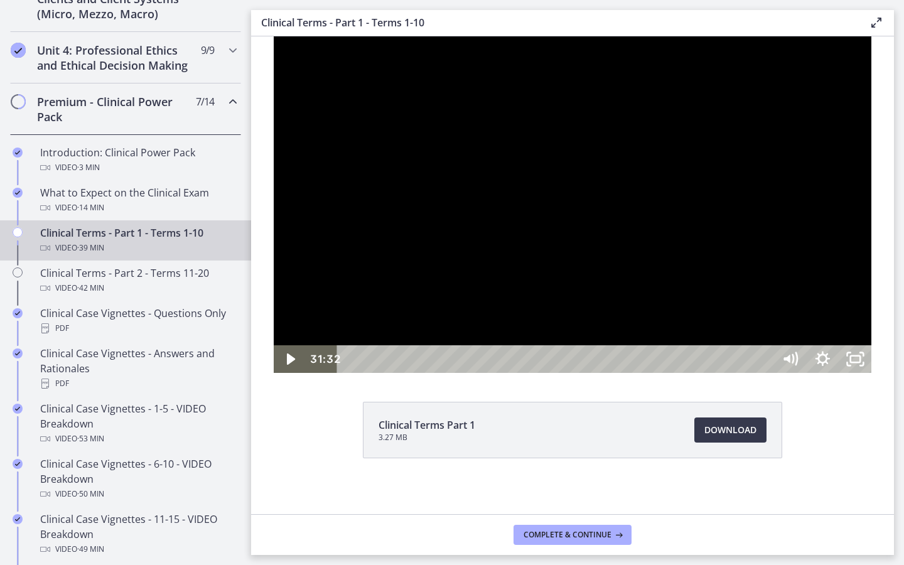
click at [872, 373] on div at bounding box center [573, 204] width 598 height 336
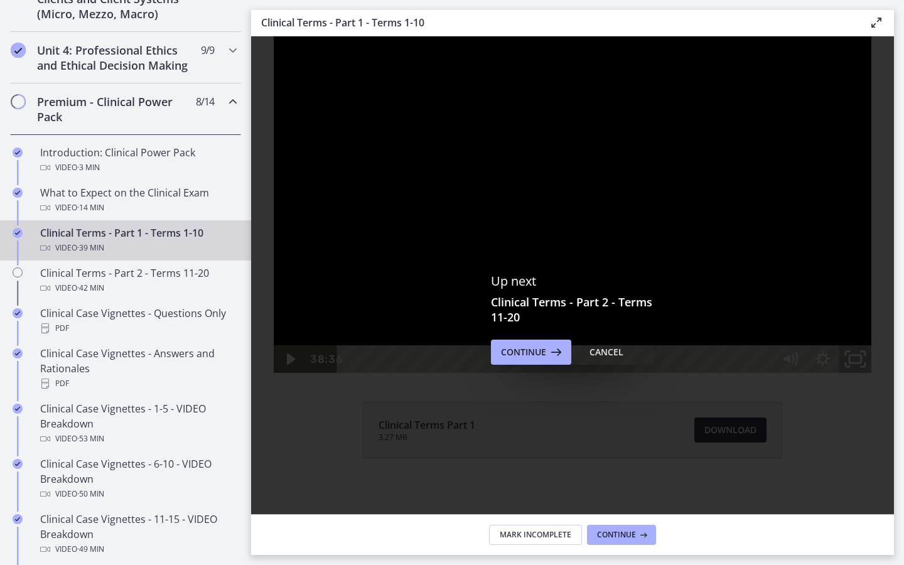
click at [874, 376] on icon "Unfullscreen" at bounding box center [855, 359] width 39 height 33
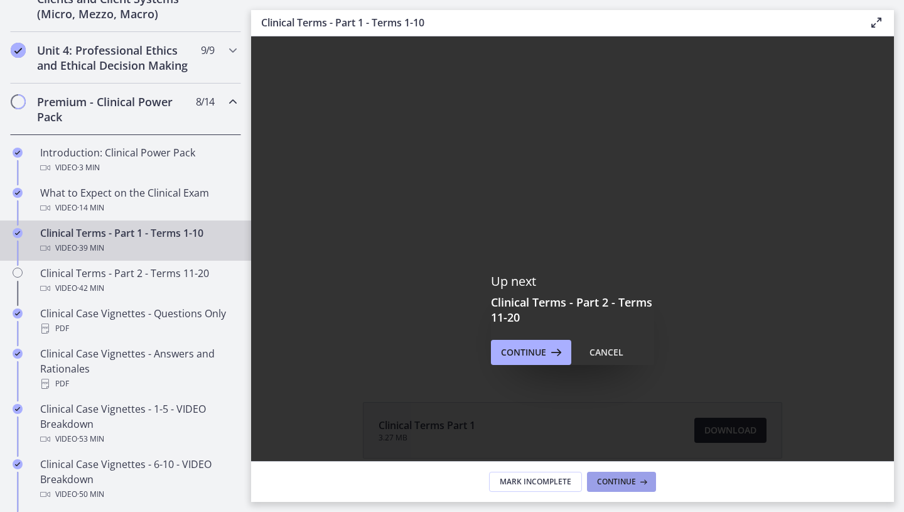
click at [646, 475] on button "Continue" at bounding box center [621, 481] width 69 height 20
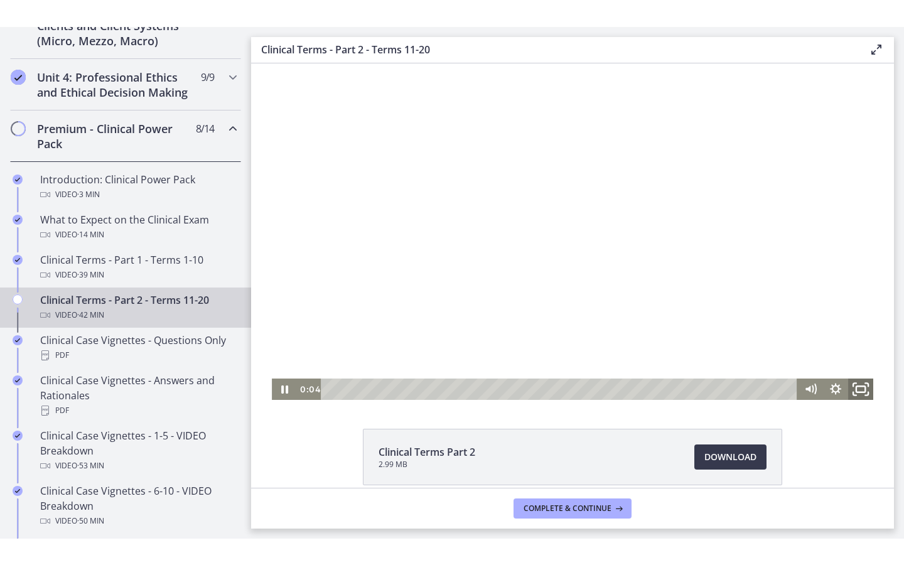
click at [854, 386] on icon "Fullscreen" at bounding box center [861, 389] width 30 height 26
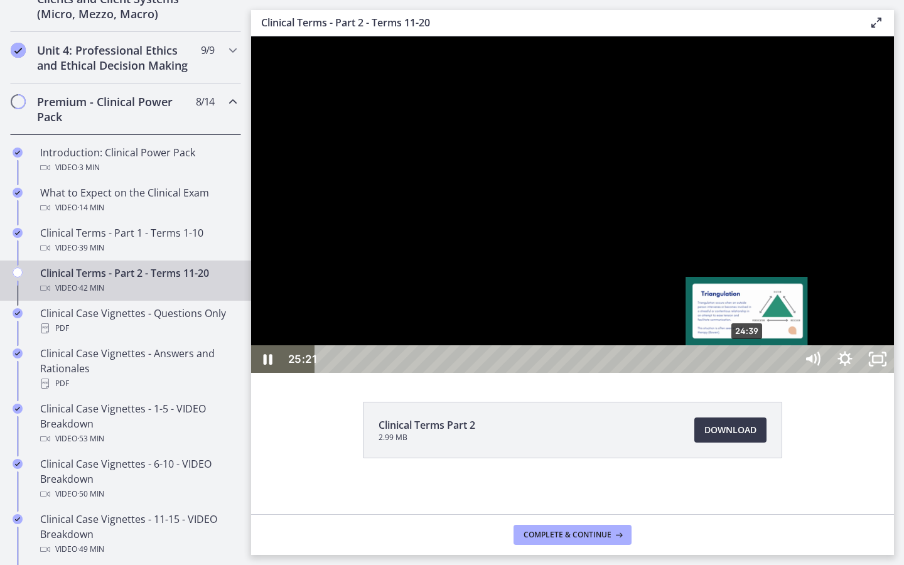
click at [748, 373] on div "24:39" at bounding box center [557, 359] width 461 height 28
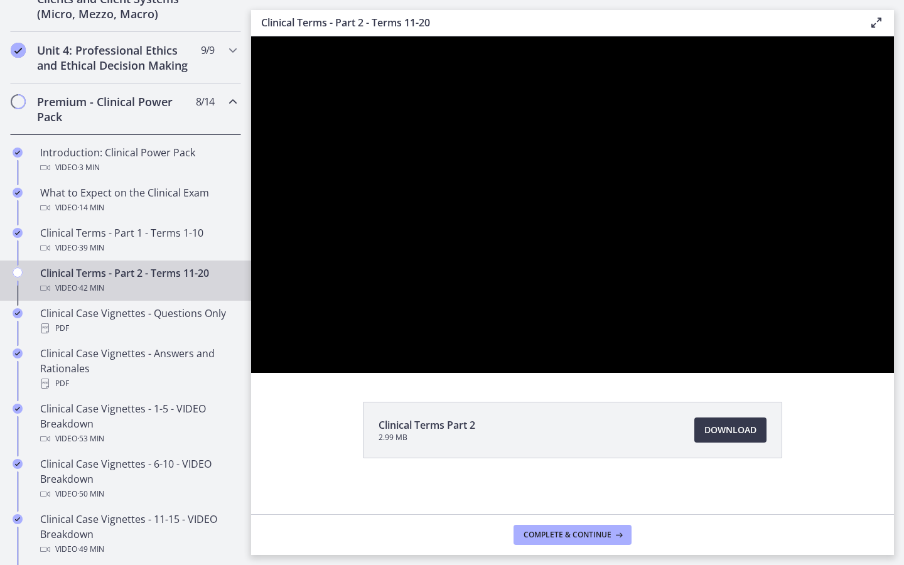
click at [894, 373] on div at bounding box center [572, 204] width 643 height 336
drag, startPoint x: 1041, startPoint y: 434, endPoint x: 935, endPoint y: 460, distance: 109.8
click at [894, 373] on div at bounding box center [572, 204] width 643 height 336
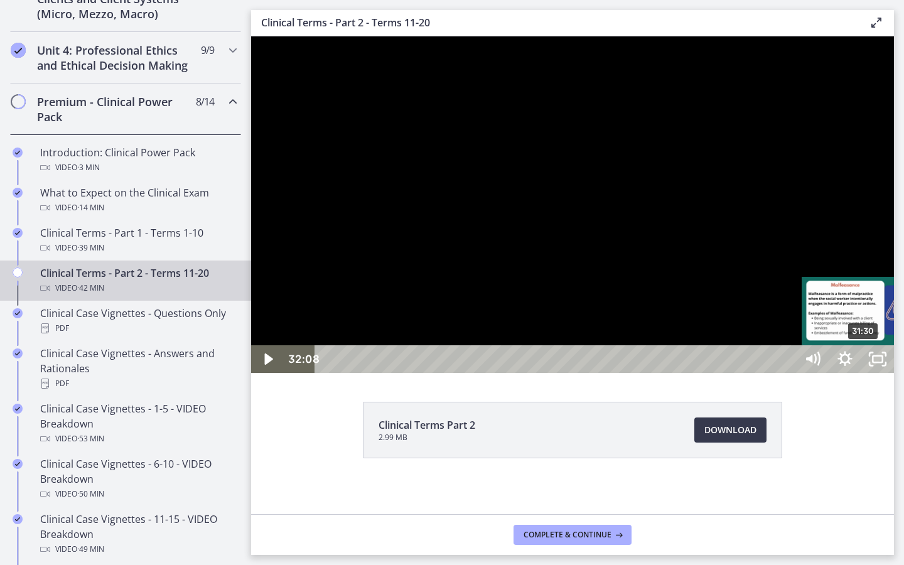
click at [788, 373] on div "31:30" at bounding box center [557, 359] width 461 height 28
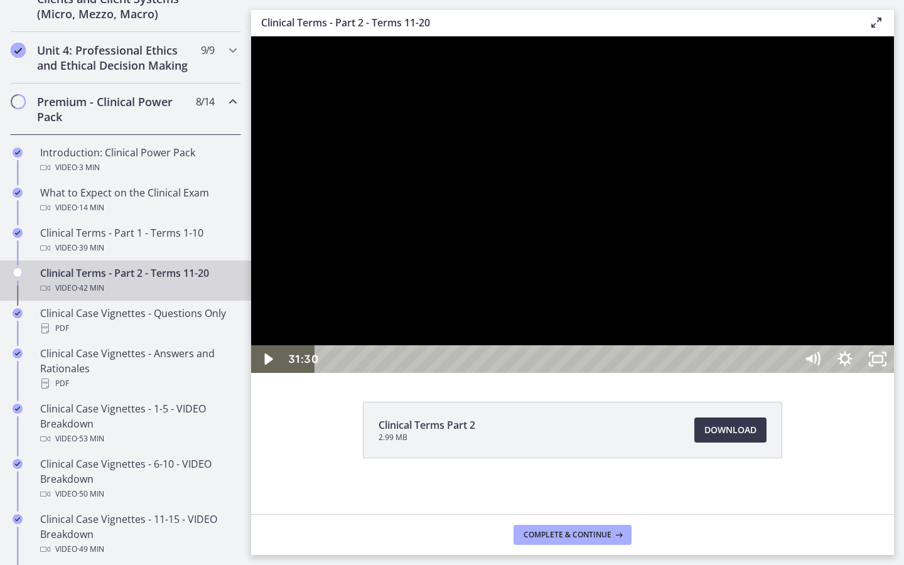
click at [894, 373] on div at bounding box center [572, 204] width 643 height 336
click at [788, 373] on div "34:29" at bounding box center [557, 359] width 461 height 28
click at [894, 373] on icon "Unfullscreen" at bounding box center [877, 359] width 33 height 28
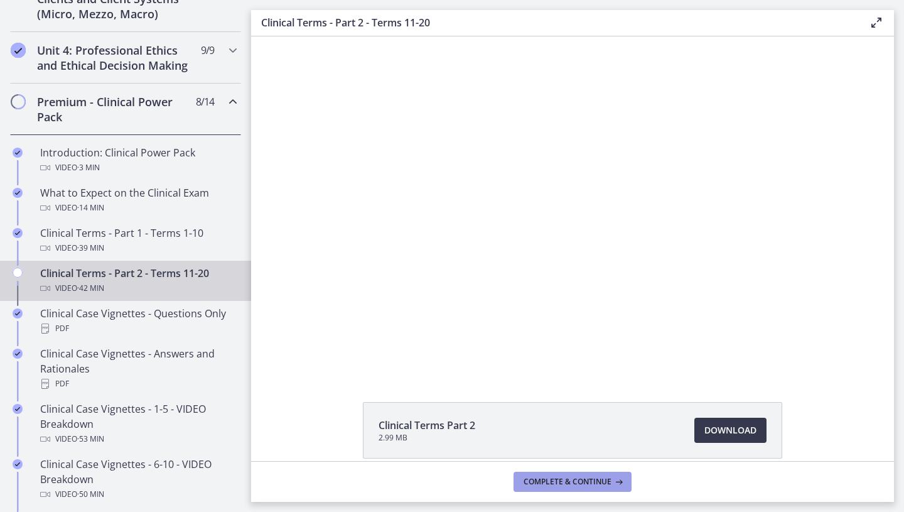
click at [607, 481] on span "Complete & continue" at bounding box center [568, 481] width 88 height 10
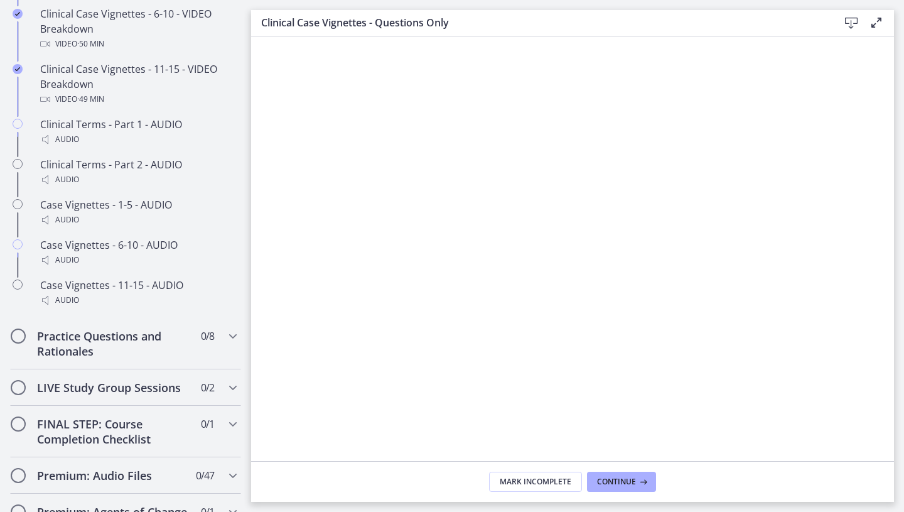
scroll to position [976, 0]
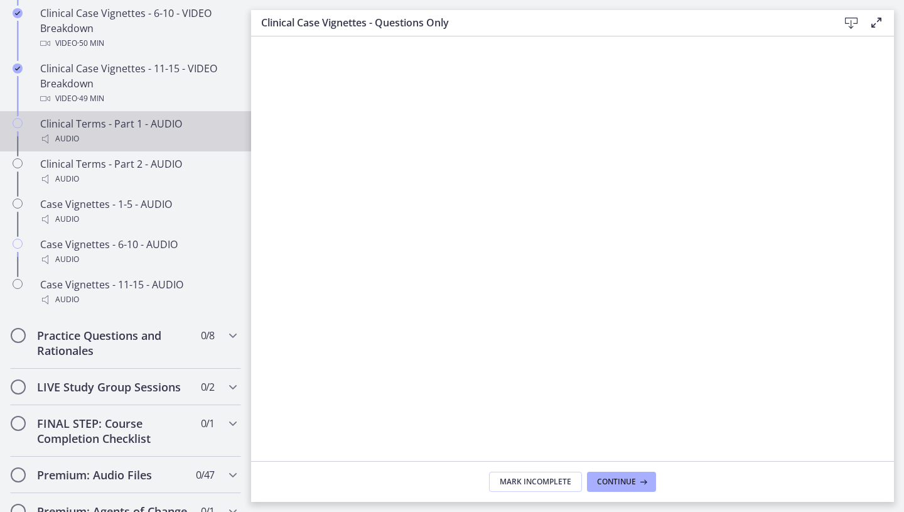
click at [166, 133] on div "Audio" at bounding box center [138, 138] width 196 height 15
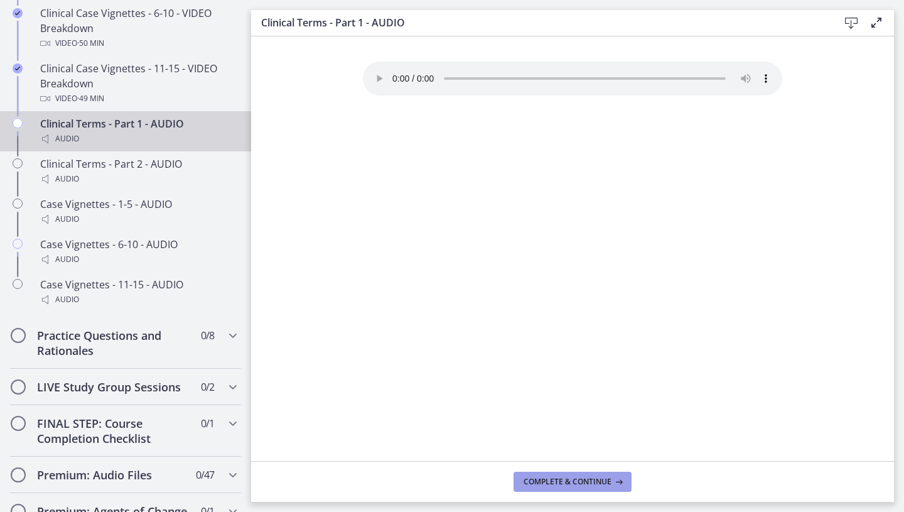
click at [584, 481] on span "Complete & continue" at bounding box center [568, 481] width 88 height 10
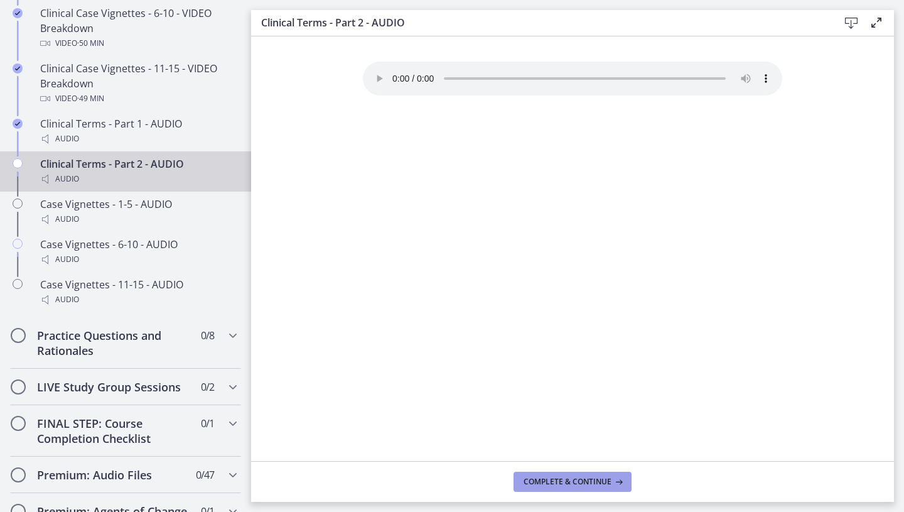
click at [584, 482] on span "Complete & continue" at bounding box center [568, 481] width 88 height 10
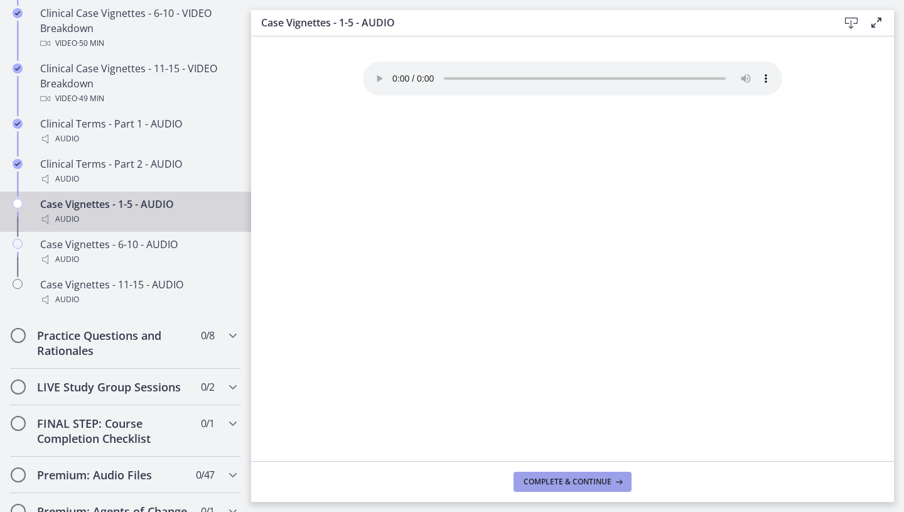
click at [584, 482] on span "Complete & continue" at bounding box center [568, 481] width 88 height 10
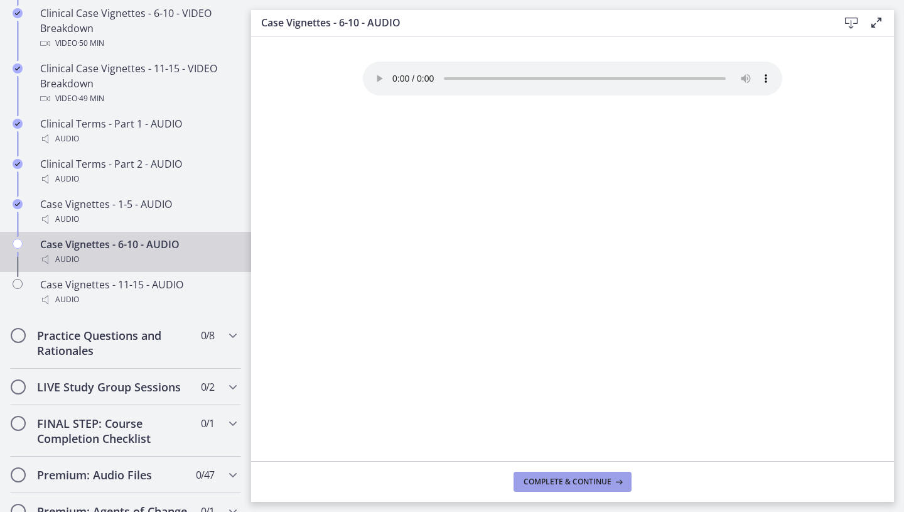
click at [584, 482] on span "Complete & continue" at bounding box center [568, 481] width 88 height 10
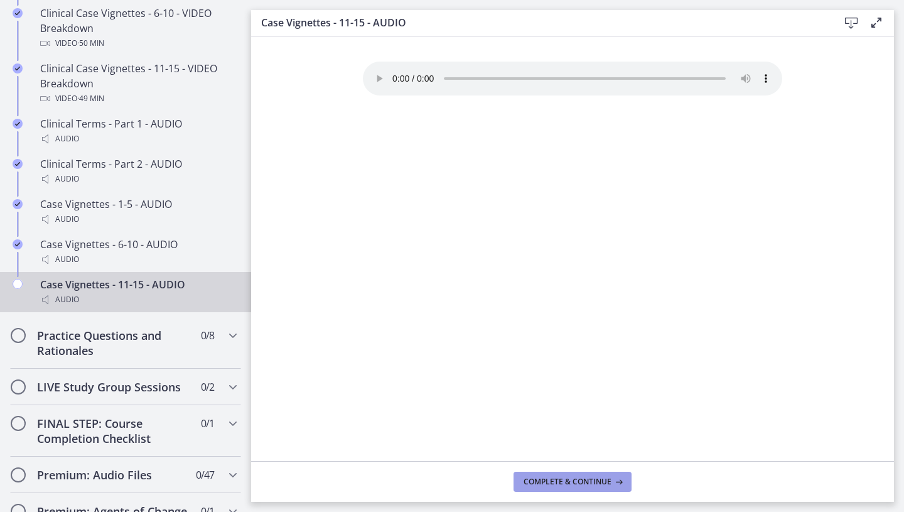
click at [584, 482] on span "Complete & continue" at bounding box center [568, 481] width 88 height 10
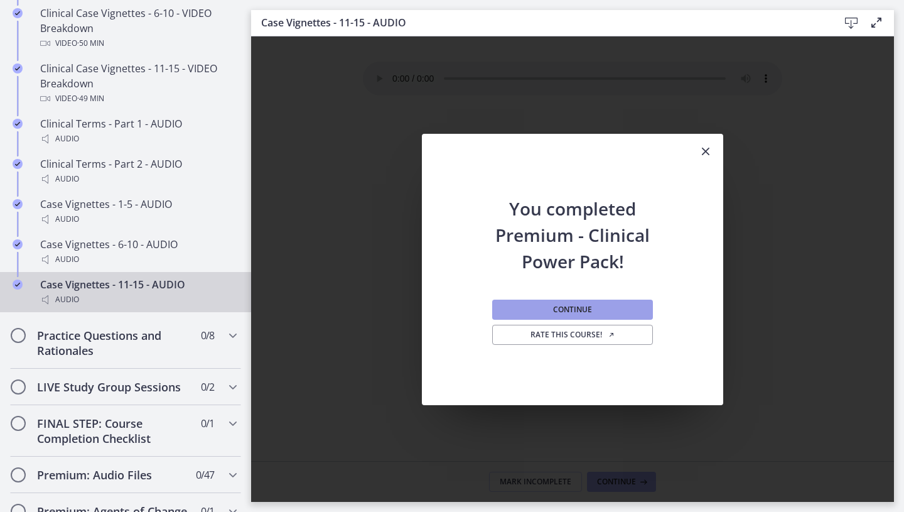
click at [595, 306] on button "Continue" at bounding box center [572, 309] width 161 height 20
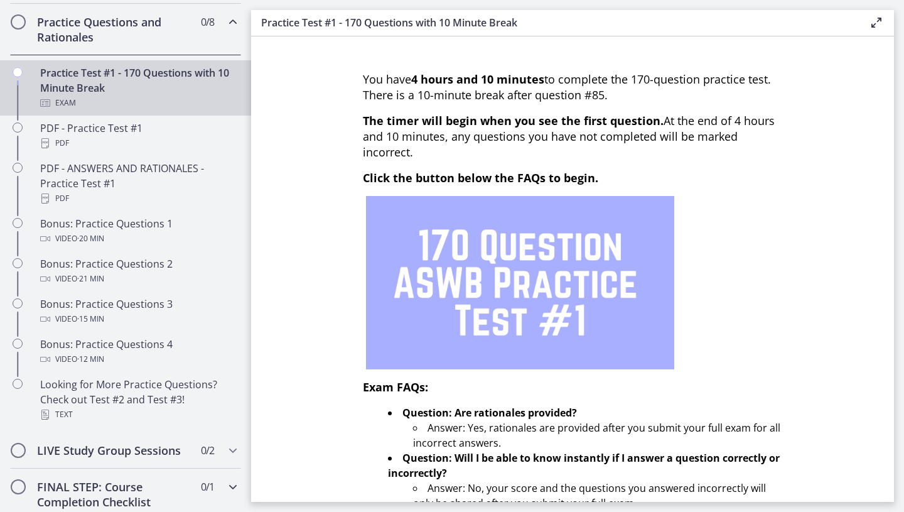
scroll to position [673, 0]
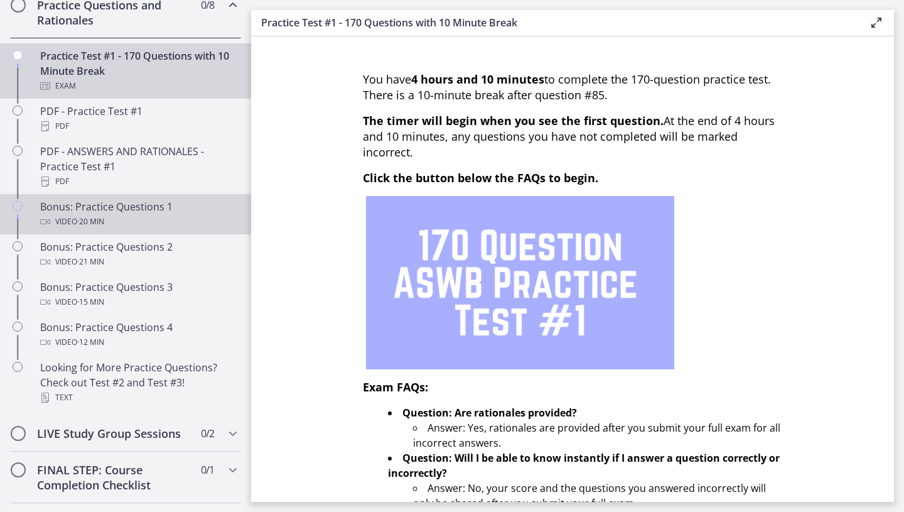
click at [158, 217] on div "Video · 20 min" at bounding box center [138, 221] width 196 height 15
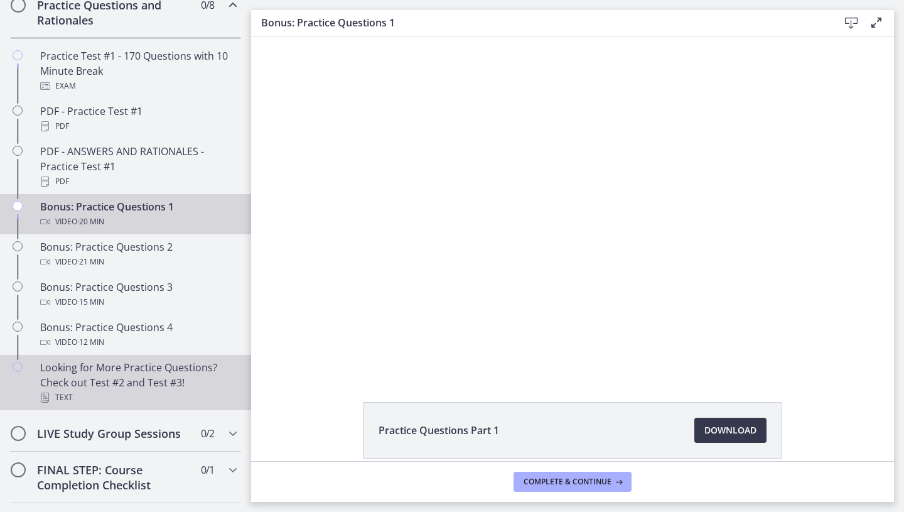
click at [173, 389] on div "Looking for More Practice Questions? Check out Test #2 and Test #3! Text" at bounding box center [138, 382] width 196 height 45
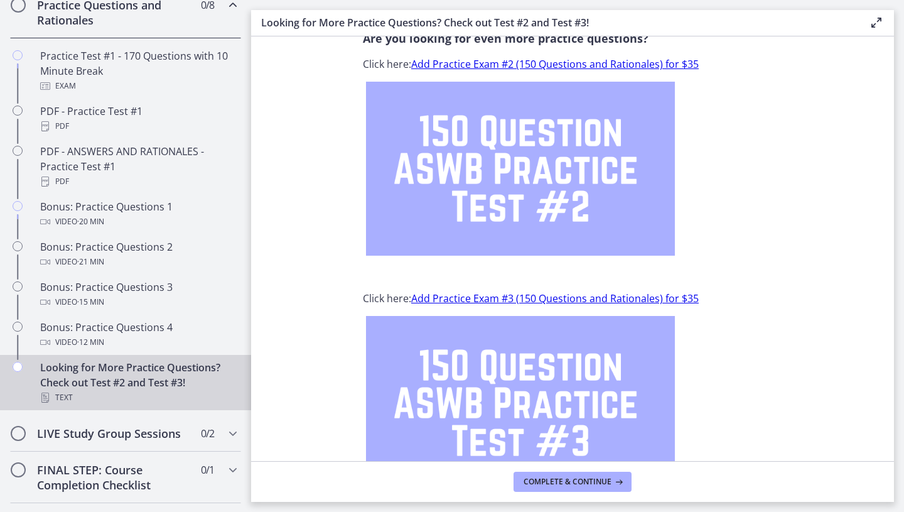
scroll to position [3, 0]
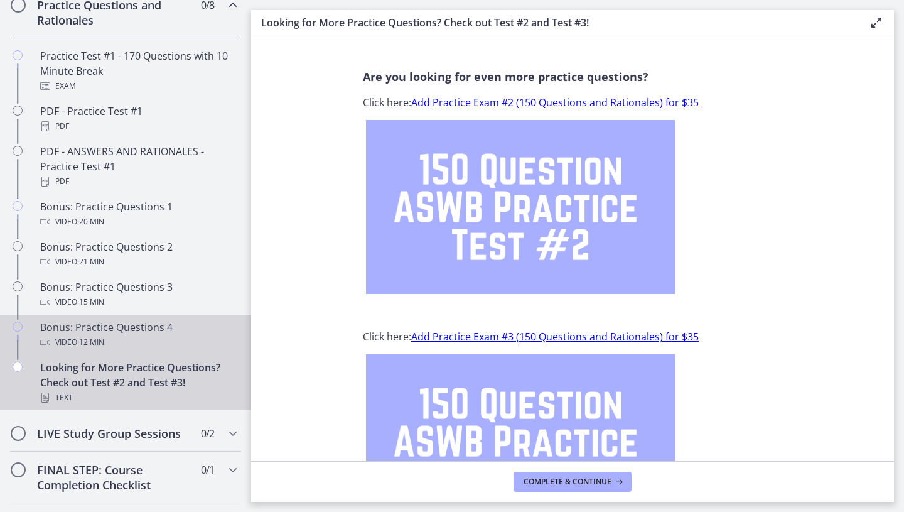
click at [148, 328] on div "Bonus: Practice Questions 4 Video · 12 min" at bounding box center [138, 335] width 196 height 30
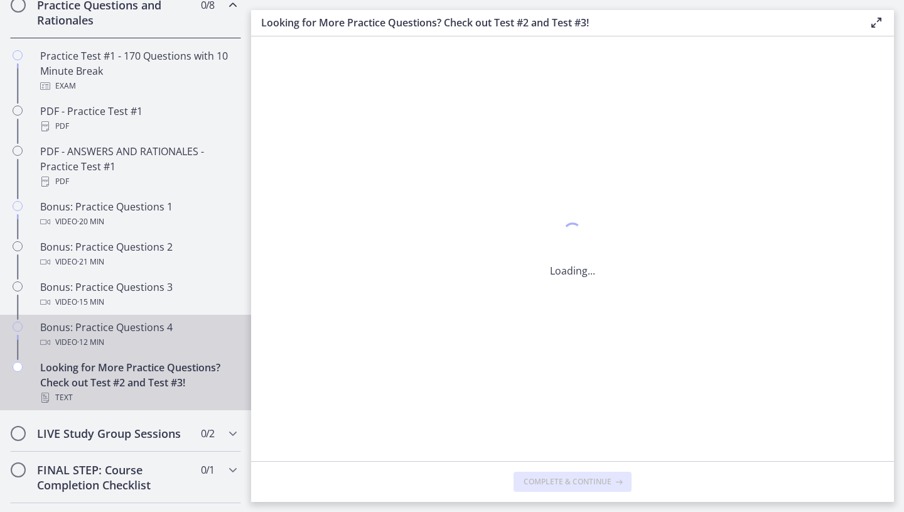
scroll to position [0, 0]
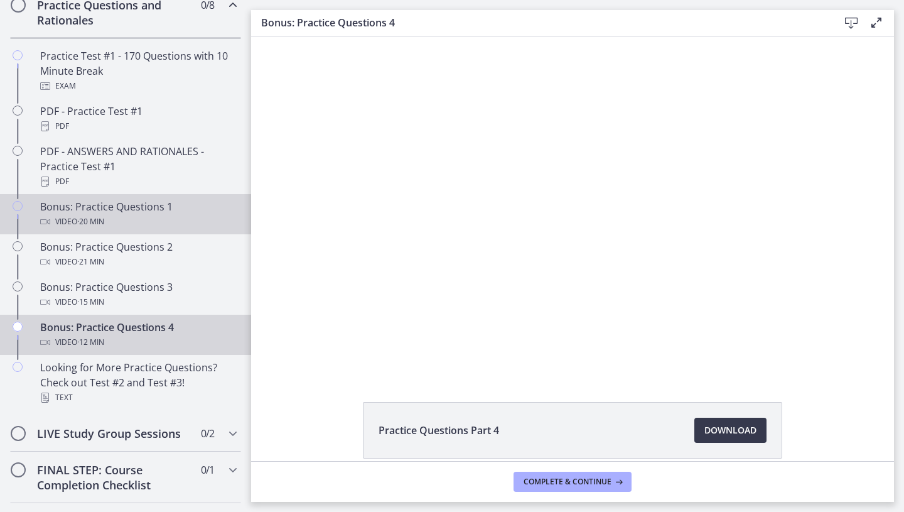
click at [166, 203] on div "Bonus: Practice Questions 1 Video · 20 min" at bounding box center [138, 214] width 196 height 30
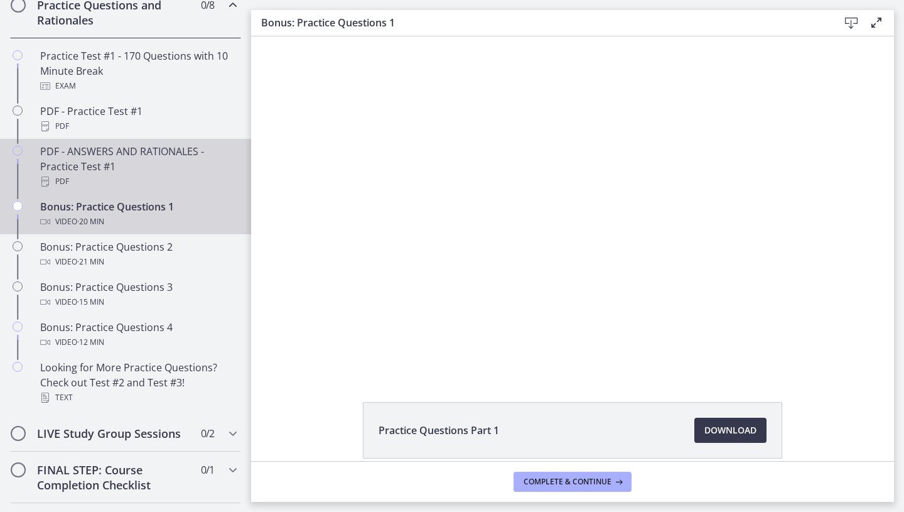
click at [495, 187] on div "Click for sound @keyframes VOLUME_SMALL_WAVE_FLASH { 0% { opacity: 0; } 33% { o…" at bounding box center [573, 204] width 598 height 336
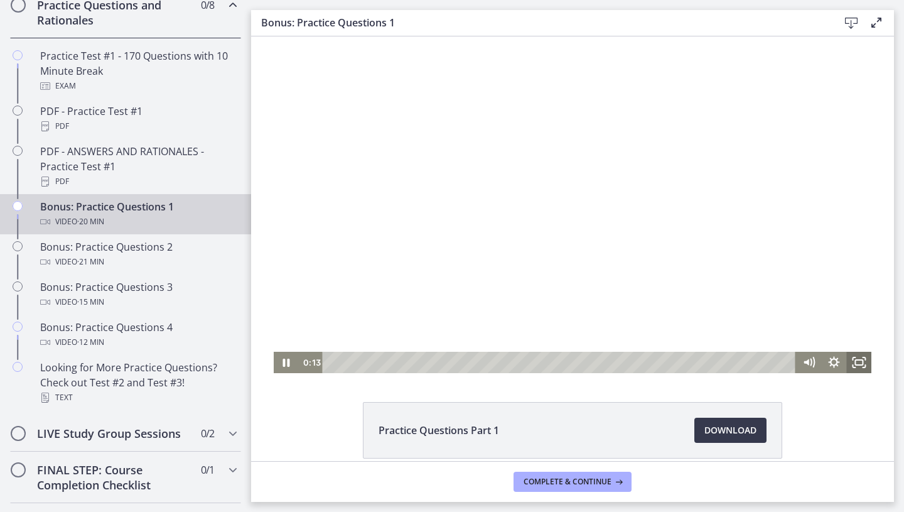
click at [858, 360] on rect "Fullscreen" at bounding box center [859, 362] width 8 height 5
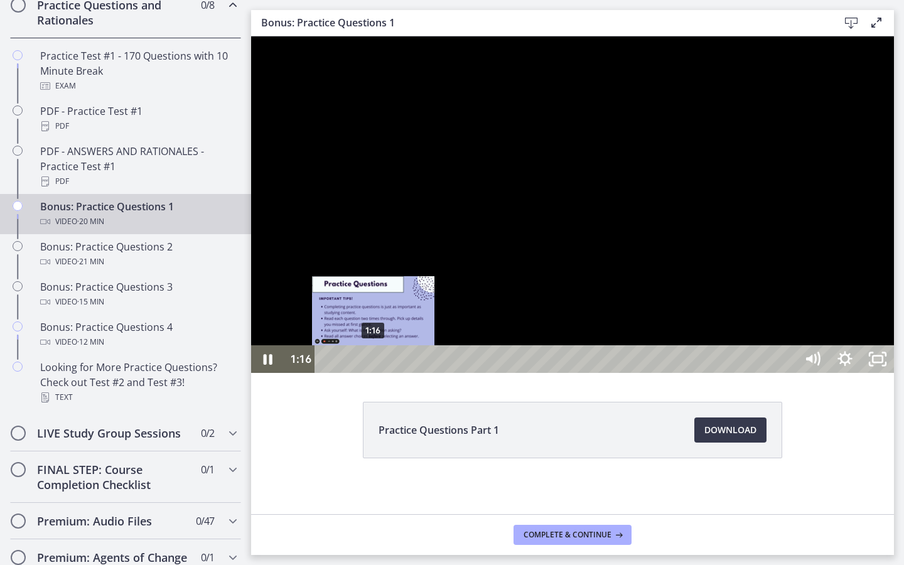
click at [374, 373] on div "1:16" at bounding box center [557, 359] width 461 height 28
click at [398, 373] on div "1:34" at bounding box center [557, 359] width 461 height 28
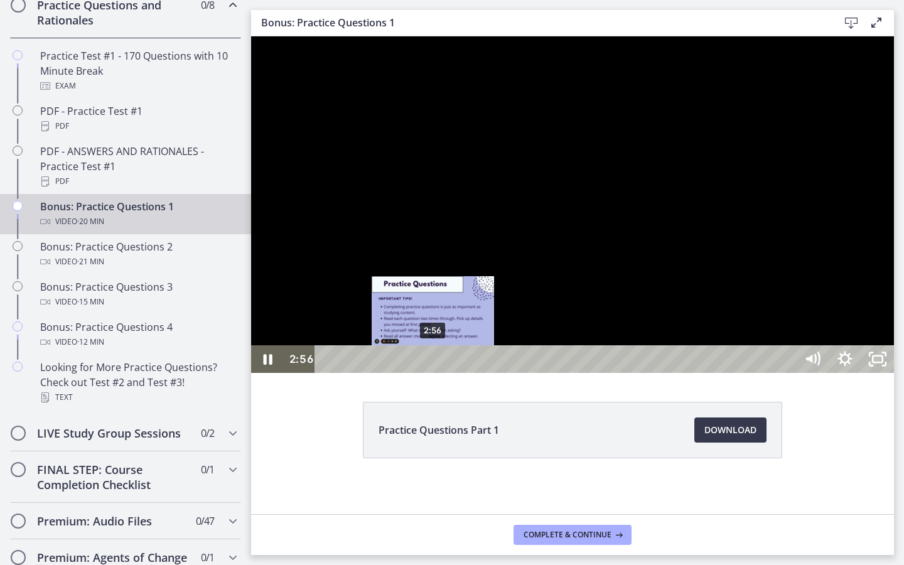
click at [434, 373] on div "2:56" at bounding box center [557, 359] width 461 height 28
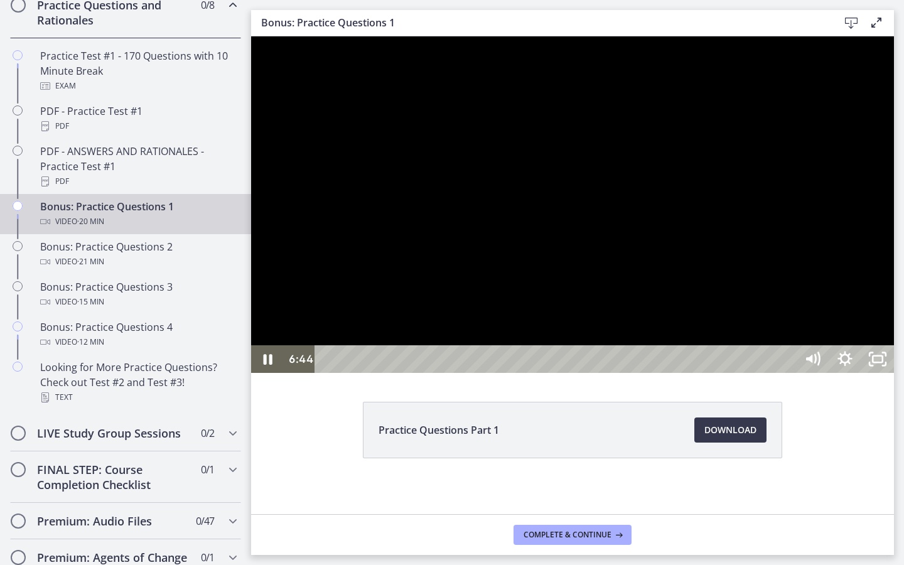
click at [894, 279] on div at bounding box center [572, 204] width 643 height 336
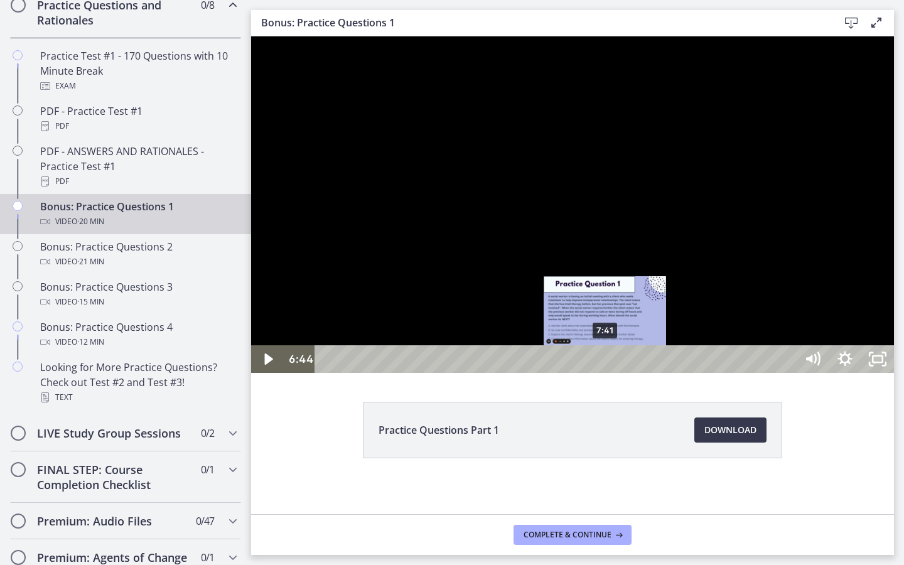
click at [608, 373] on div "7:41" at bounding box center [557, 359] width 461 height 28
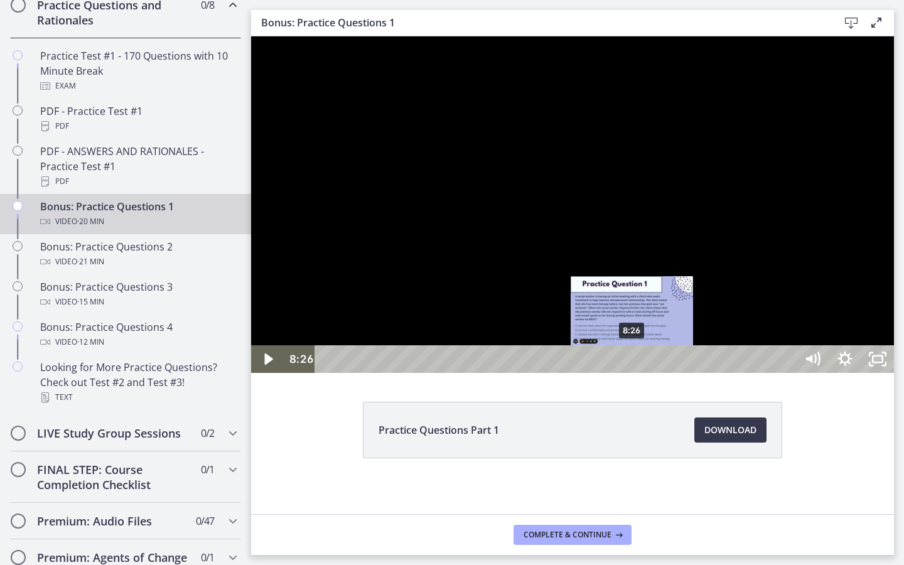
click at [633, 373] on div "8:26" at bounding box center [557, 359] width 461 height 28
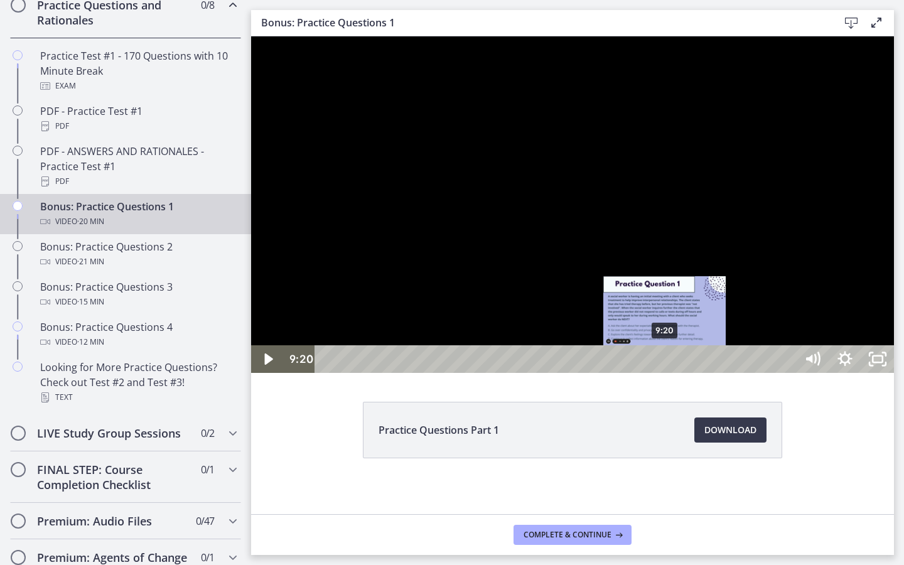
click at [665, 373] on div "9:20" at bounding box center [557, 359] width 461 height 28
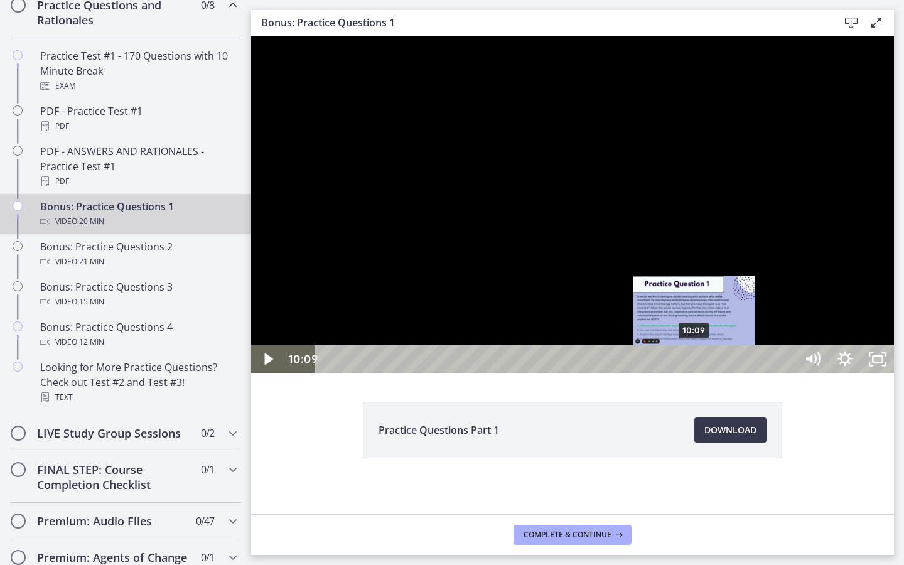
click at [695, 373] on div "10:09" at bounding box center [557, 359] width 461 height 28
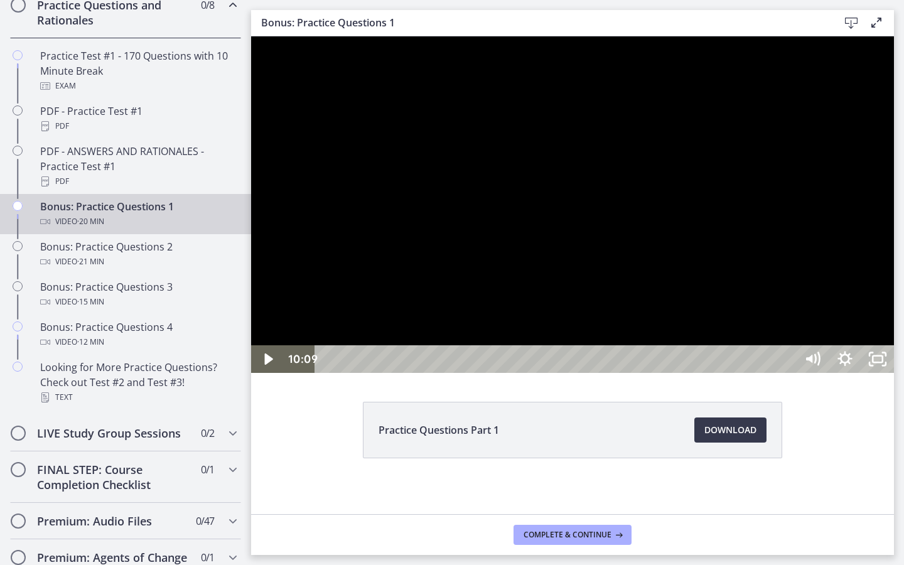
click at [706, 373] on div at bounding box center [572, 204] width 643 height 336
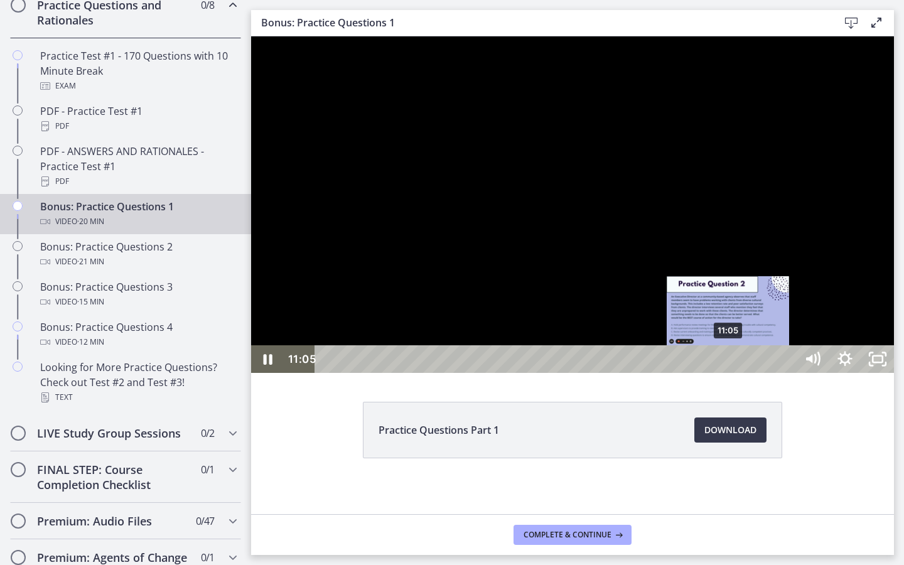
click at [729, 373] on div "11:05" at bounding box center [557, 359] width 461 height 28
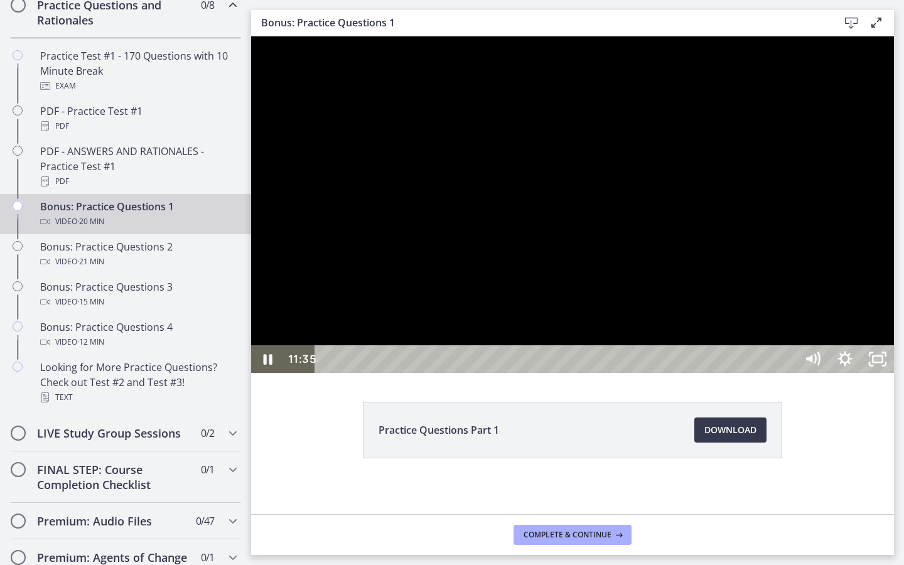
click at [903, 312] on html "Skip to main content Go to Dashboard Go to Dashboard Go to Dashboard Agents of …" at bounding box center [452, 282] width 904 height 565
click at [894, 337] on div at bounding box center [572, 204] width 643 height 336
click at [788, 373] on div "15:09" at bounding box center [557, 359] width 461 height 28
click at [788, 373] on div "17:01" at bounding box center [557, 359] width 461 height 28
click at [788, 373] on div "18:42" at bounding box center [557, 359] width 461 height 28
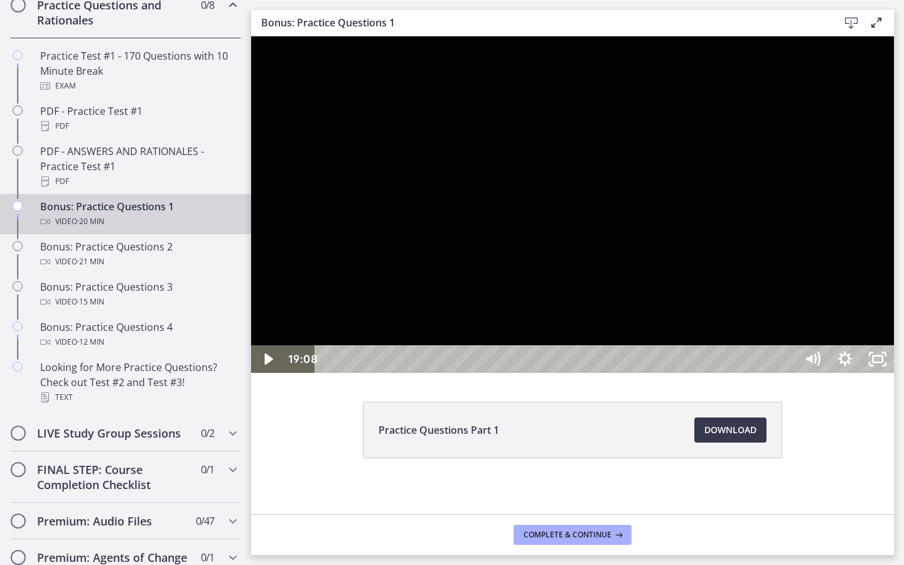
click at [788, 373] on div "19:08" at bounding box center [557, 359] width 461 height 28
click at [894, 373] on div at bounding box center [572, 204] width 643 height 336
click at [886, 365] on icon "Unfullscreen" at bounding box center [884, 363] width 3 height 3
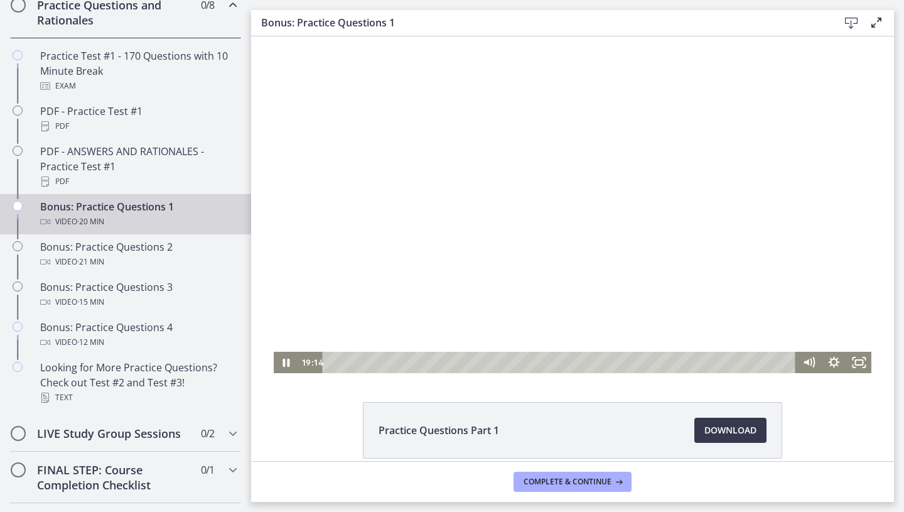
click at [743, 259] on div at bounding box center [573, 204] width 598 height 336
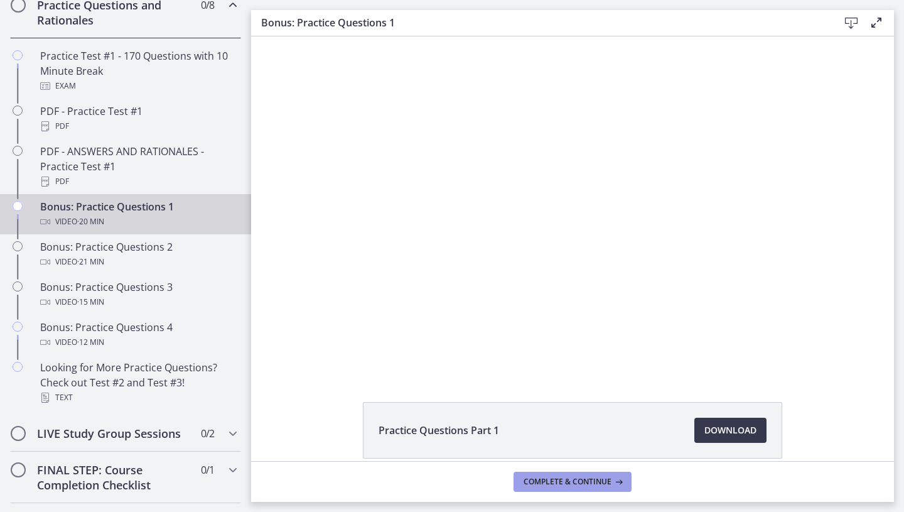
click at [577, 482] on span "Complete & continue" at bounding box center [568, 481] width 88 height 10
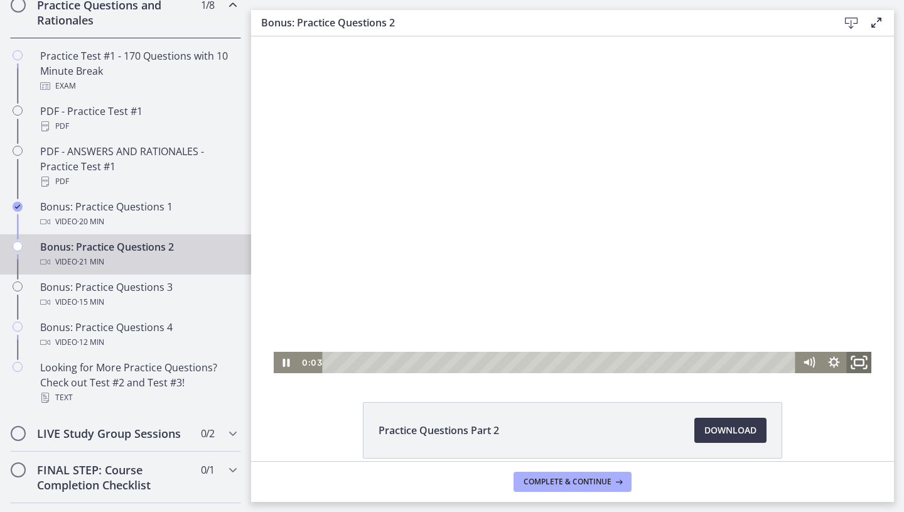
click at [862, 358] on icon "Fullscreen" at bounding box center [859, 363] width 30 height 26
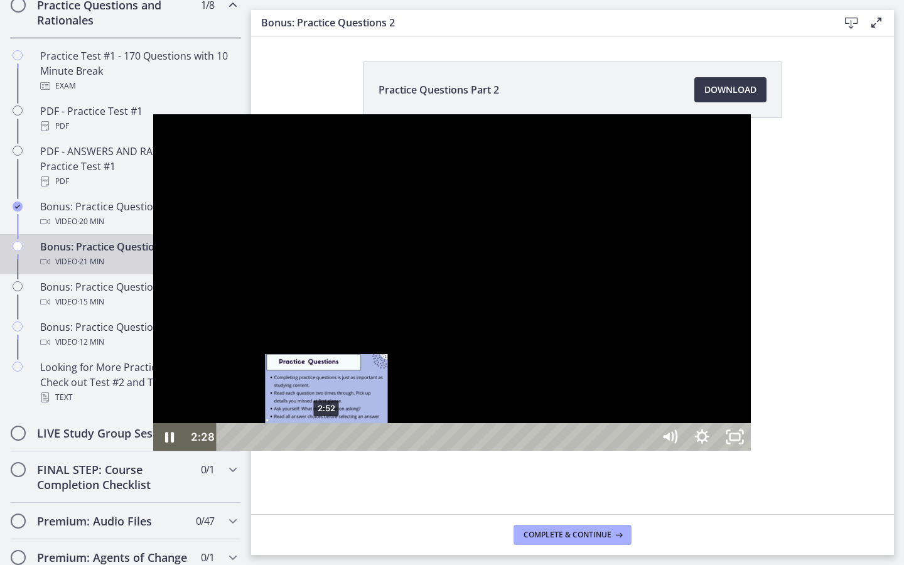
click at [229, 451] on div "2:52" at bounding box center [437, 437] width 416 height 28
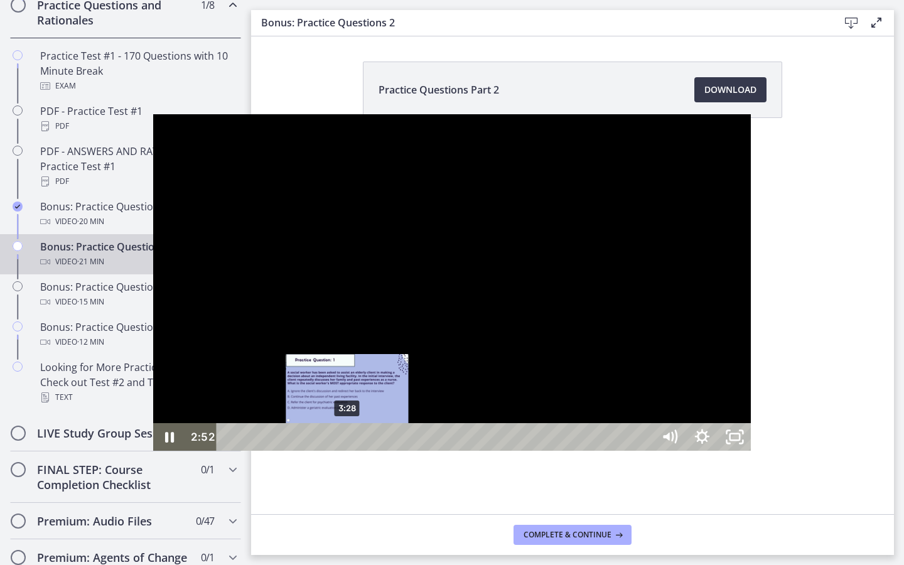
click at [229, 451] on div "3:28" at bounding box center [437, 437] width 416 height 28
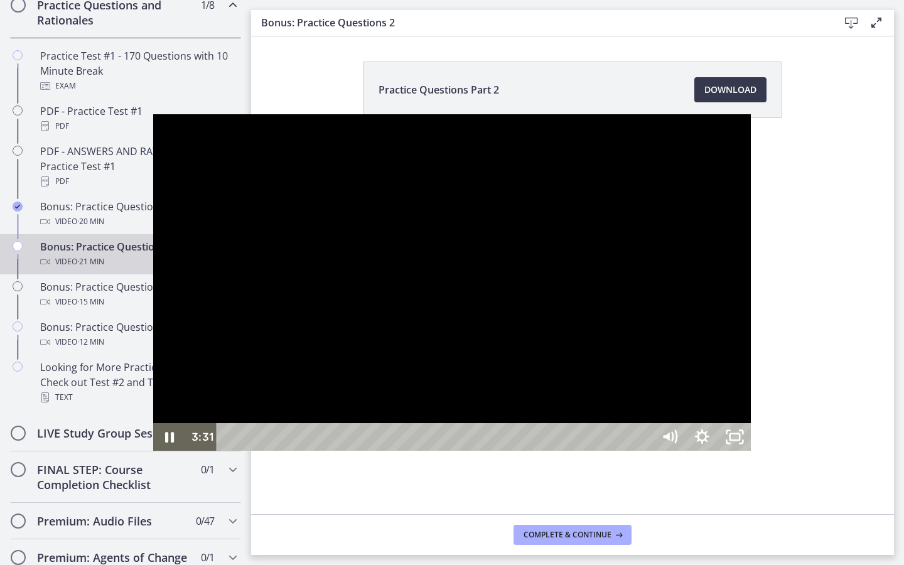
click at [746, 417] on div at bounding box center [452, 282] width 598 height 336
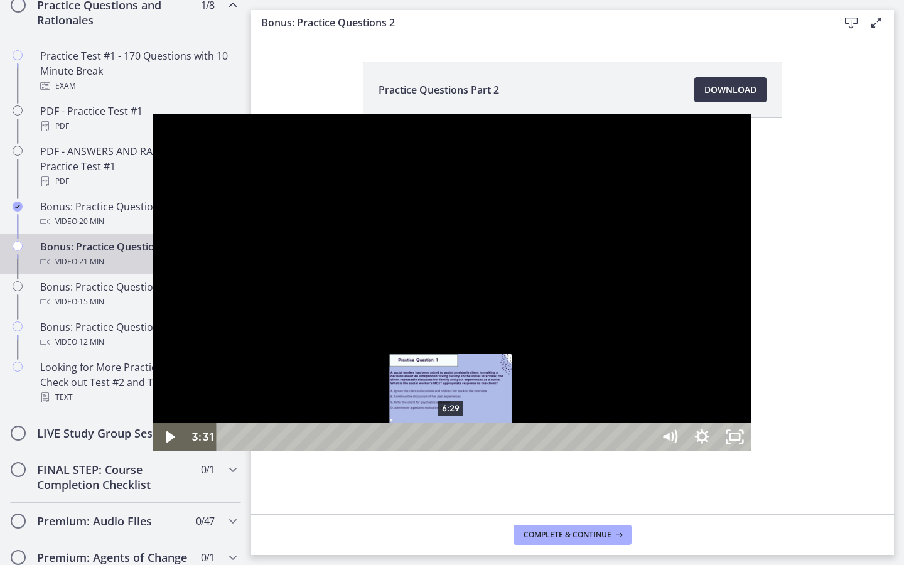
click at [299, 451] on div "6:29" at bounding box center [437, 437] width 416 height 28
click at [320, 451] on div "7:05" at bounding box center [437, 437] width 416 height 28
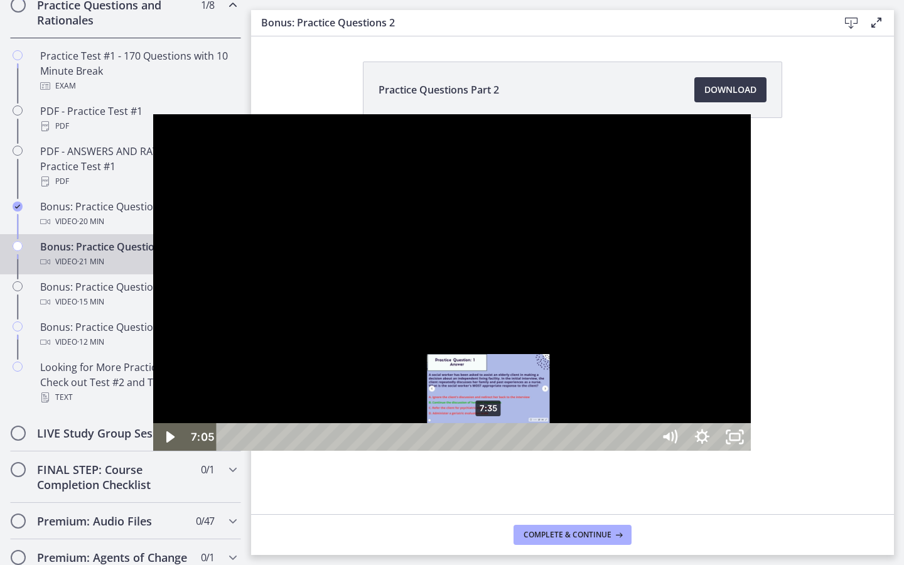
click at [338, 451] on div "7:35" at bounding box center [437, 437] width 416 height 28
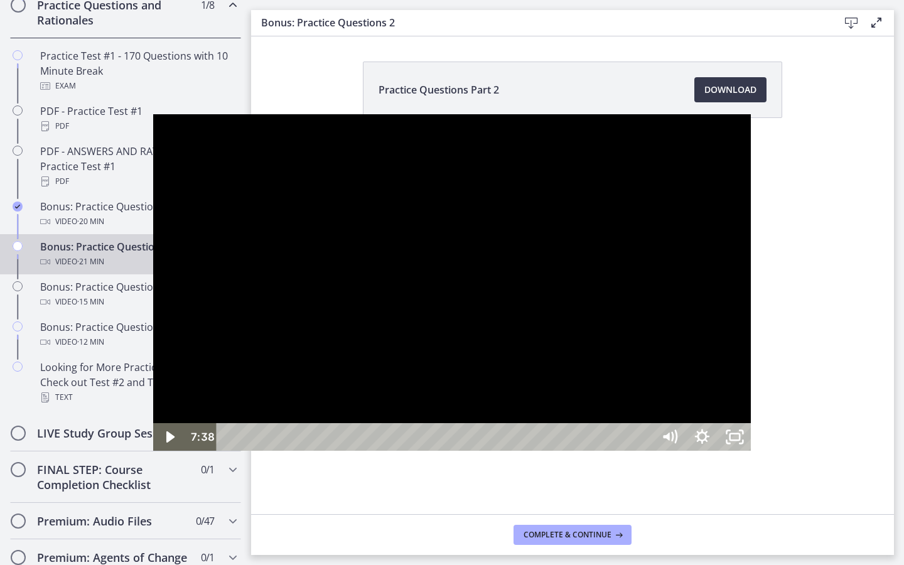
click at [407, 449] on div at bounding box center [452, 282] width 598 height 336
click at [547, 379] on div at bounding box center [452, 282] width 598 height 336
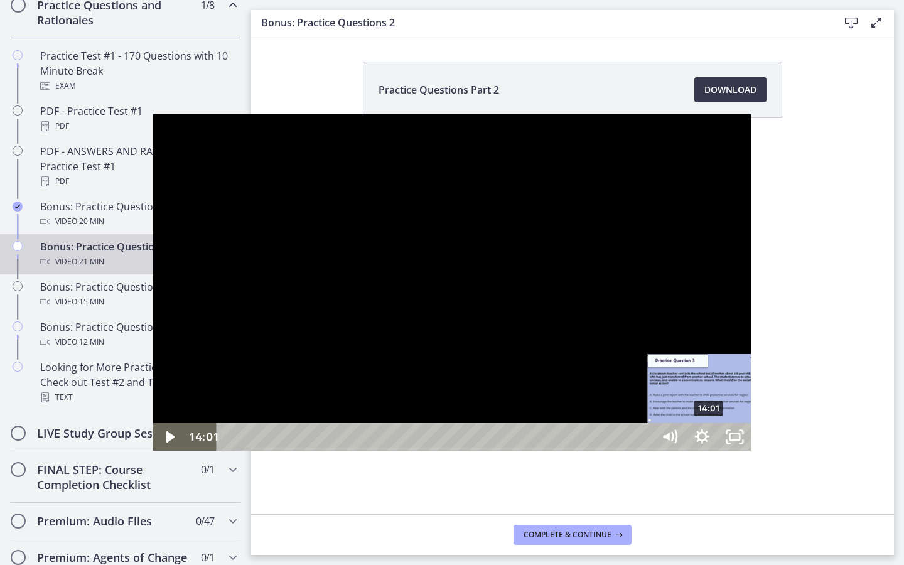
click at [557, 451] on div "14:01" at bounding box center [437, 437] width 416 height 28
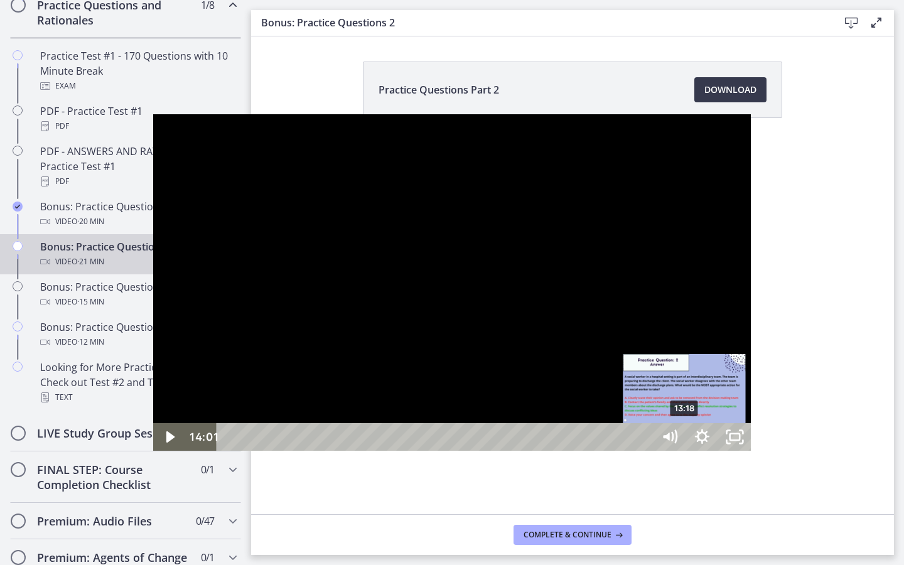
click at [533, 451] on div "13:18" at bounding box center [437, 437] width 416 height 28
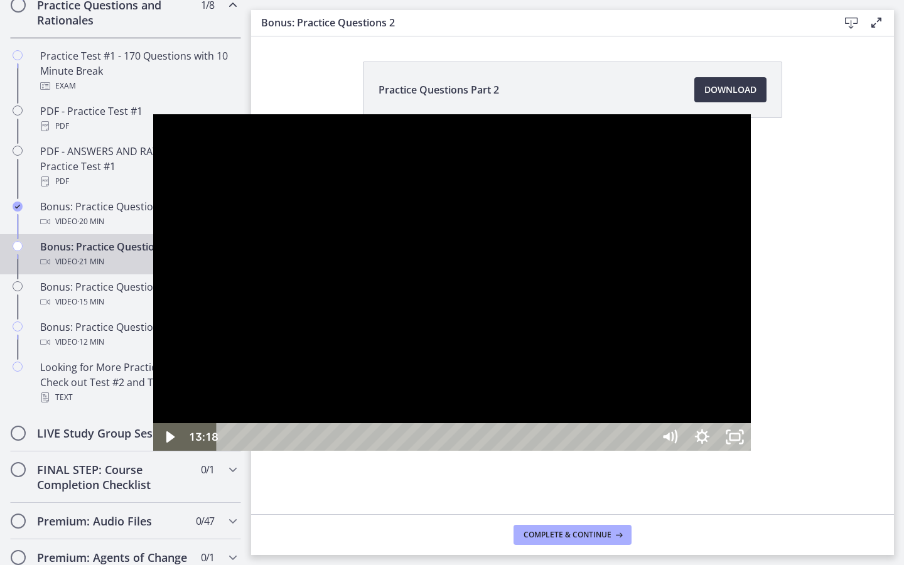
click at [751, 436] on div at bounding box center [452, 282] width 598 height 336
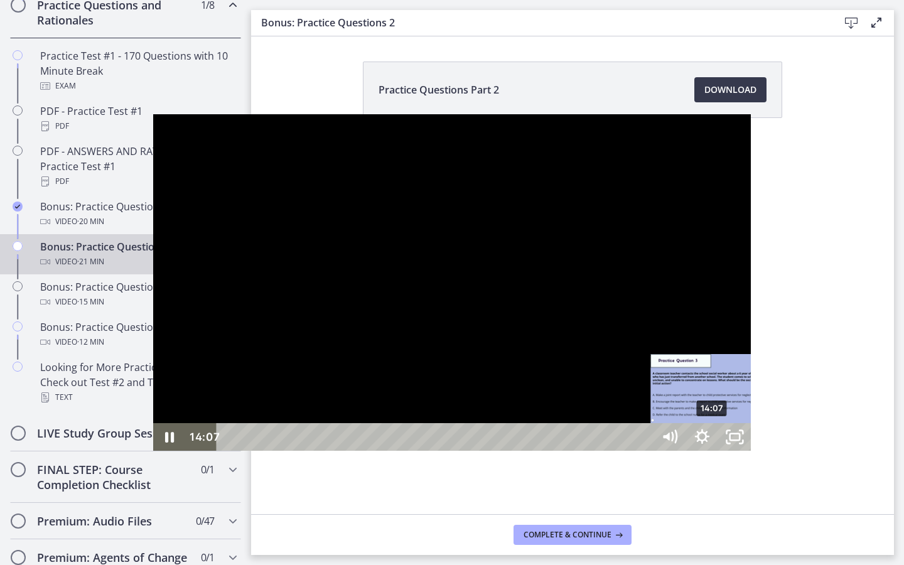
click at [561, 451] on div "14:07" at bounding box center [437, 437] width 416 height 28
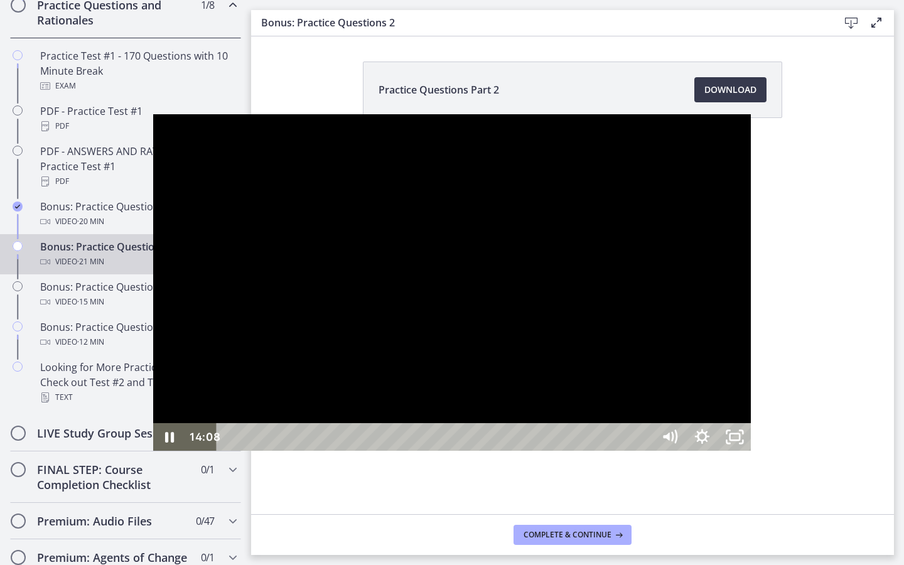
click at [751, 444] on div at bounding box center [452, 282] width 598 height 336
click at [645, 451] on div "16:36" at bounding box center [437, 437] width 416 height 28
click at [645, 451] on div "17:45" at bounding box center [437, 437] width 416 height 28
click at [645, 451] on div "18:25" at bounding box center [437, 437] width 416 height 28
click at [732, 451] on div at bounding box center [452, 282] width 598 height 336
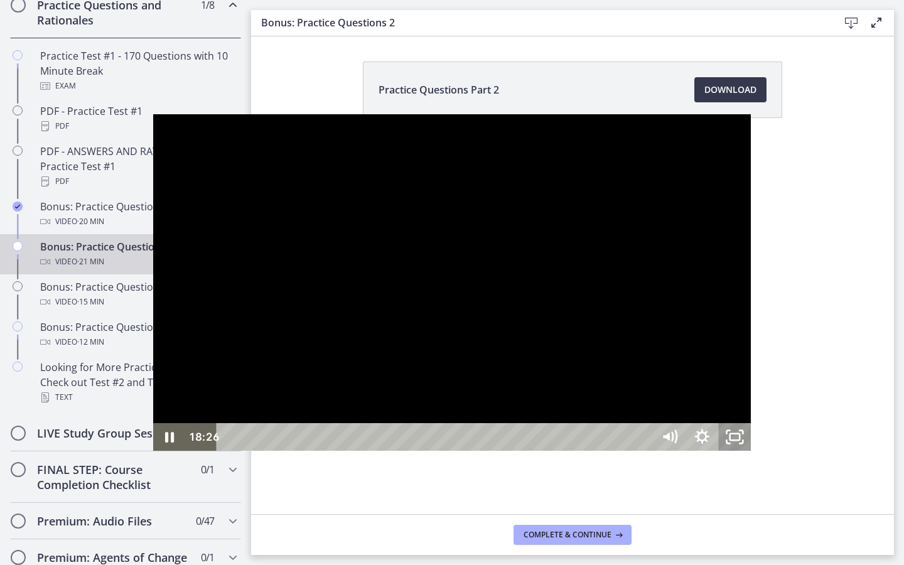
click at [751, 451] on icon "Unfullscreen" at bounding box center [734, 437] width 33 height 28
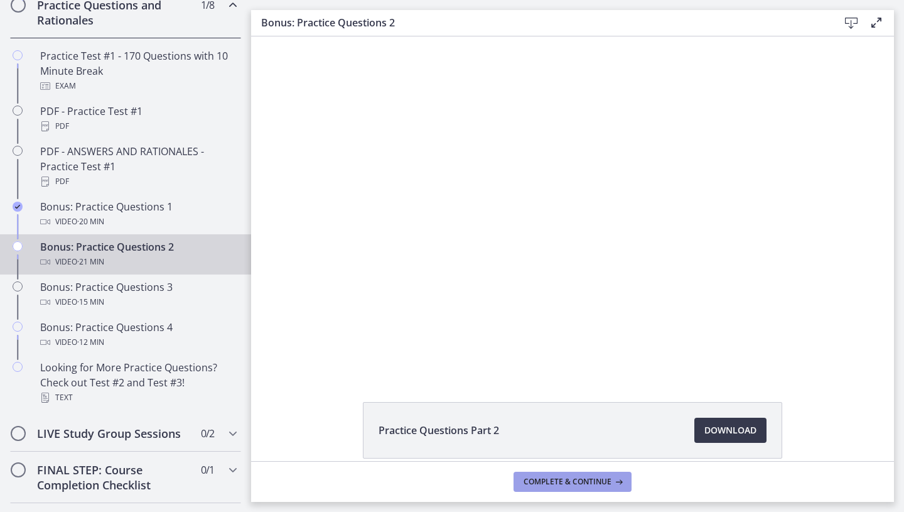
click at [564, 481] on span "Complete & continue" at bounding box center [568, 481] width 88 height 10
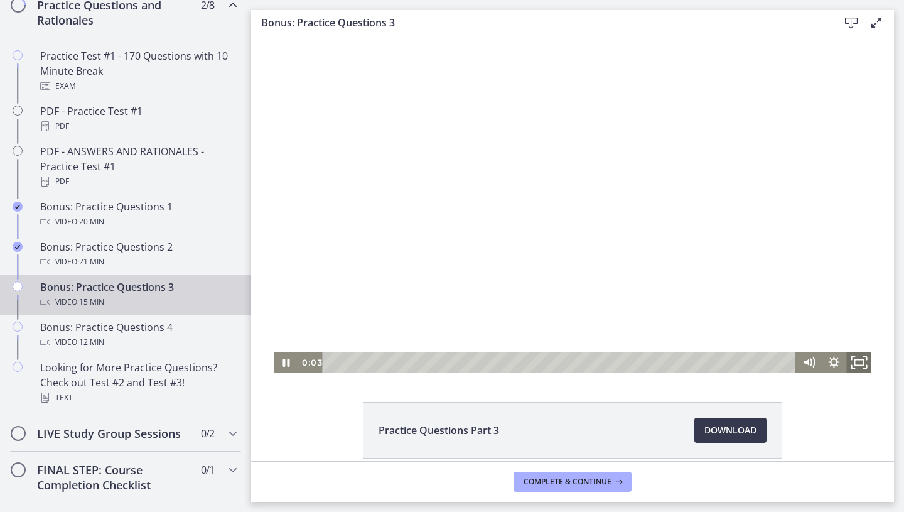
click at [864, 362] on icon "Fullscreen" at bounding box center [859, 363] width 30 height 26
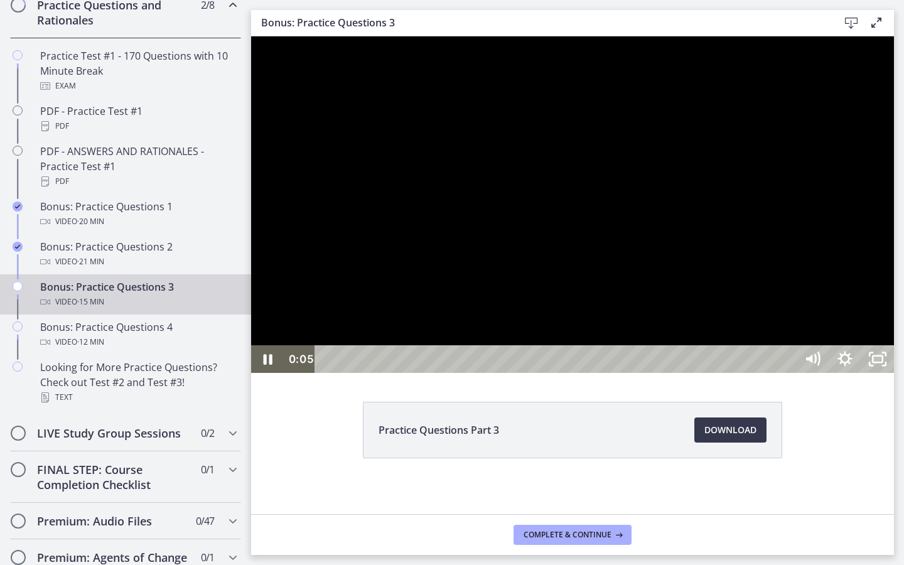
click at [385, 373] on div "Playbar" at bounding box center [557, 359] width 461 height 28
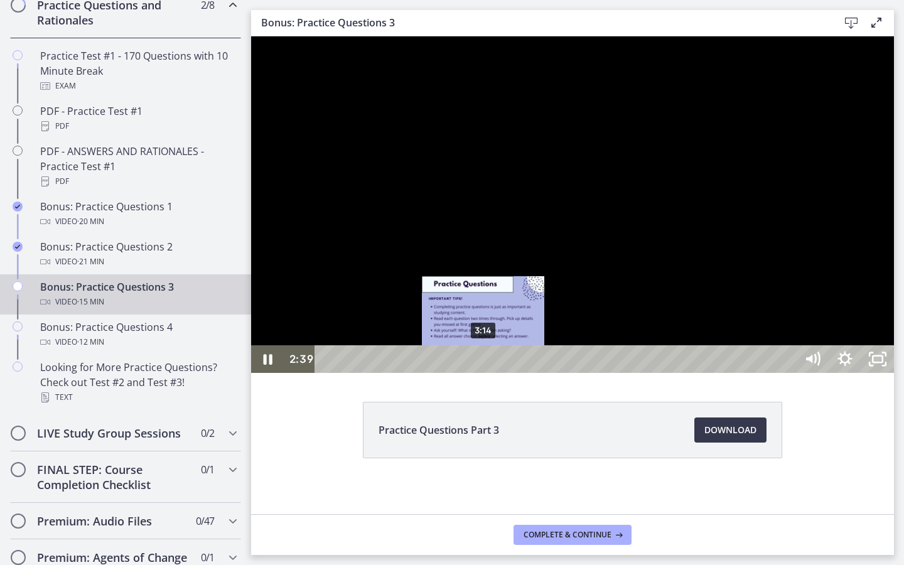
click at [490, 373] on div "3:14" at bounding box center [557, 359] width 461 height 28
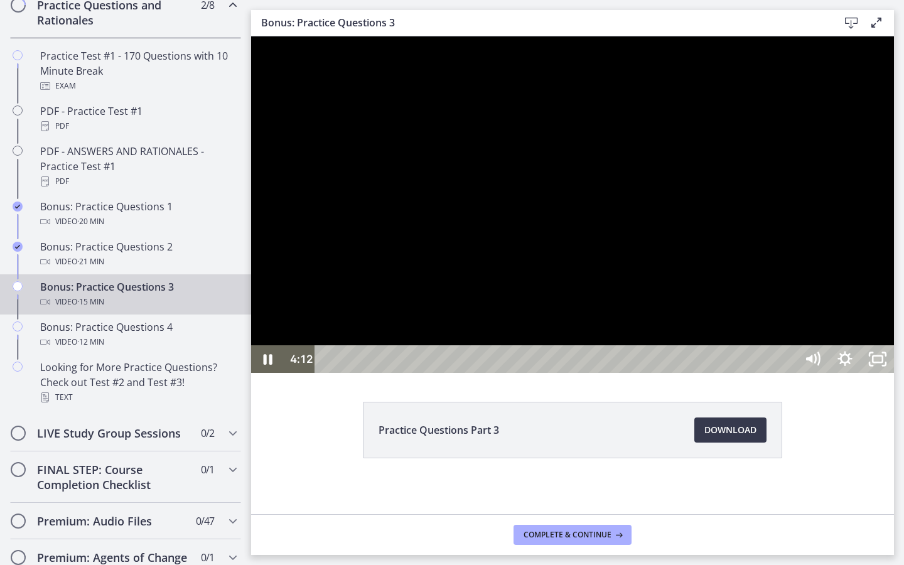
click at [886, 373] on div at bounding box center [572, 204] width 643 height 336
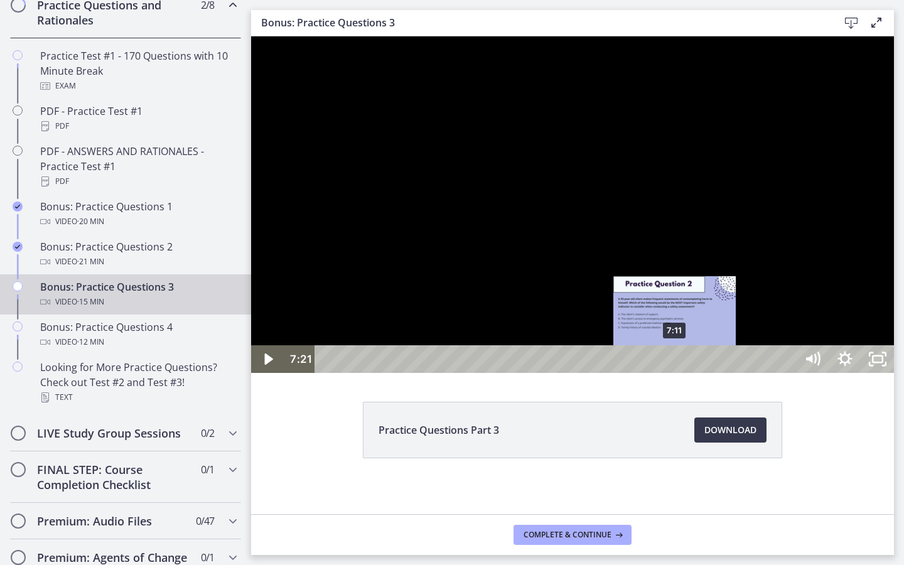
click at [675, 373] on div "7:11" at bounding box center [557, 359] width 461 height 28
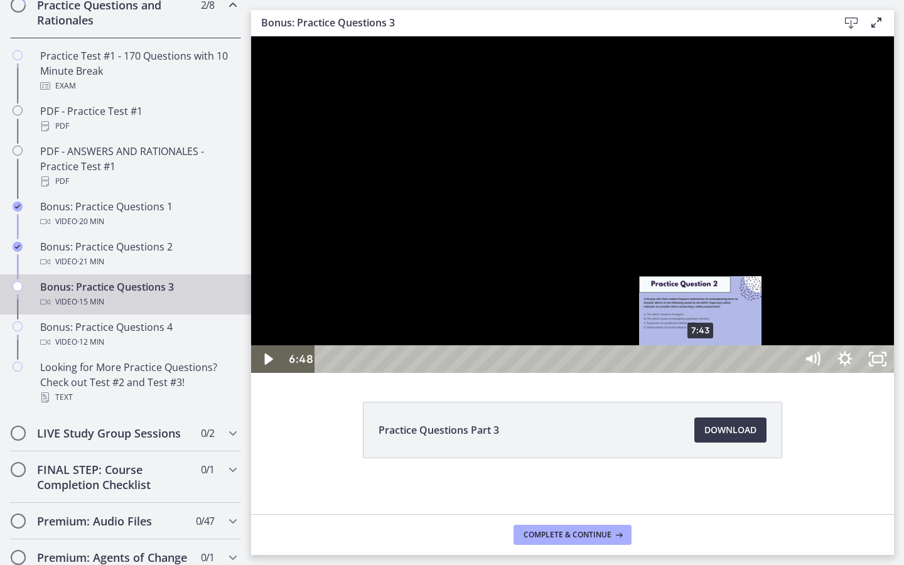
click at [709, 373] on div "7:43" at bounding box center [557, 359] width 461 height 28
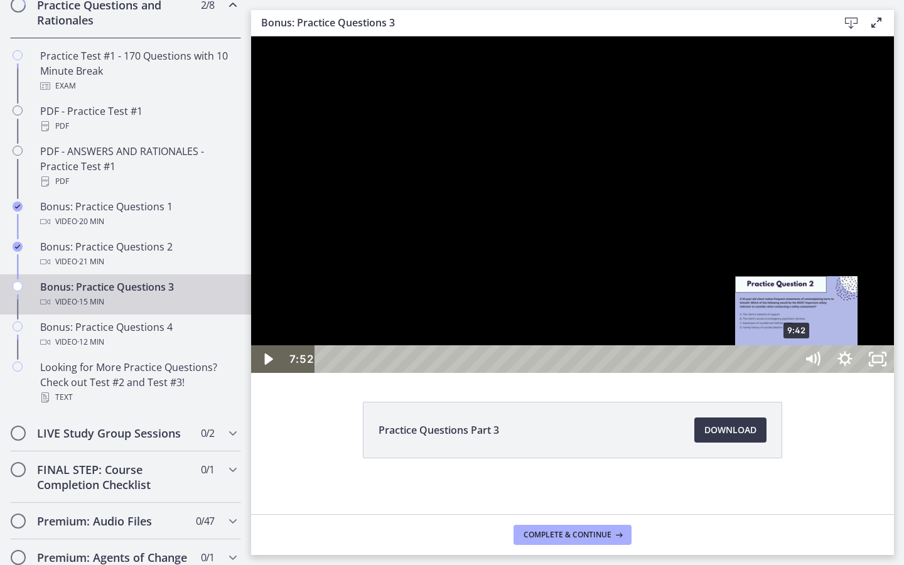
click at [788, 373] on div "9:42" at bounding box center [557, 359] width 461 height 28
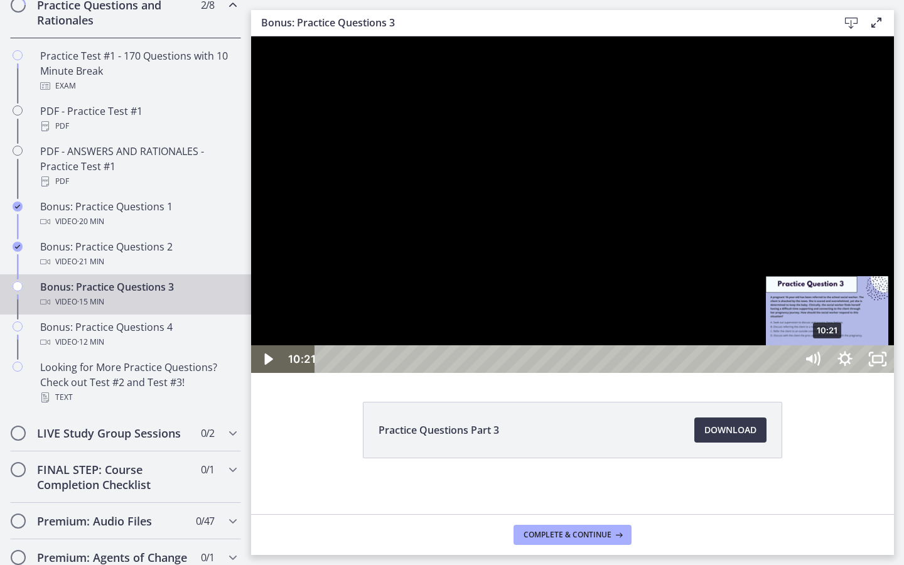
click at [788, 373] on div "10:21" at bounding box center [557, 359] width 461 height 28
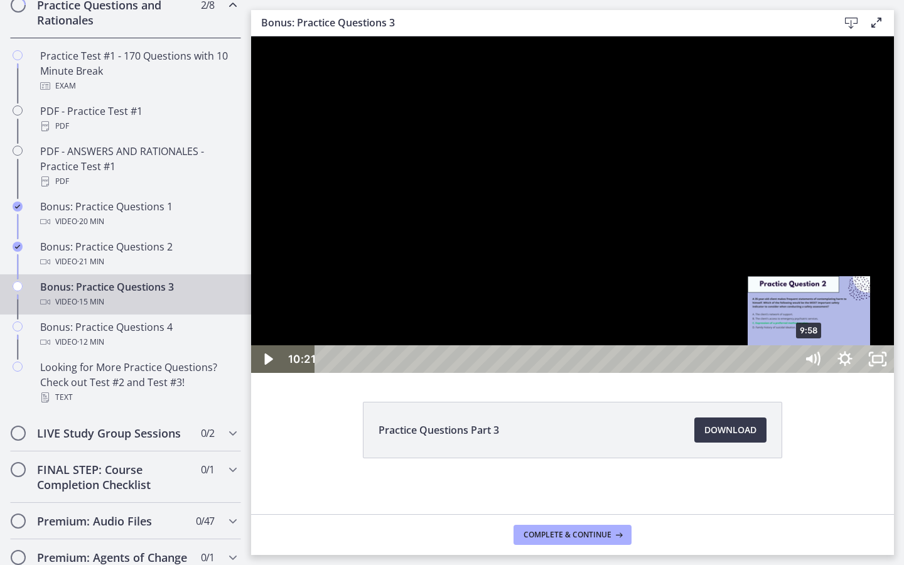
click at [788, 373] on div "9:58" at bounding box center [557, 359] width 461 height 28
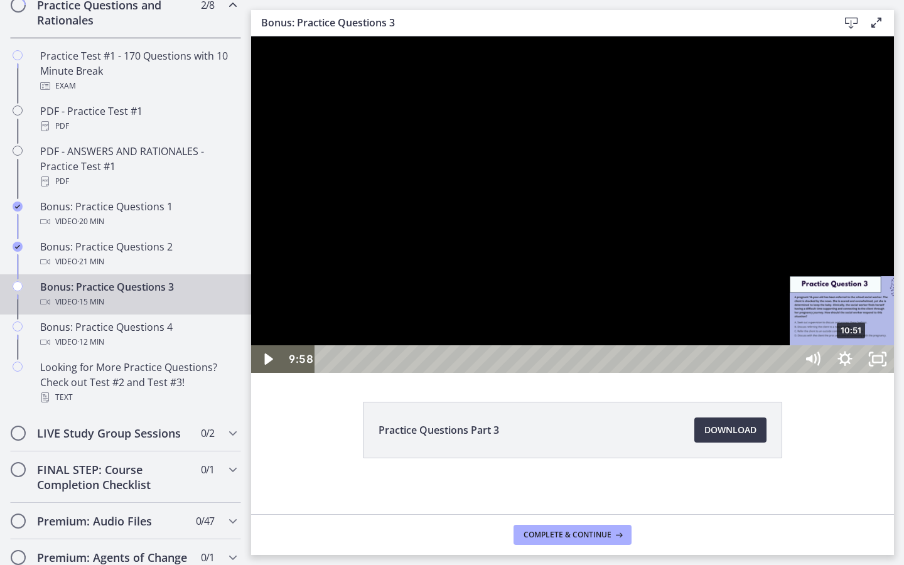
click at [788, 373] on div "10:51" at bounding box center [557, 359] width 461 height 28
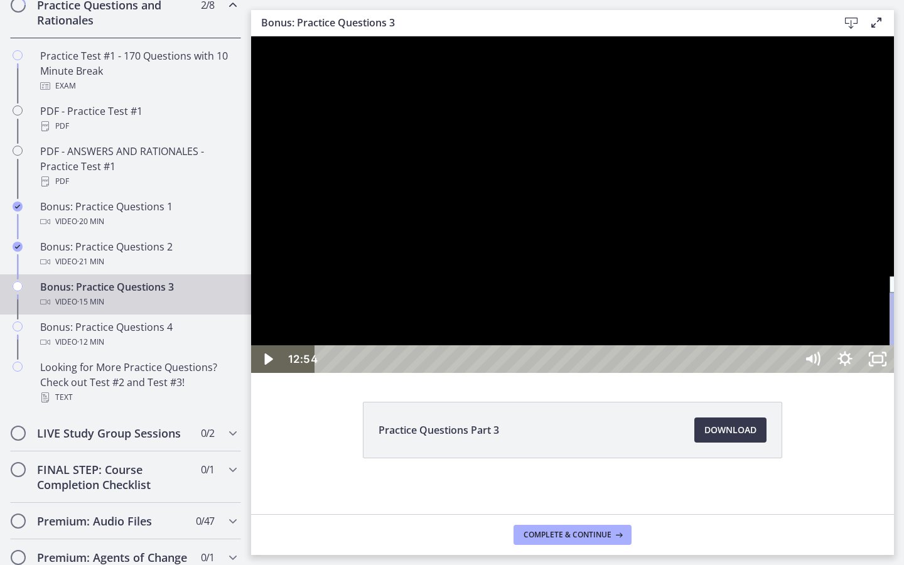
click at [788, 373] on div "12:54" at bounding box center [557, 359] width 461 height 28
click at [788, 373] on div "13:19" at bounding box center [557, 359] width 461 height 28
click at [894, 373] on div at bounding box center [572, 204] width 643 height 336
click at [897, 376] on icon "Unfullscreen" at bounding box center [877, 359] width 39 height 33
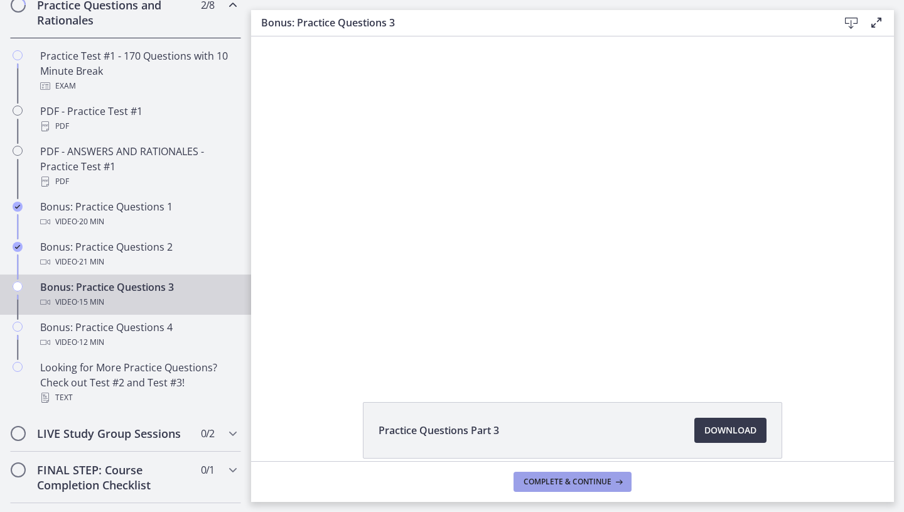
click at [557, 481] on span "Complete & continue" at bounding box center [568, 481] width 88 height 10
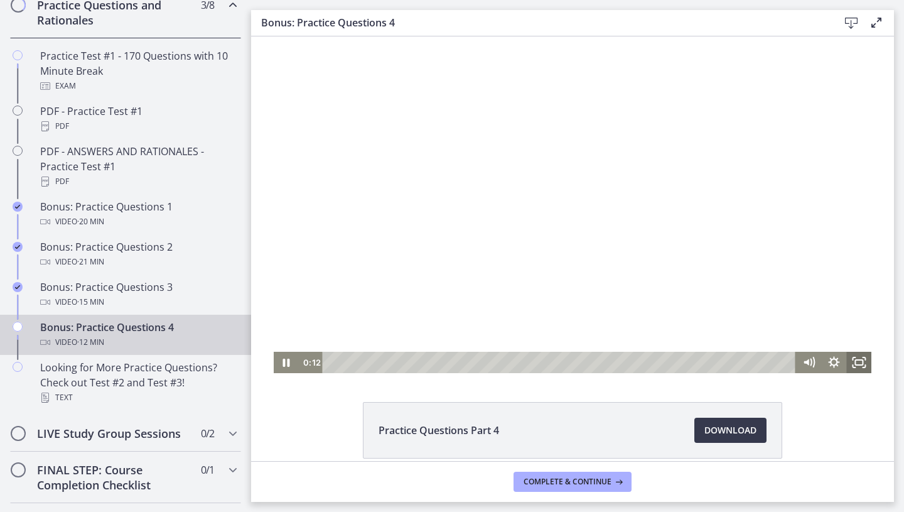
click at [861, 360] on icon "Fullscreen" at bounding box center [858, 362] width 25 height 21
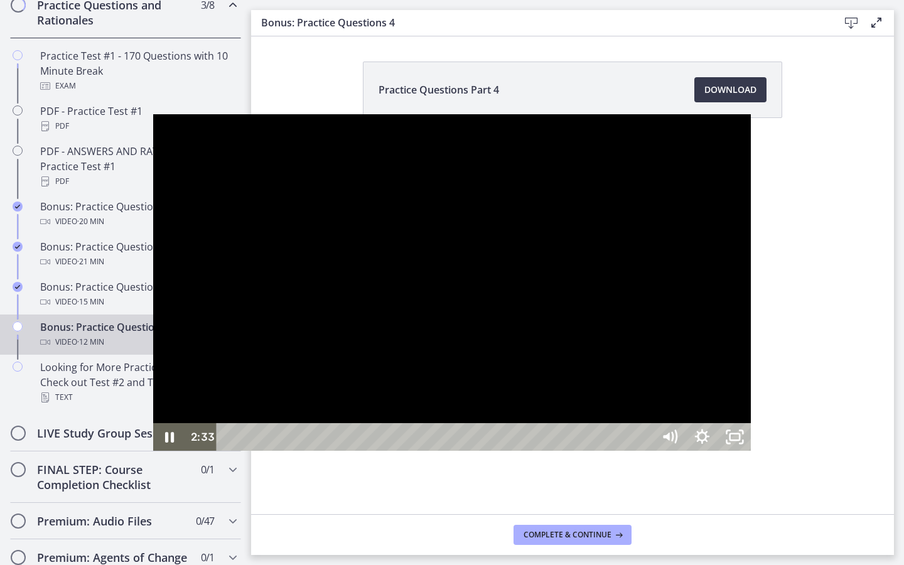
click at [751, 276] on div at bounding box center [452, 282] width 598 height 336
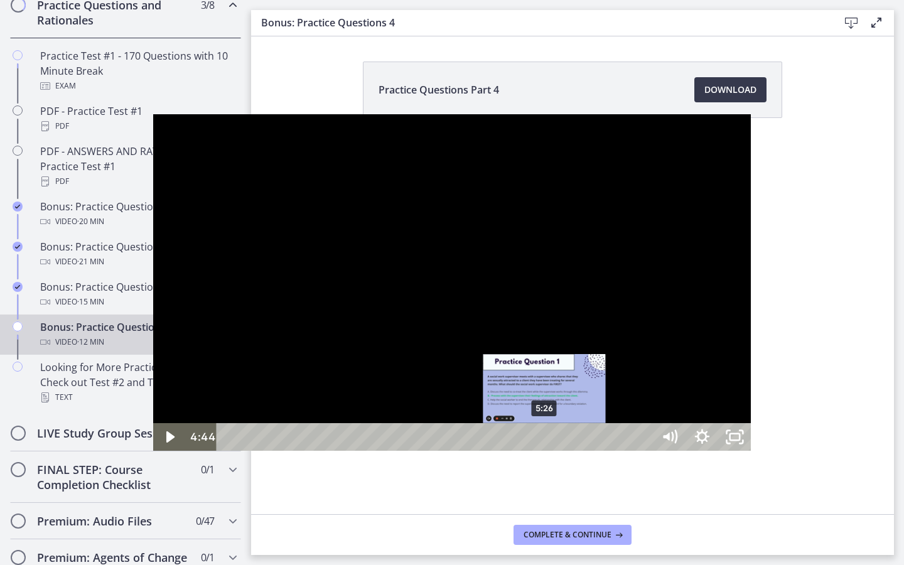
click at [392, 451] on div "5:26" at bounding box center [437, 437] width 416 height 28
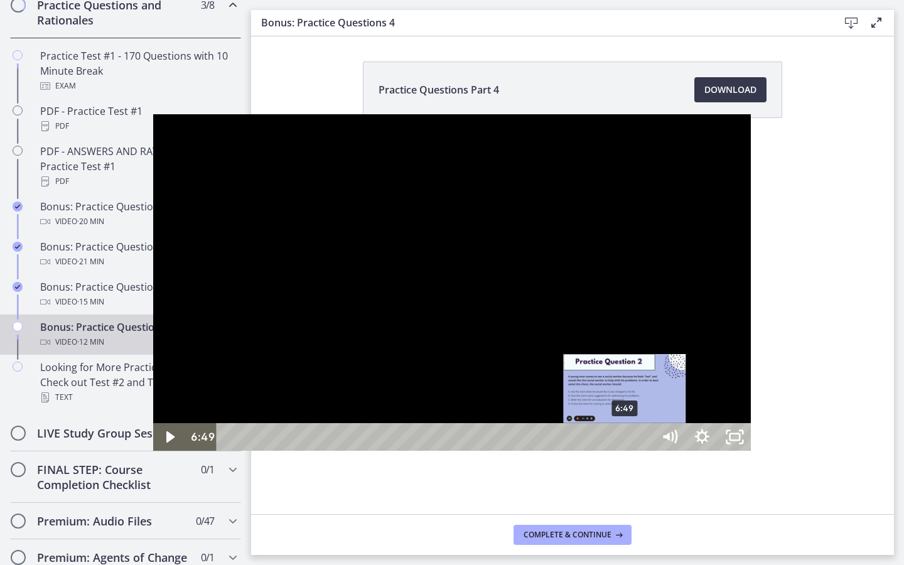
click at [473, 451] on div "6:49" at bounding box center [437, 437] width 416 height 28
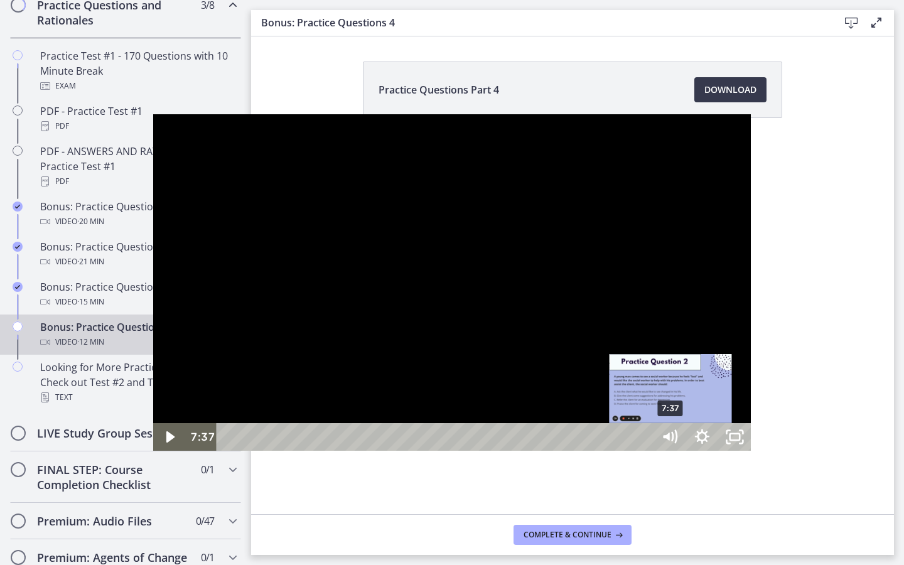
click at [519, 451] on div "7:37" at bounding box center [437, 437] width 416 height 28
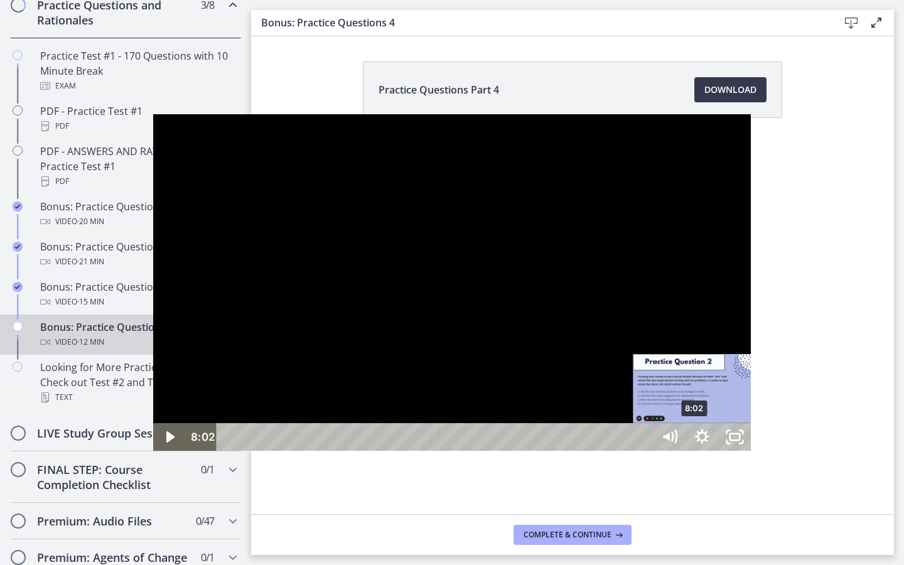
click at [543, 451] on div "8:02" at bounding box center [437, 437] width 416 height 28
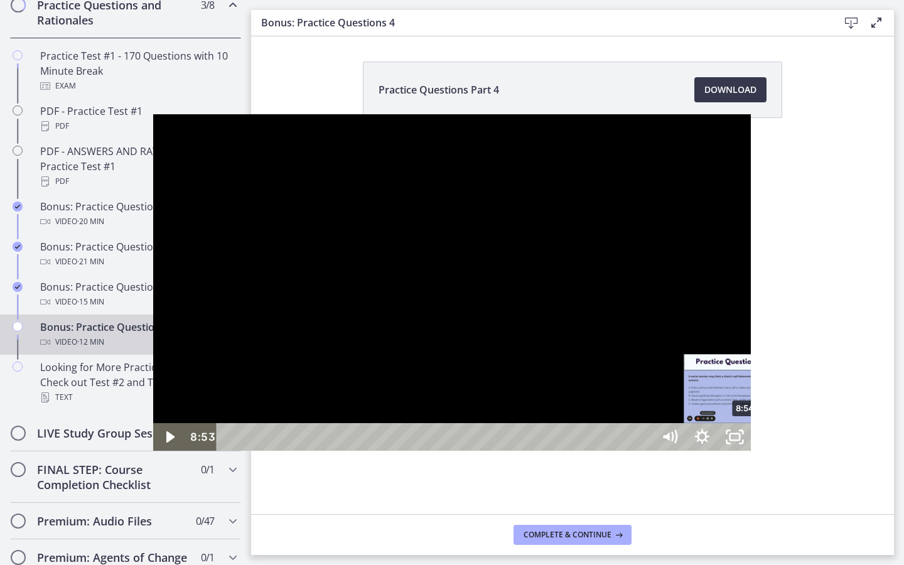
click at [740, 442] on div "Playbar" at bounding box center [744, 437] width 9 height 9
click at [582, 451] on div "8:50" at bounding box center [437, 437] width 416 height 28
click at [575, 451] on div "8:35" at bounding box center [437, 437] width 416 height 28
click at [563, 451] on div "8:23" at bounding box center [437, 437] width 416 height 28
click at [674, 432] on div at bounding box center [452, 282] width 598 height 336
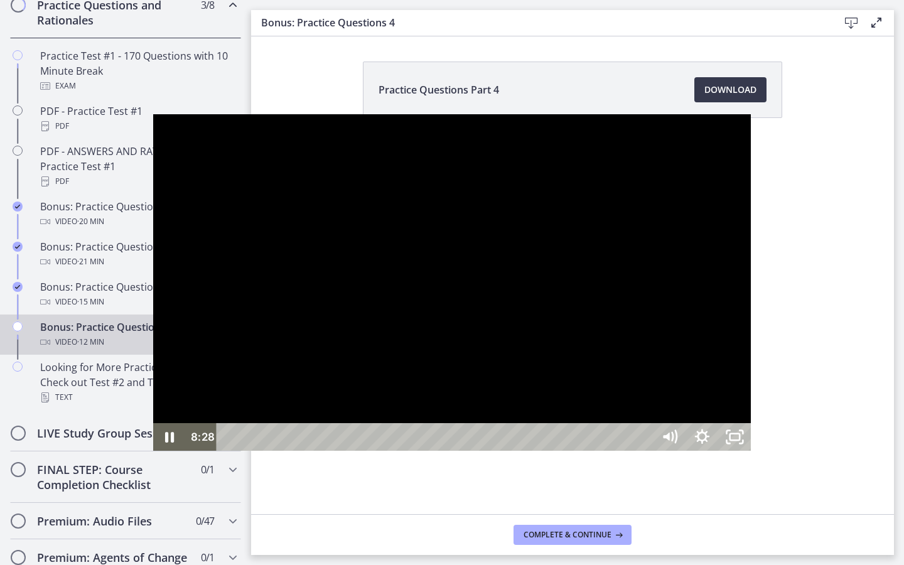
click at [674, 432] on div at bounding box center [452, 282] width 598 height 336
click at [643, 451] on div "9:46" at bounding box center [437, 437] width 416 height 28
click at [645, 451] on div "10:37" at bounding box center [437, 437] width 416 height 28
click at [645, 451] on div "11:07" at bounding box center [437, 437] width 416 height 28
click at [645, 451] on div "11:33" at bounding box center [437, 437] width 416 height 28
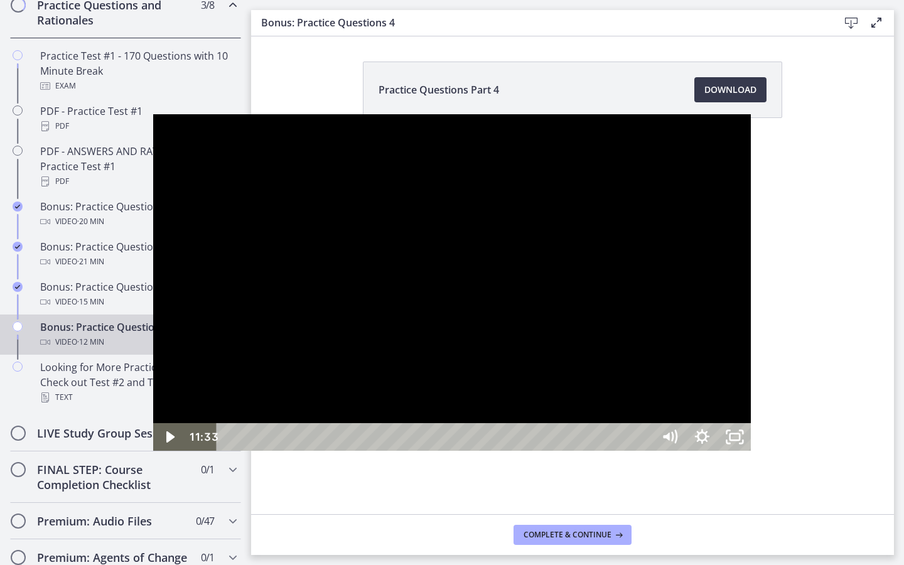
click at [751, 451] on div at bounding box center [452, 282] width 598 height 336
click at [740, 440] on rect "Unfullscreen" at bounding box center [735, 437] width 10 height 6
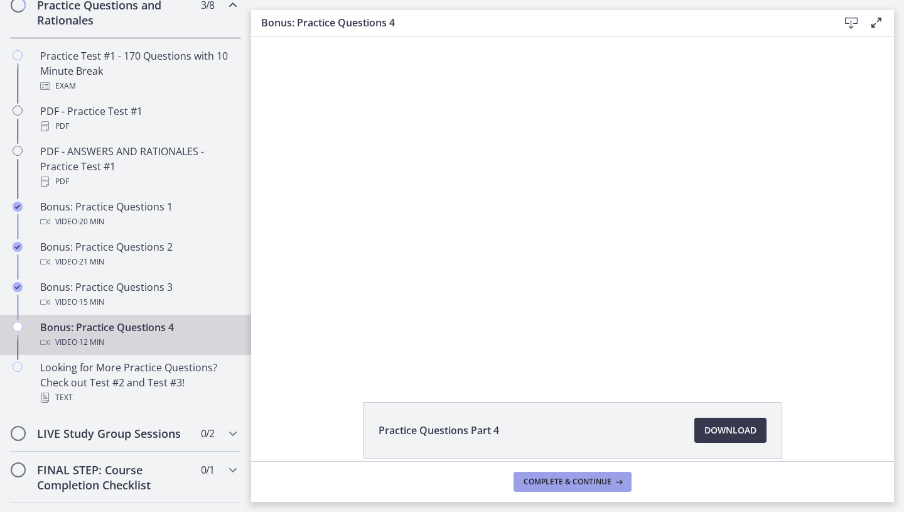
click at [583, 478] on span "Complete & continue" at bounding box center [568, 481] width 88 height 10
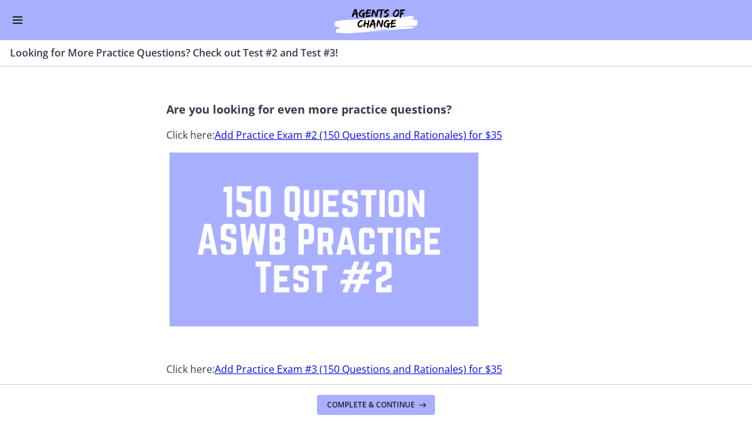
scroll to position [745, 0]
